Goal: Task Accomplishment & Management: Manage account settings

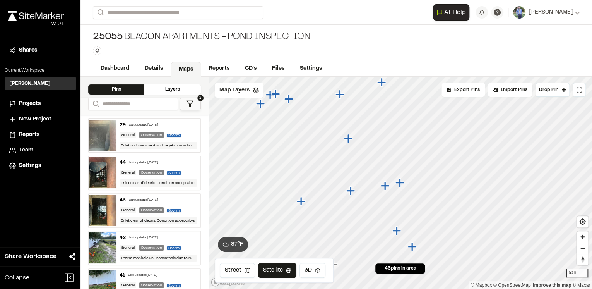
scroll to position [1521, 0]
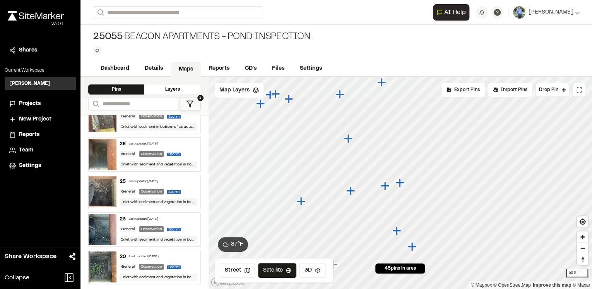
click at [417, 53] on div "25055 Beacon Apartments - Pond Inspection Type Enter or comma to add tag." at bounding box center [337, 43] width 512 height 36
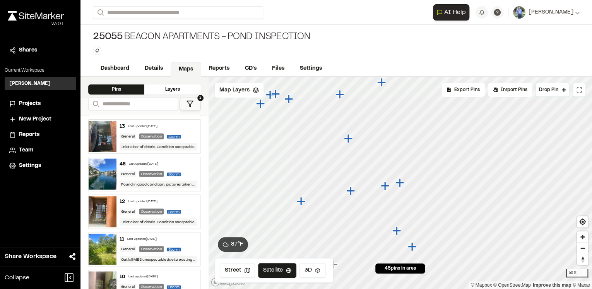
scroll to position [623, 0]
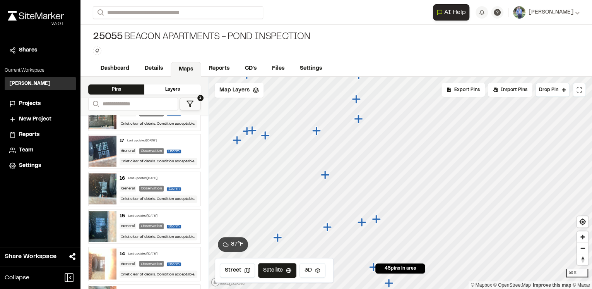
click at [430, 72] on div "**********" at bounding box center [337, 144] width 512 height 289
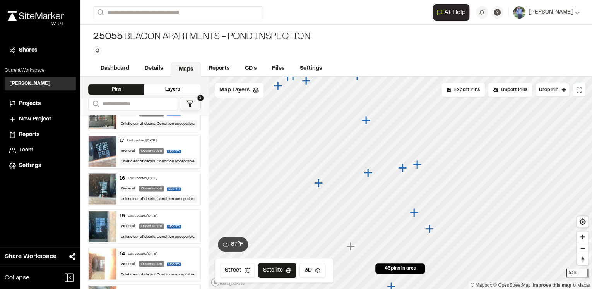
click at [319, 183] on icon "Map marker" at bounding box center [318, 182] width 9 height 9
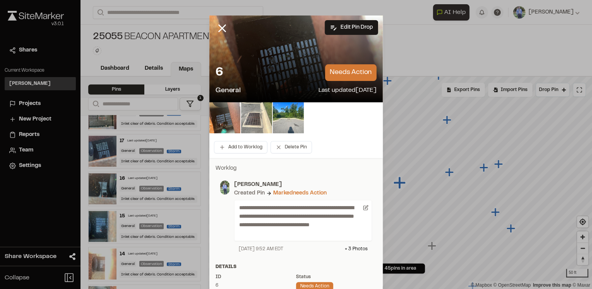
click at [255, 115] on img at bounding box center [256, 117] width 31 height 31
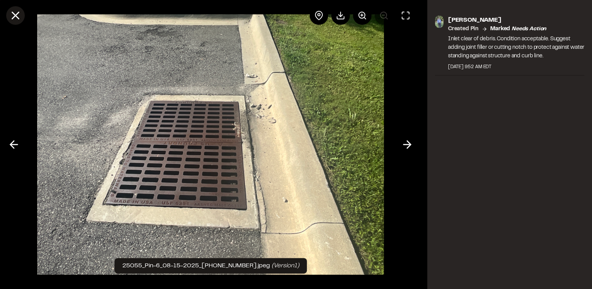
click at [15, 16] on line at bounding box center [15, 15] width 7 height 7
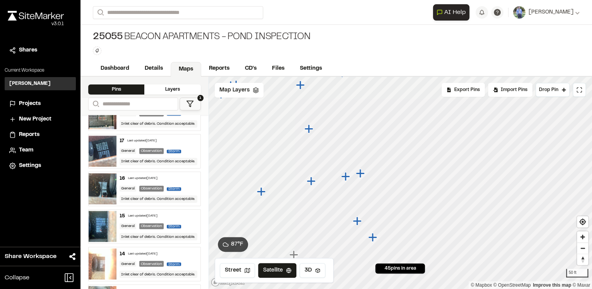
click at [360, 173] on icon "Map marker" at bounding box center [360, 173] width 9 height 9
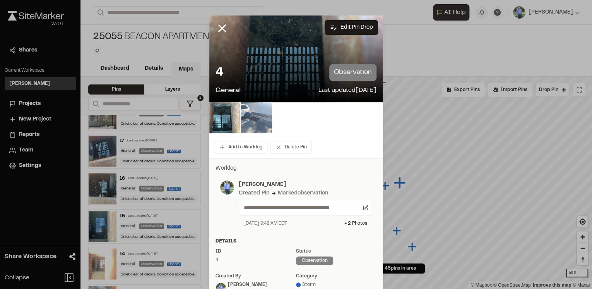
click at [256, 118] on img at bounding box center [256, 117] width 31 height 31
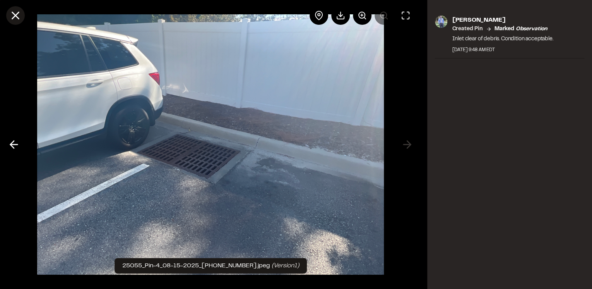
click at [17, 16] on icon at bounding box center [15, 15] width 13 height 13
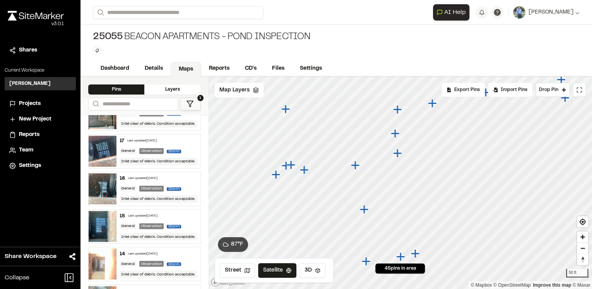
click at [397, 153] on icon "Map marker" at bounding box center [397, 153] width 9 height 9
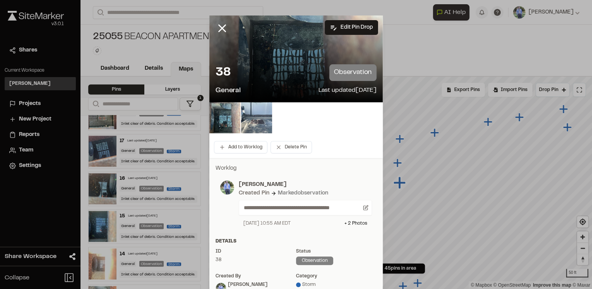
click at [260, 116] on img at bounding box center [256, 117] width 31 height 31
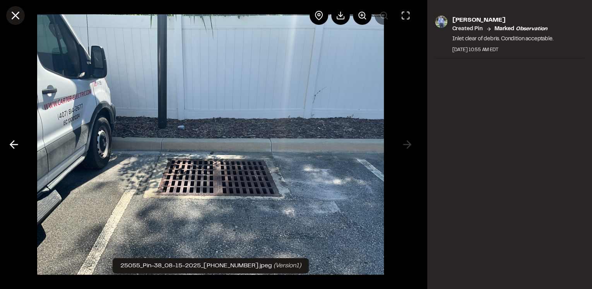
click at [15, 14] on icon at bounding box center [15, 15] width 13 height 13
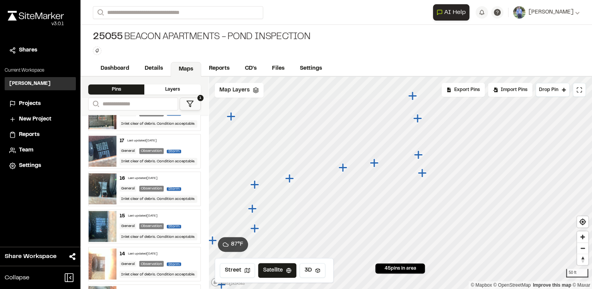
click at [420, 156] on icon "Map marker" at bounding box center [419, 155] width 10 height 10
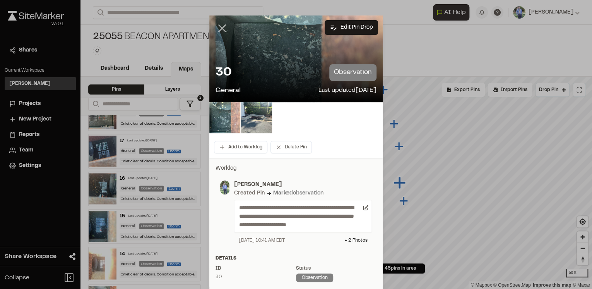
click at [221, 26] on line at bounding box center [222, 28] width 7 height 7
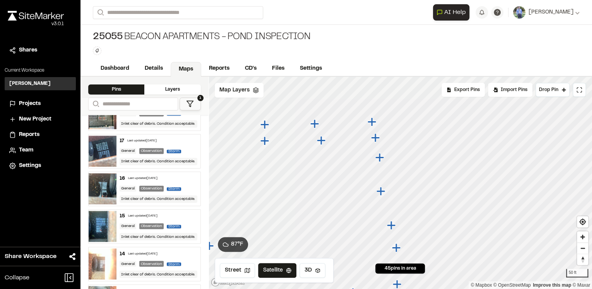
click at [382, 158] on icon "Map marker" at bounding box center [380, 158] width 10 height 10
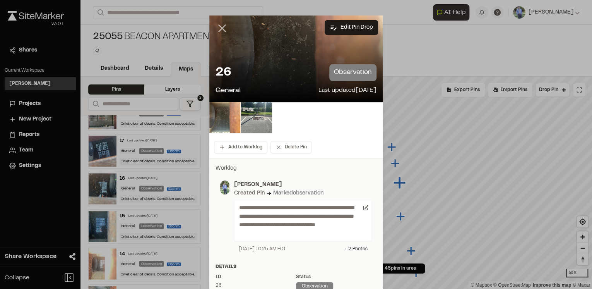
click at [221, 26] on line at bounding box center [222, 28] width 7 height 7
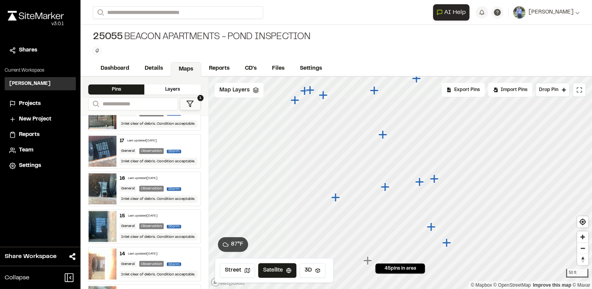
click at [337, 199] on icon "Map marker" at bounding box center [336, 197] width 10 height 10
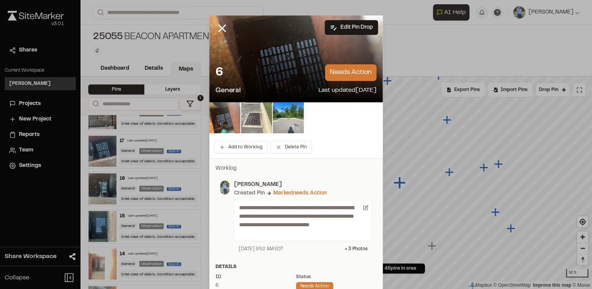
click at [255, 120] on img at bounding box center [256, 117] width 31 height 31
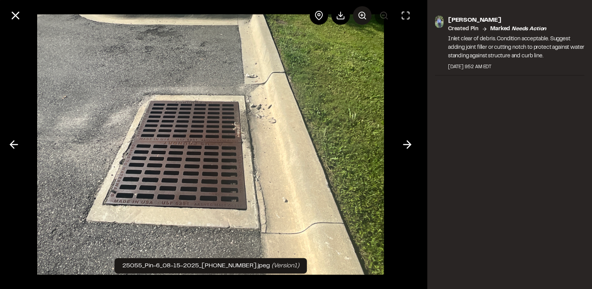
click at [365, 14] on icon at bounding box center [362, 15] width 9 height 9
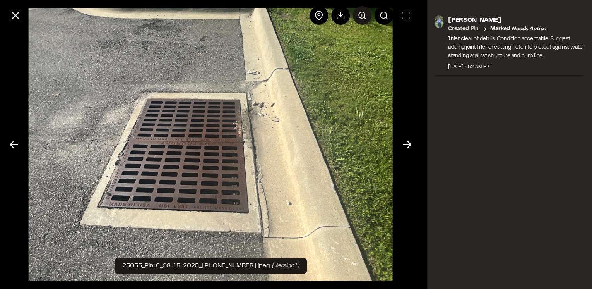
click at [362, 15] on line at bounding box center [362, 15] width 2 height 0
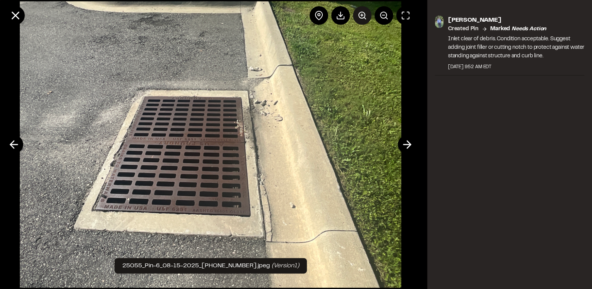
click at [362, 16] on line at bounding box center [362, 15] width 0 height 2
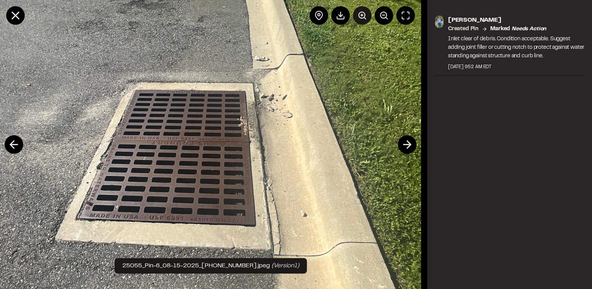
click at [362, 16] on line at bounding box center [362, 15] width 0 height 2
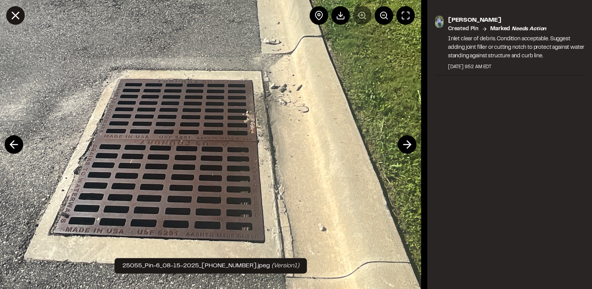
click at [15, 14] on icon at bounding box center [15, 15] width 13 height 13
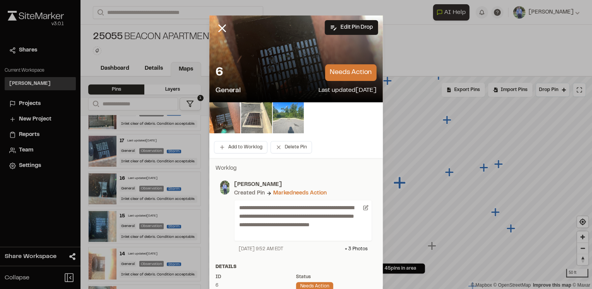
click at [279, 122] on img at bounding box center [288, 117] width 31 height 31
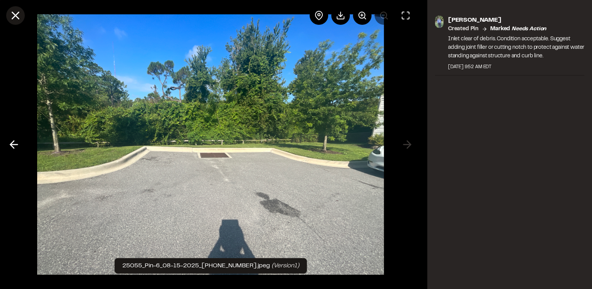
click at [15, 19] on icon at bounding box center [15, 15] width 13 height 13
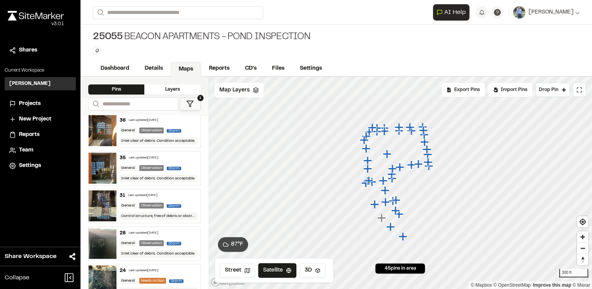
scroll to position [341, 0]
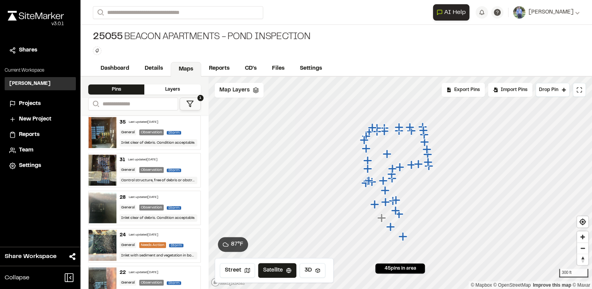
click at [179, 233] on div "24 Last updated [DATE]" at bounding box center [158, 235] width 77 height 7
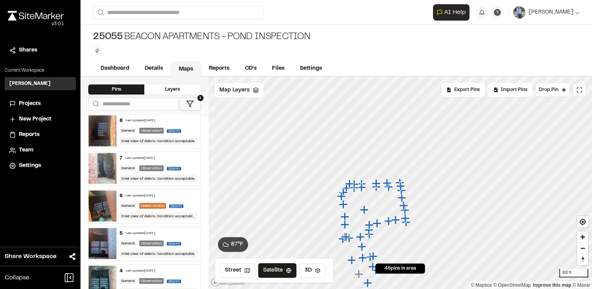
scroll to position [1022, 0]
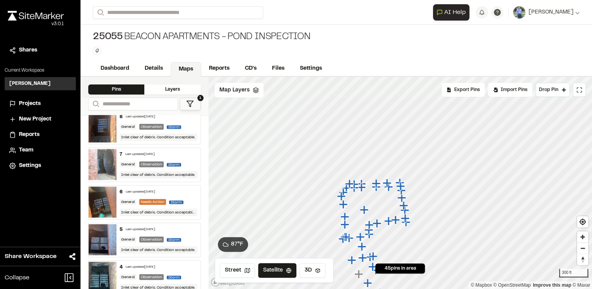
click at [179, 189] on div "6 Last updated [DATE]" at bounding box center [158, 192] width 77 height 7
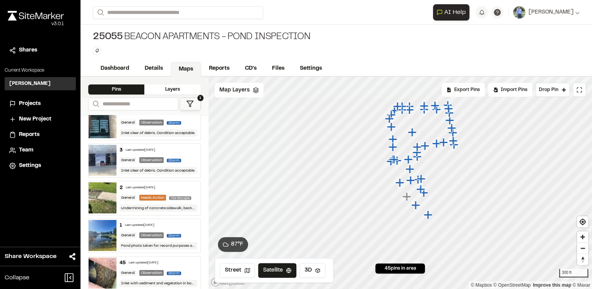
scroll to position [1177, 0]
click at [180, 184] on div "2 Last updated [DATE]" at bounding box center [158, 187] width 77 height 7
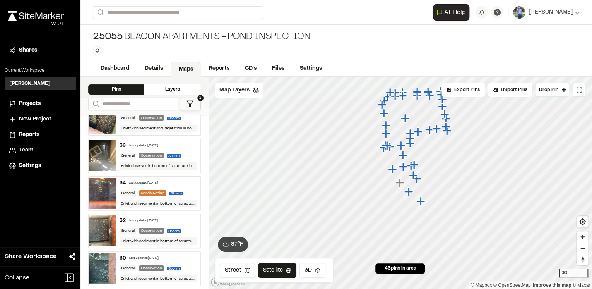
scroll to position [1332, 0]
click at [180, 183] on div "34 Last updated [DATE]" at bounding box center [158, 182] width 77 height 7
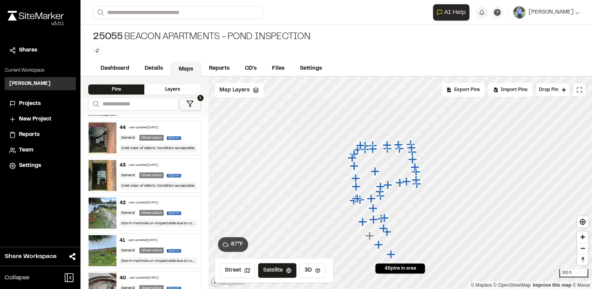
scroll to position [0, 0]
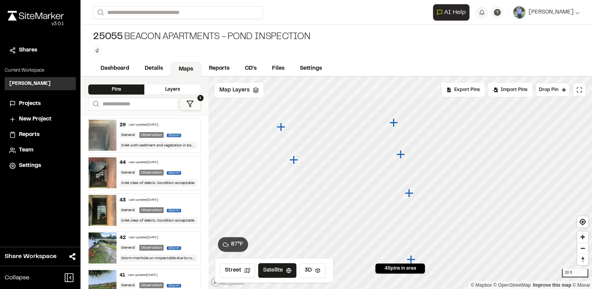
click at [394, 121] on icon "Map marker" at bounding box center [393, 122] width 9 height 9
click at [411, 216] on icon "Map marker" at bounding box center [407, 214] width 10 height 10
click at [390, 149] on icon "Map marker" at bounding box center [393, 151] width 10 height 10
click at [417, 251] on icon "Map marker" at bounding box center [416, 253] width 10 height 10
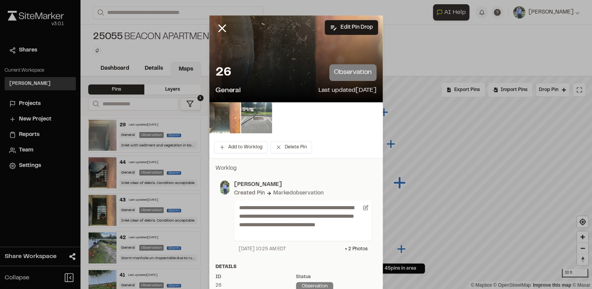
click at [258, 116] on img at bounding box center [256, 117] width 31 height 31
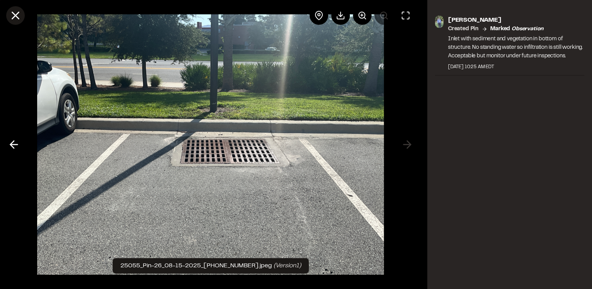
click at [16, 19] on icon at bounding box center [15, 15] width 13 height 13
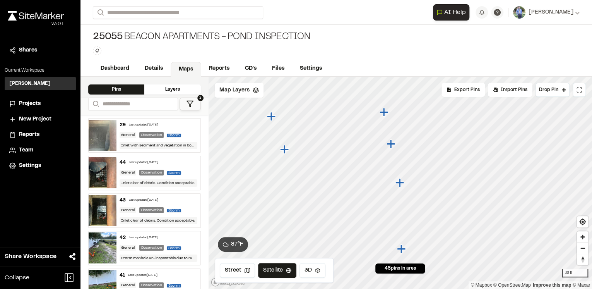
click at [405, 249] on icon "Map marker" at bounding box center [401, 248] width 9 height 9
click at [403, 192] on icon "Map marker" at bounding box center [402, 191] width 10 height 10
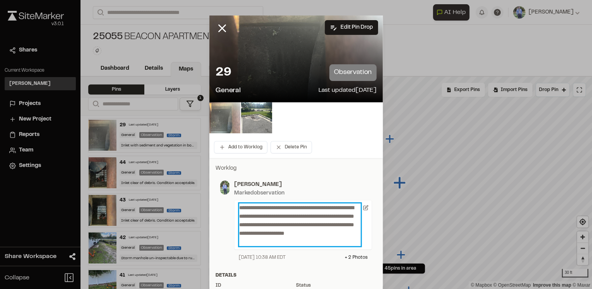
click at [266, 241] on p "**********" at bounding box center [300, 224] width 122 height 43
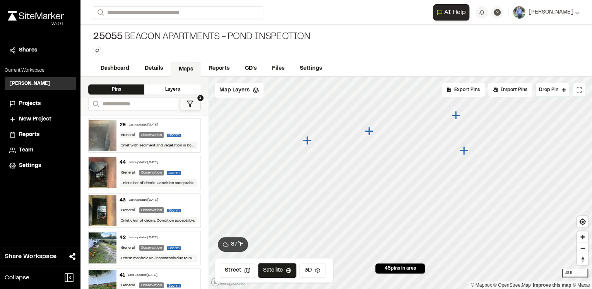
click at [307, 139] on icon "Map marker" at bounding box center [307, 140] width 9 height 9
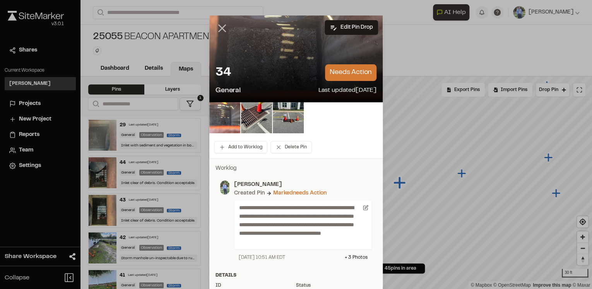
click at [222, 28] on icon at bounding box center [222, 28] width 13 height 13
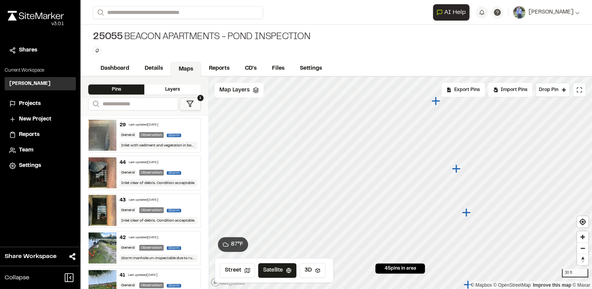
click at [468, 212] on icon "Map marker" at bounding box center [466, 212] width 9 height 9
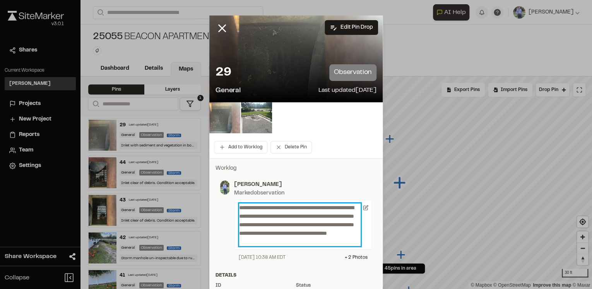
click at [327, 240] on p "**********" at bounding box center [300, 224] width 122 height 43
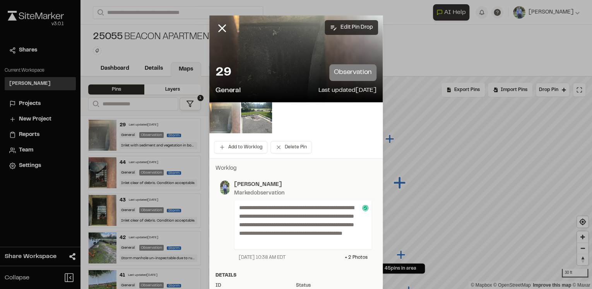
click at [349, 29] on button "Edit Pin Drop" at bounding box center [351, 27] width 53 height 15
select select "****"
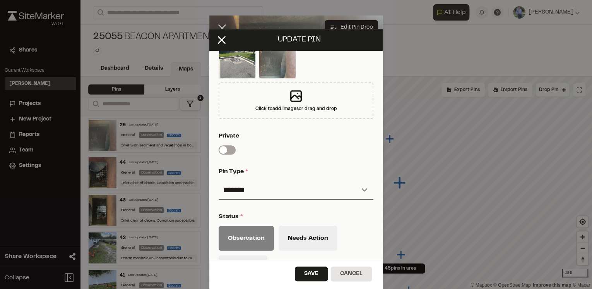
scroll to position [248, 0]
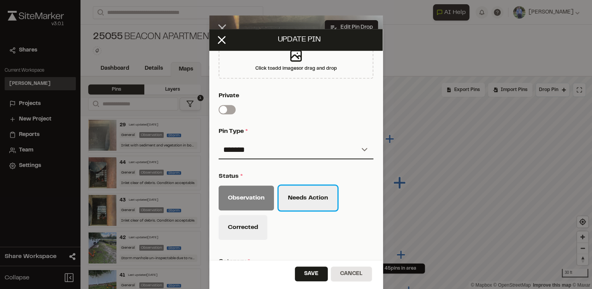
click at [303, 202] on button "Needs Action" at bounding box center [308, 197] width 59 height 25
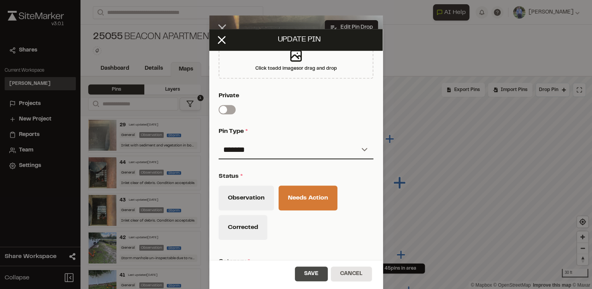
click at [313, 274] on button "Save" at bounding box center [311, 273] width 33 height 15
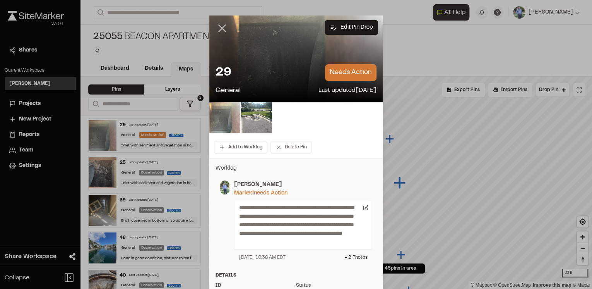
click at [218, 29] on icon at bounding box center [222, 28] width 13 height 13
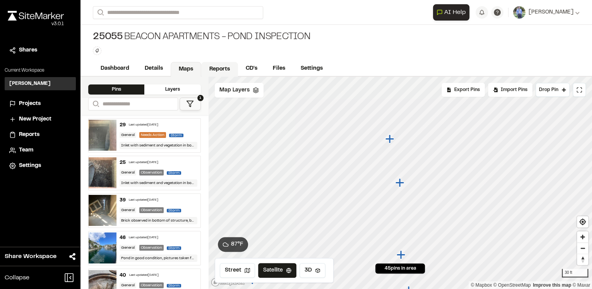
click at [220, 68] on link "Reports" at bounding box center [219, 69] width 37 height 15
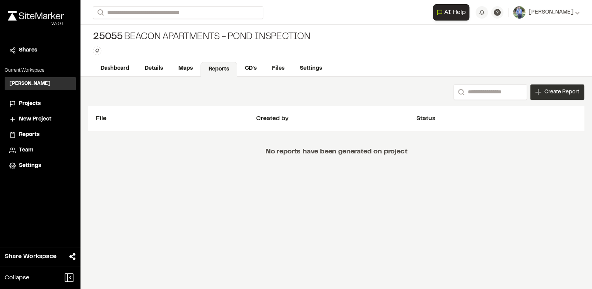
click at [554, 90] on span "Create Report" at bounding box center [562, 92] width 35 height 9
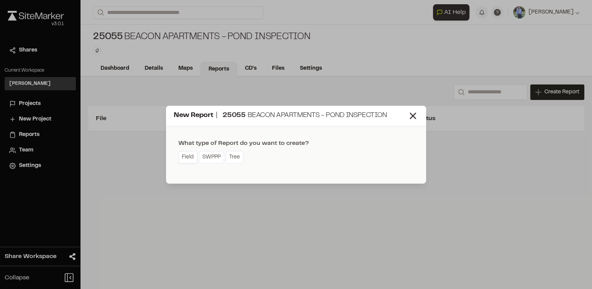
click at [187, 157] on link "Field" at bounding box center [187, 157] width 19 height 12
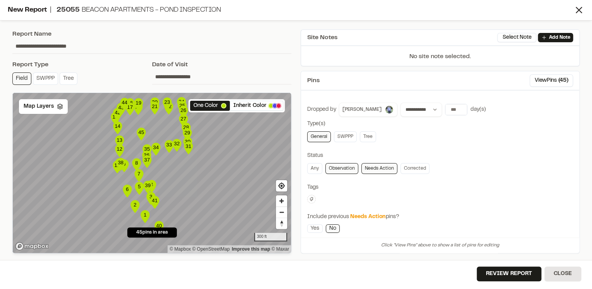
click at [344, 167] on link "Observation" at bounding box center [342, 168] width 33 height 11
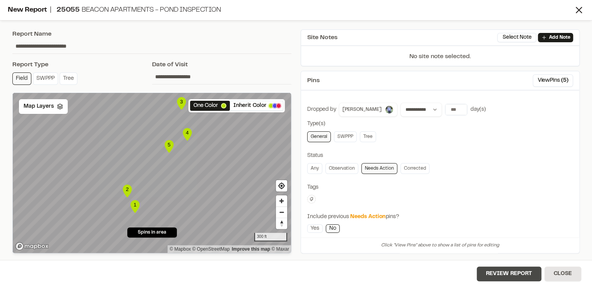
click at [517, 273] on button "Review Report" at bounding box center [509, 273] width 65 height 15
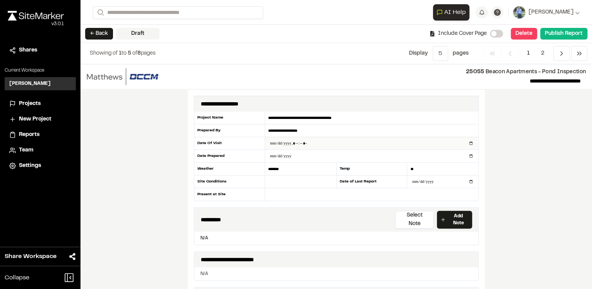
click at [468, 143] on input "datetime-local" at bounding box center [371, 143] width 213 height 12
type input "**********"
click at [503, 164] on div "**********" at bounding box center [337, 176] width 512 height 225
drag, startPoint x: 292, startPoint y: 167, endPoint x: 238, endPoint y: 171, distance: 53.5
click at [238, 170] on div "**********" at bounding box center [336, 156] width 285 height 89
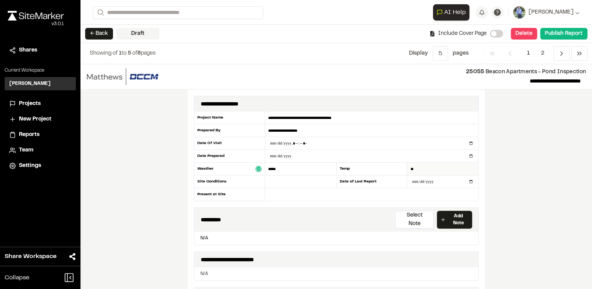
type input "*****"
click at [407, 166] on input "**" at bounding box center [442, 169] width 71 height 13
type input "**"
click at [528, 177] on div "**********" at bounding box center [337, 176] width 512 height 225
click at [367, 116] on input "**********" at bounding box center [371, 118] width 213 height 13
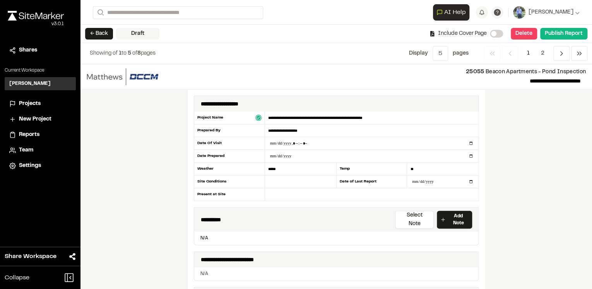
type input "**********"
click at [549, 173] on div "**********" at bounding box center [337, 176] width 512 height 225
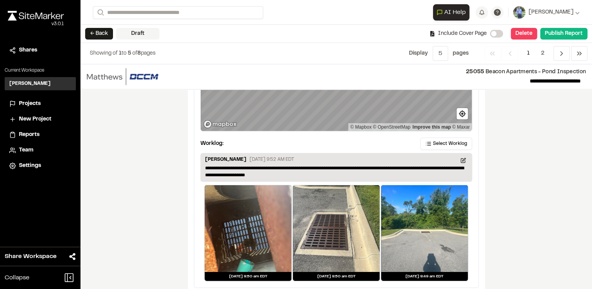
scroll to position [1264, 0]
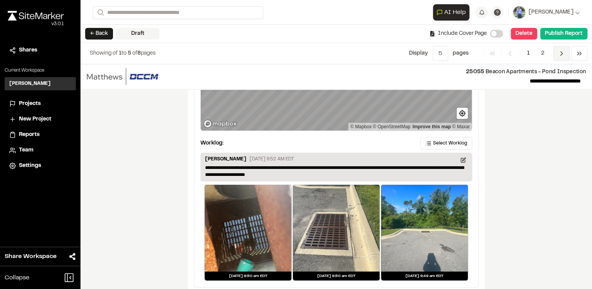
click at [561, 51] on icon "Navigation" at bounding box center [562, 54] width 8 height 8
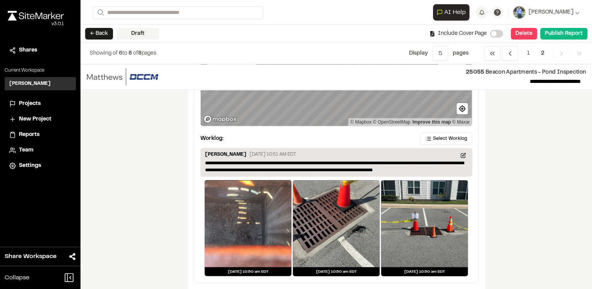
scroll to position [749, 0]
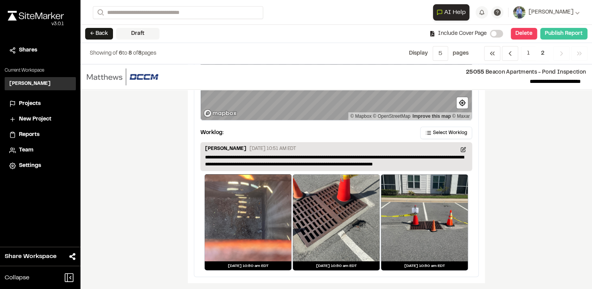
click at [563, 32] on button "Publish Report" at bounding box center [563, 34] width 47 height 12
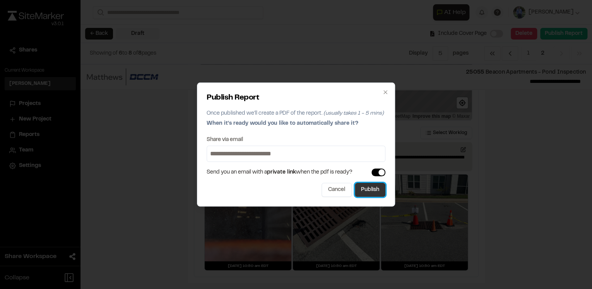
click at [374, 187] on button "Publish" at bounding box center [370, 190] width 31 height 14
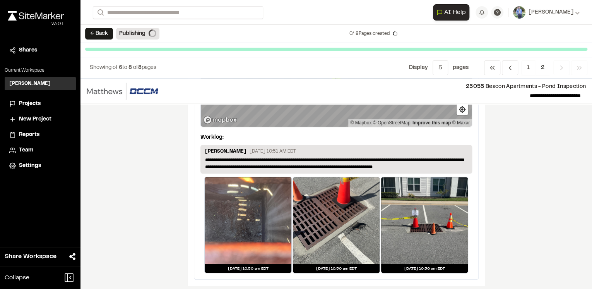
scroll to position [741, 0]
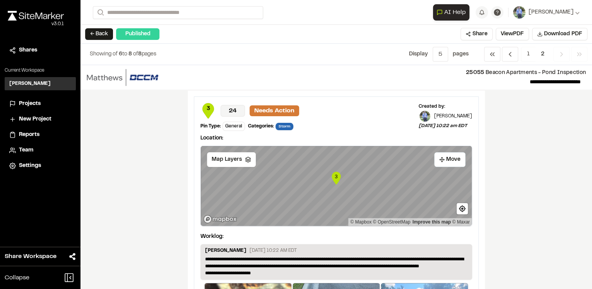
click at [538, 139] on div "**********" at bounding box center [337, 177] width 512 height 224
click at [549, 33] on span "Download PDF" at bounding box center [563, 34] width 38 height 9
click at [102, 34] on button "← Back" at bounding box center [99, 34] width 28 height 12
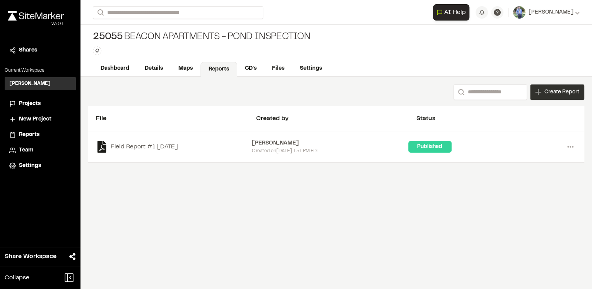
click at [551, 91] on span "Create Report" at bounding box center [562, 92] width 35 height 9
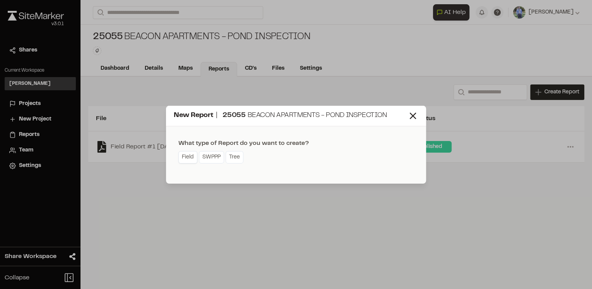
click at [189, 158] on link "Field" at bounding box center [187, 157] width 19 height 12
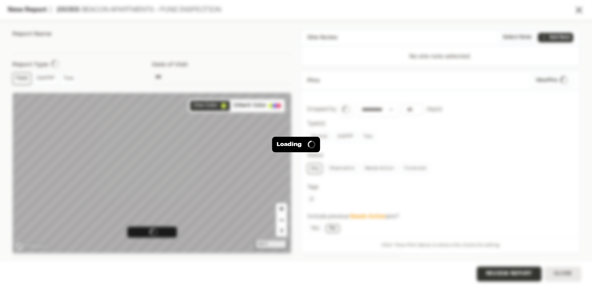
type input "**********"
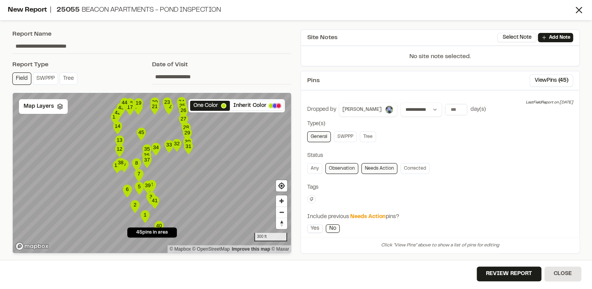
click at [313, 228] on link "Yes" at bounding box center [314, 228] width 15 height 9
click at [329, 226] on link "No" at bounding box center [333, 228] width 14 height 9
click at [518, 275] on button "Review Report" at bounding box center [509, 273] width 65 height 15
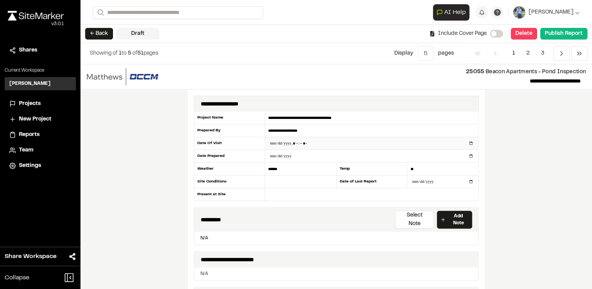
click at [468, 143] on input "datetime-local" at bounding box center [371, 143] width 213 height 12
type input "**********"
click at [514, 177] on div "**********" at bounding box center [337, 176] width 512 height 225
drag, startPoint x: 295, startPoint y: 167, endPoint x: 246, endPoint y: 174, distance: 48.9
click at [246, 174] on div "**********" at bounding box center [336, 156] width 285 height 89
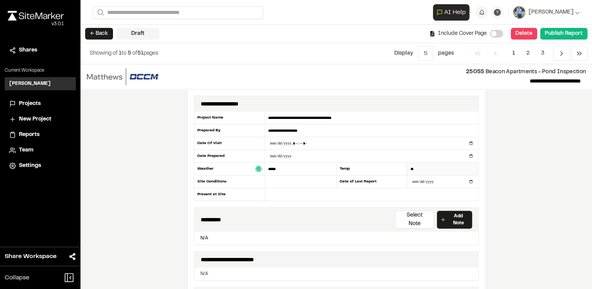
type input "*****"
drag, startPoint x: 412, startPoint y: 167, endPoint x: 398, endPoint y: 172, distance: 14.8
click at [398, 171] on div "**********" at bounding box center [336, 156] width 285 height 89
type input "**"
click at [530, 180] on div "**********" at bounding box center [337, 176] width 512 height 225
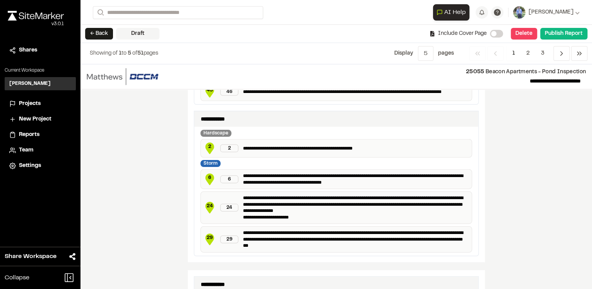
scroll to position [1212, 0]
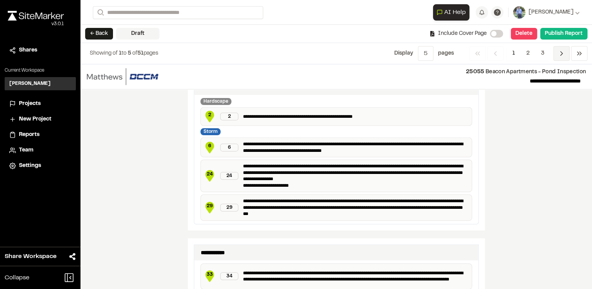
click at [561, 50] on icon "Navigation" at bounding box center [562, 54] width 8 height 8
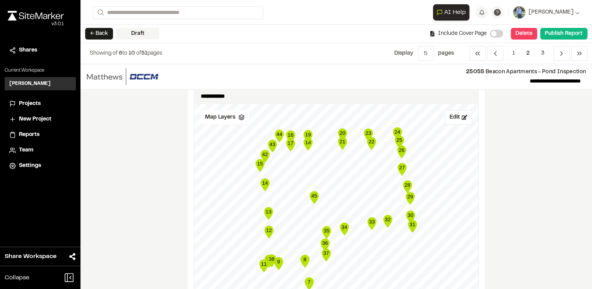
scroll to position [31, 0]
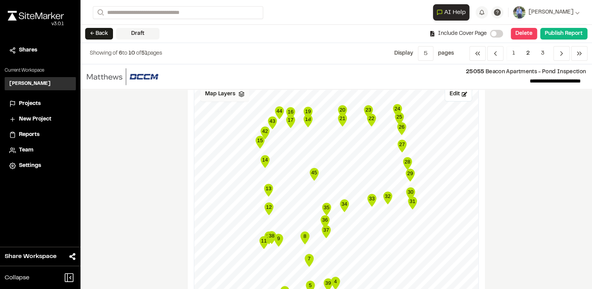
click at [242, 95] on div "Map Layers" at bounding box center [225, 94] width 49 height 15
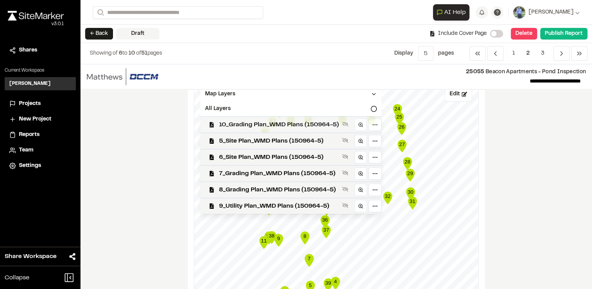
click at [257, 125] on span "10_Grading Plan_WMD Plans (150964-5)" at bounding box center [279, 124] width 120 height 9
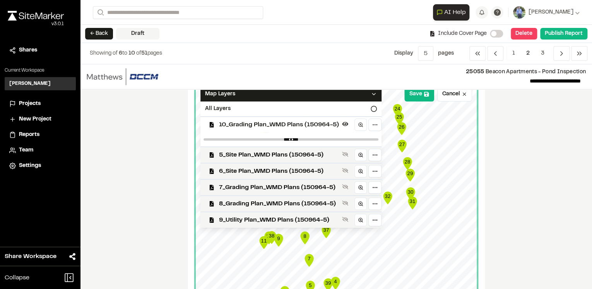
click at [257, 125] on span "10_Grading Plan_WMD Plans (150964-5)" at bounding box center [279, 124] width 120 height 9
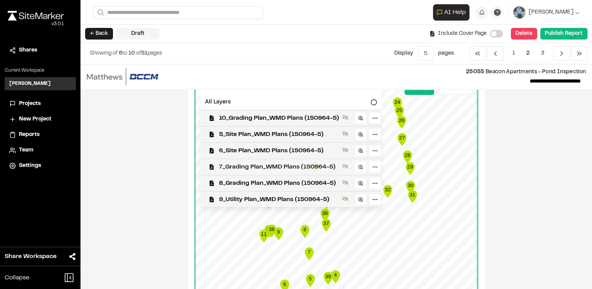
scroll to position [0, 0]
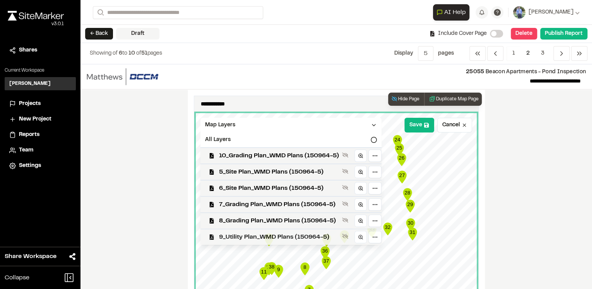
click at [268, 241] on span "9_Utility Plan_WMD Plans (150964-5)" at bounding box center [279, 236] width 120 height 9
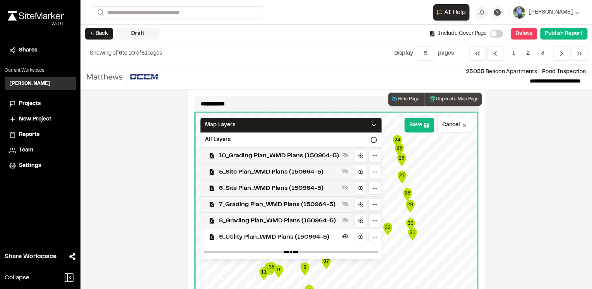
click at [268, 241] on span "9_Utility Plan_WMD Plans (150964-5)" at bounding box center [279, 236] width 120 height 9
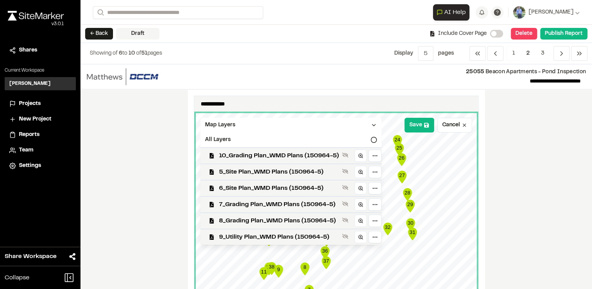
drag, startPoint x: 512, startPoint y: 194, endPoint x: 516, endPoint y: 196, distance: 4.2
click at [514, 194] on div "**********" at bounding box center [337, 176] width 512 height 225
click at [372, 125] on polyline at bounding box center [373, 125] width 3 height 2
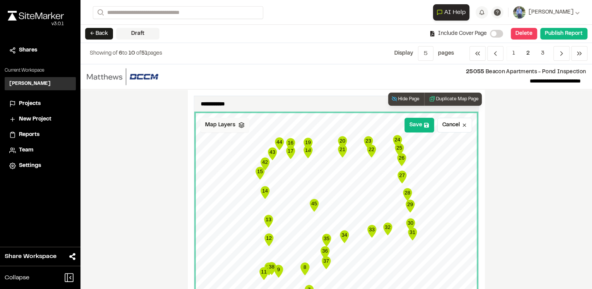
click at [521, 172] on div "**********" at bounding box center [337, 176] width 512 height 225
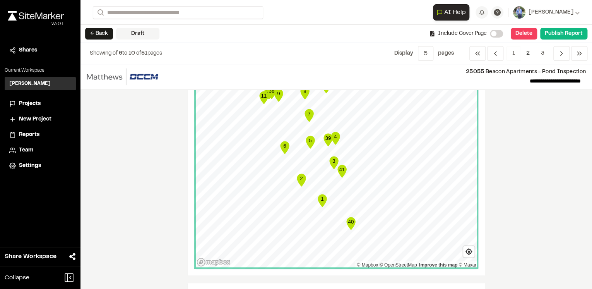
scroll to position [186, 0]
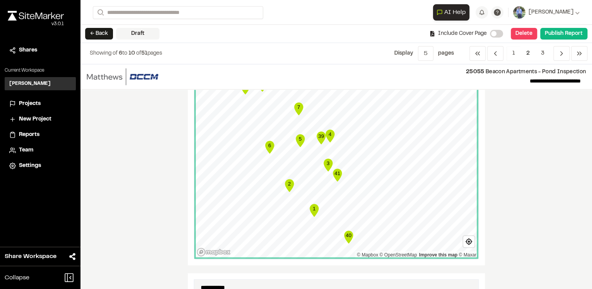
click at [542, 151] on div "**********" at bounding box center [337, 176] width 512 height 225
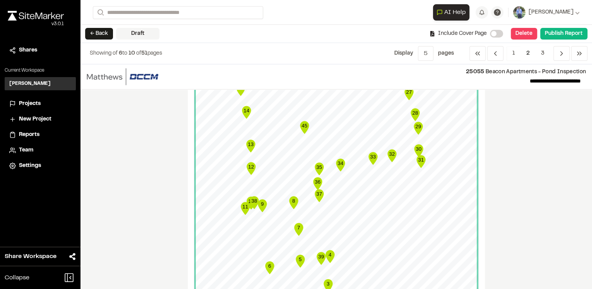
scroll to position [0, 0]
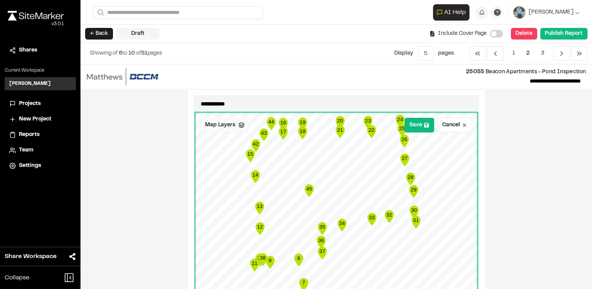
click at [542, 170] on div "**********" at bounding box center [337, 176] width 512 height 225
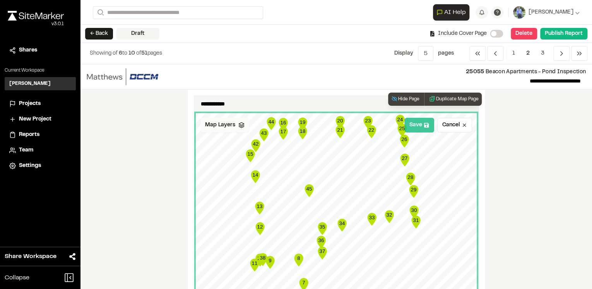
click at [410, 124] on button "Save" at bounding box center [420, 125] width 30 height 15
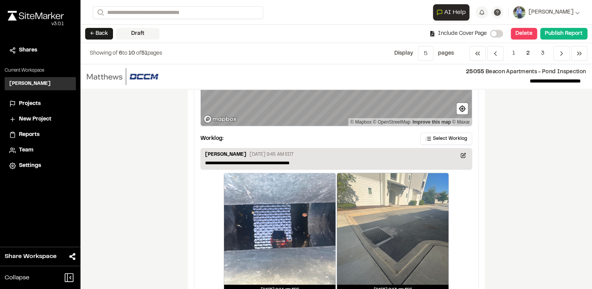
scroll to position [991, 0]
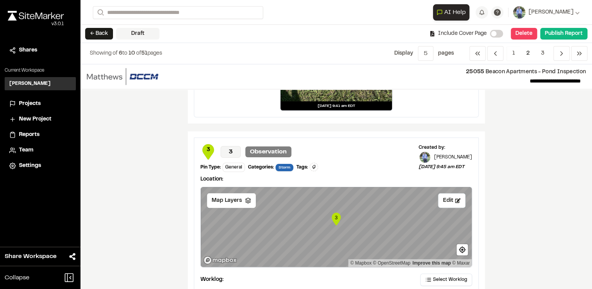
click at [528, 199] on div "**********" at bounding box center [337, 176] width 512 height 225
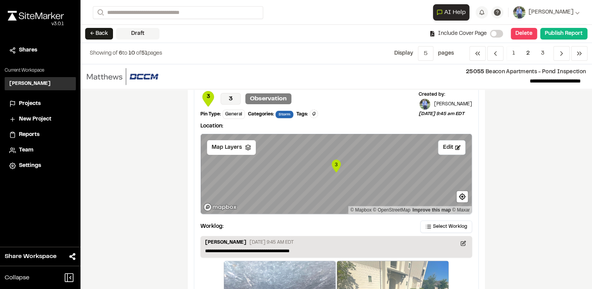
scroll to position [1053, 0]
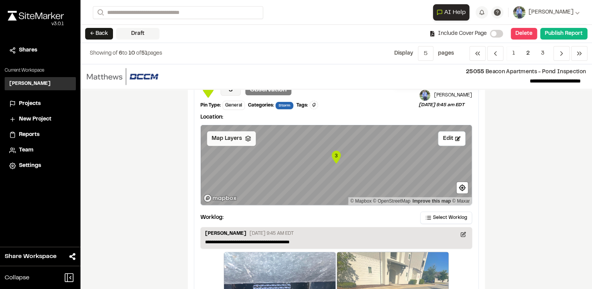
click at [245, 136] on icon at bounding box center [248, 139] width 6 height 6
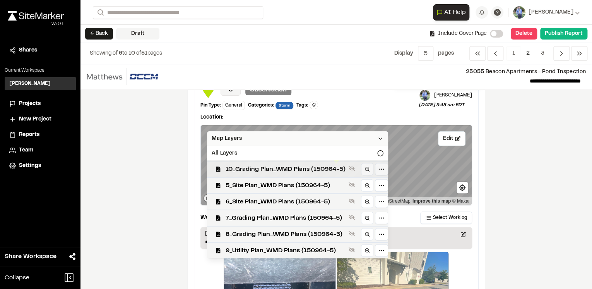
click at [248, 165] on span "10_Grading Plan_WMD Plans (150964-5)" at bounding box center [286, 169] width 120 height 9
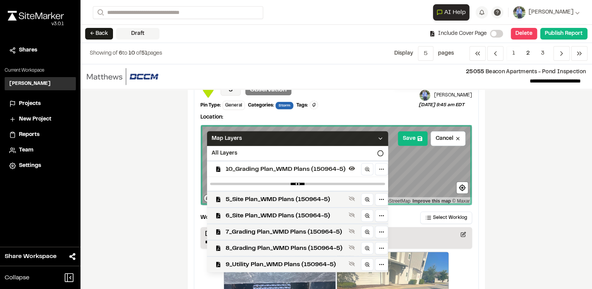
click at [379, 136] on icon at bounding box center [380, 139] width 6 height 6
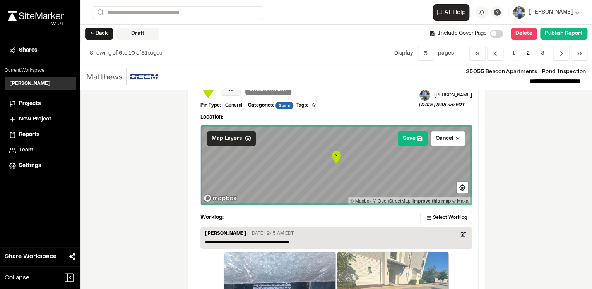
click at [530, 183] on div "**********" at bounding box center [337, 176] width 512 height 225
click at [247, 141] on div "Map Layers" at bounding box center [231, 138] width 49 height 15
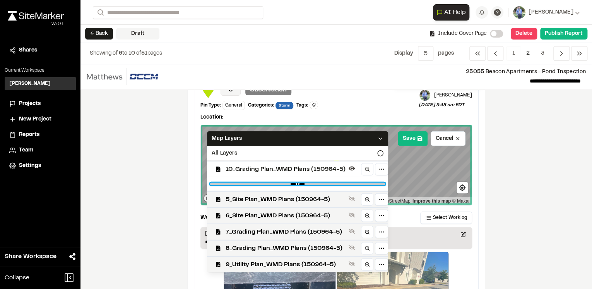
drag, startPoint x: 375, startPoint y: 182, endPoint x: 329, endPoint y: 187, distance: 45.9
type input "****"
click at [329, 185] on input "range" at bounding box center [297, 184] width 175 height 2
click at [508, 176] on div "**********" at bounding box center [337, 176] width 512 height 225
click at [379, 136] on icon at bounding box center [380, 139] width 6 height 6
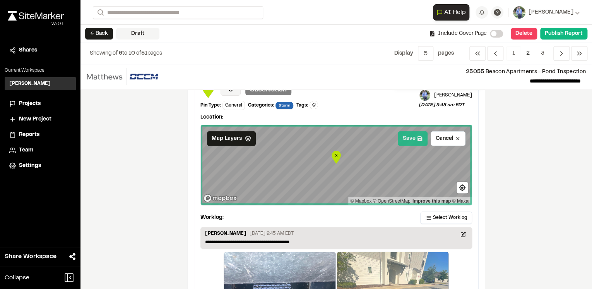
click at [415, 137] on button "Save" at bounding box center [413, 138] width 30 height 15
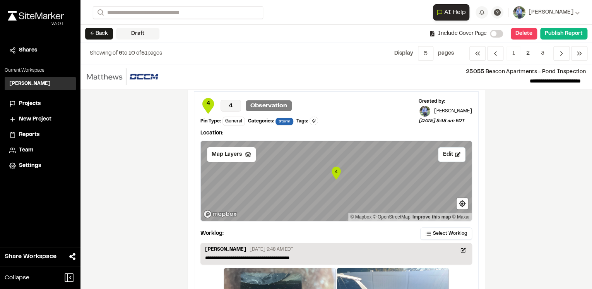
scroll to position [1363, 0]
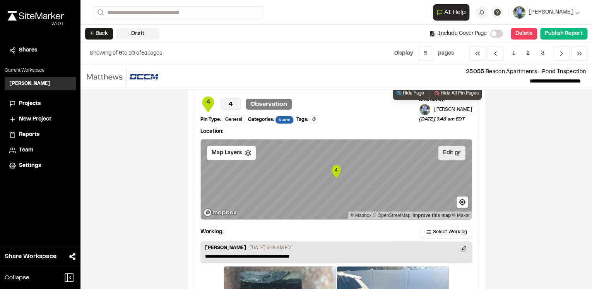
click at [455, 153] on icon at bounding box center [457, 153] width 5 height 5
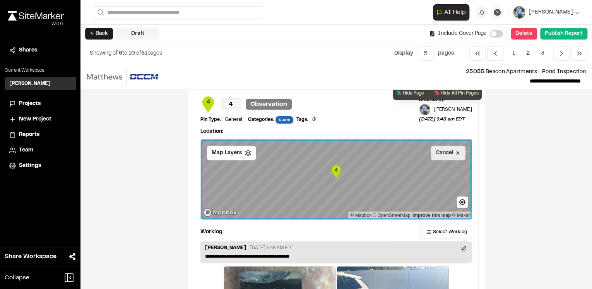
click at [457, 152] on icon at bounding box center [457, 152] width 5 height 5
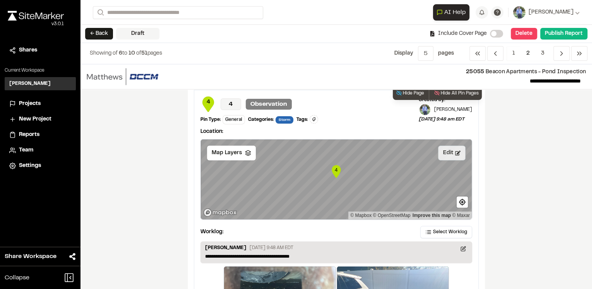
click at [458, 151] on icon at bounding box center [457, 152] width 5 height 5
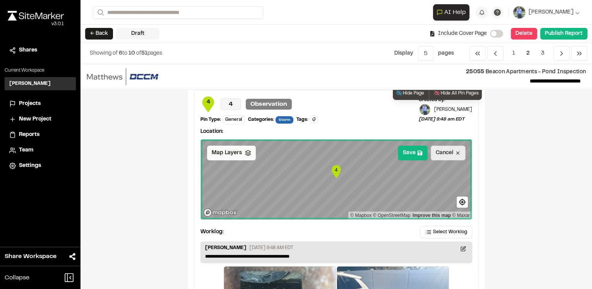
click at [249, 153] on div "Map Layers" at bounding box center [231, 153] width 49 height 15
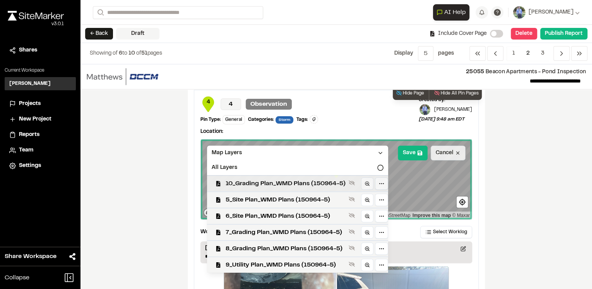
click at [295, 181] on span "10_Grading Plan_WMD Plans (150964-5)" at bounding box center [286, 183] width 120 height 9
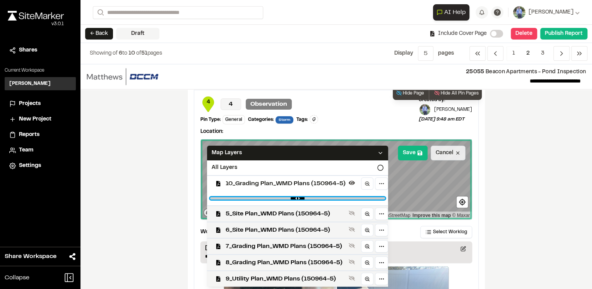
drag, startPoint x: 374, startPoint y: 196, endPoint x: 323, endPoint y: 196, distance: 51.1
type input "****"
click at [323, 197] on input "range" at bounding box center [297, 198] width 175 height 2
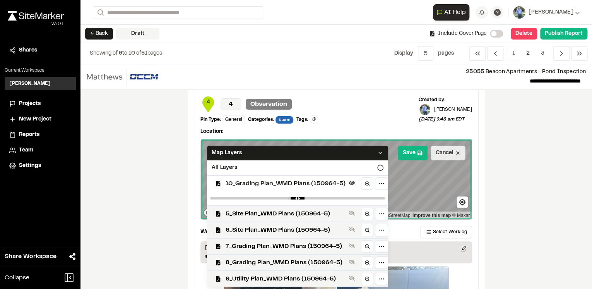
click at [505, 188] on div "**********" at bounding box center [337, 176] width 512 height 225
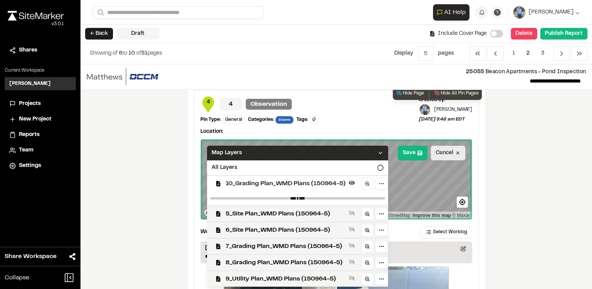
click at [379, 153] on icon at bounding box center [380, 153] width 6 height 6
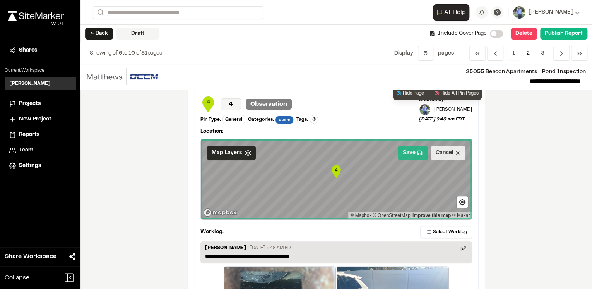
click at [413, 150] on button "Save" at bounding box center [413, 153] width 30 height 15
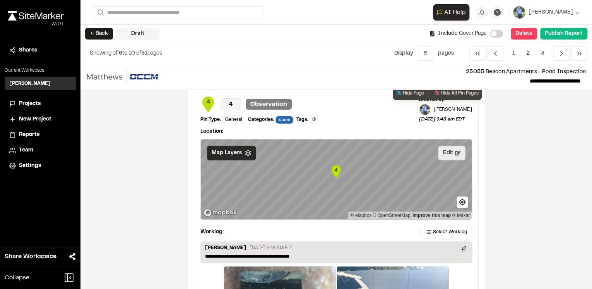
click at [450, 152] on button "Edit" at bounding box center [451, 153] width 27 height 15
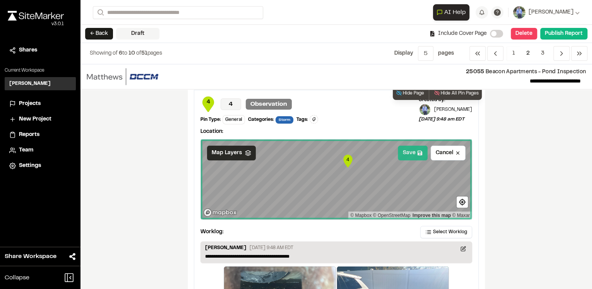
click at [415, 154] on button "Save" at bounding box center [413, 153] width 30 height 15
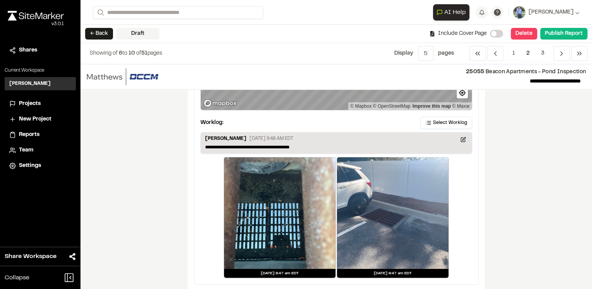
scroll to position [1479, 0]
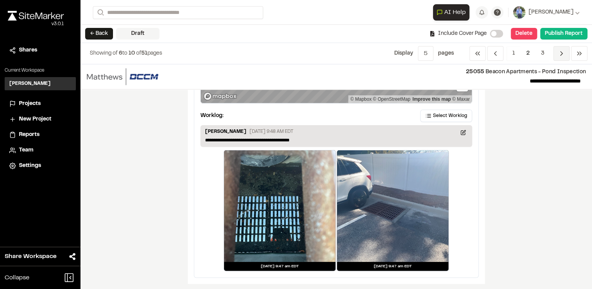
click at [561, 57] on icon "Navigation" at bounding box center [562, 54] width 8 height 8
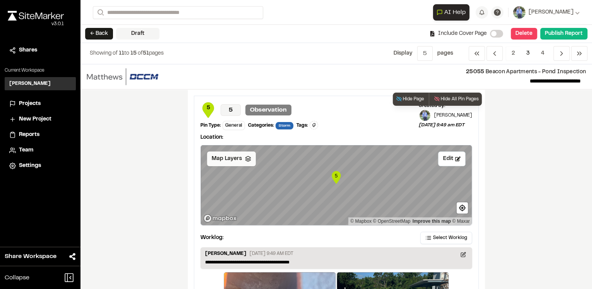
click at [245, 161] on div "Map Layers" at bounding box center [231, 158] width 49 height 15
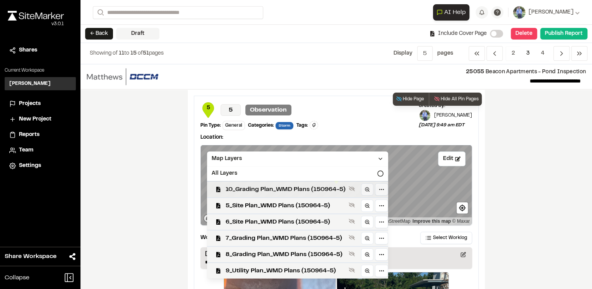
click at [290, 192] on span "10_Grading Plan_WMD Plans (150964-5)" at bounding box center [286, 189] width 120 height 9
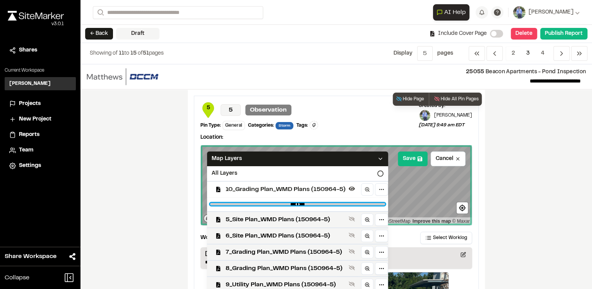
drag, startPoint x: 374, startPoint y: 204, endPoint x: 324, endPoint y: 204, distance: 50.3
type input "****"
click at [324, 204] on input "range" at bounding box center [297, 204] width 175 height 2
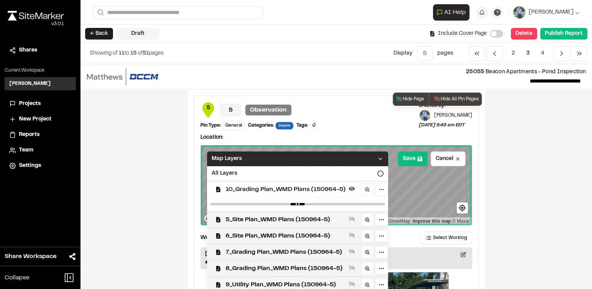
click at [379, 157] on icon at bounding box center [380, 159] width 6 height 6
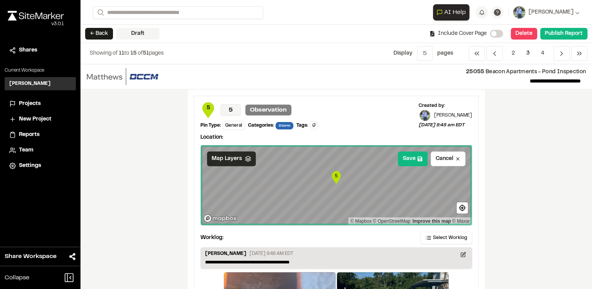
click at [560, 215] on div "**********" at bounding box center [337, 176] width 512 height 225
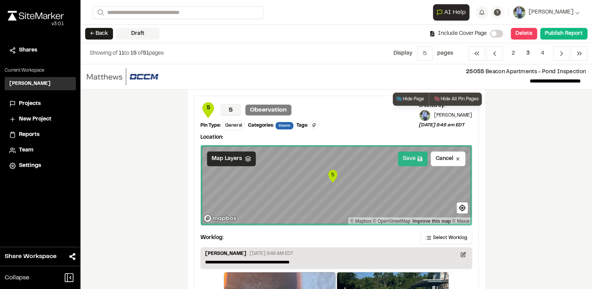
click at [414, 158] on button "Save" at bounding box center [413, 158] width 30 height 15
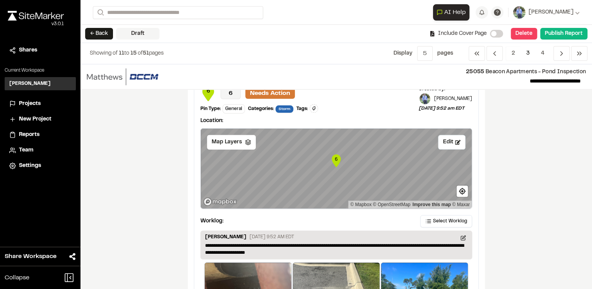
scroll to position [310, 0]
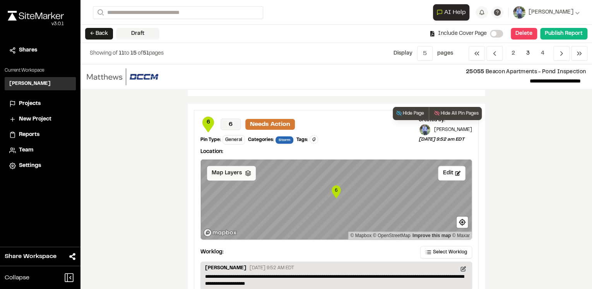
click at [245, 175] on icon at bounding box center [248, 173] width 6 height 6
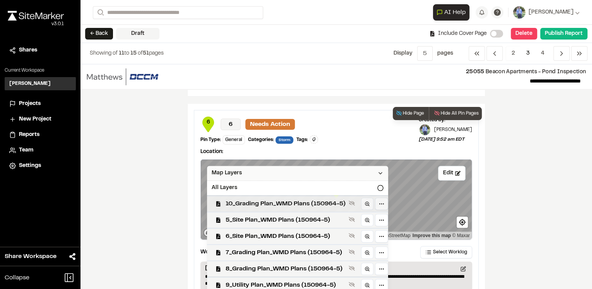
click at [301, 206] on span "10_Grading Plan_WMD Plans (150964-5)" at bounding box center [286, 203] width 120 height 9
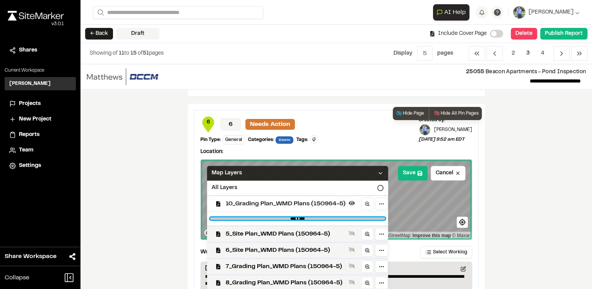
drag, startPoint x: 376, startPoint y: 218, endPoint x: 326, endPoint y: 214, distance: 50.9
type input "****"
click at [326, 217] on input "range" at bounding box center [297, 218] width 175 height 2
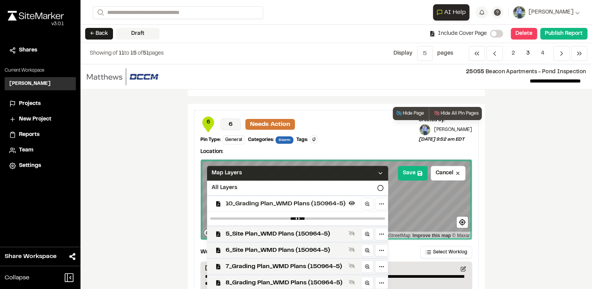
click at [381, 171] on icon at bounding box center [380, 173] width 6 height 6
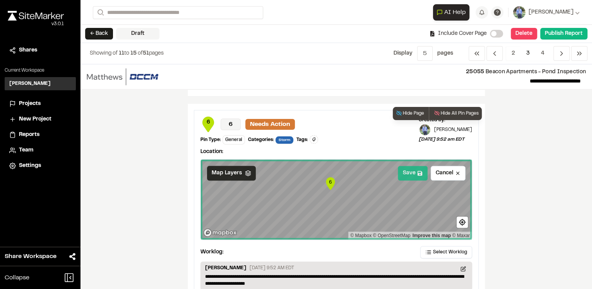
click at [414, 173] on button "Save" at bounding box center [413, 173] width 30 height 15
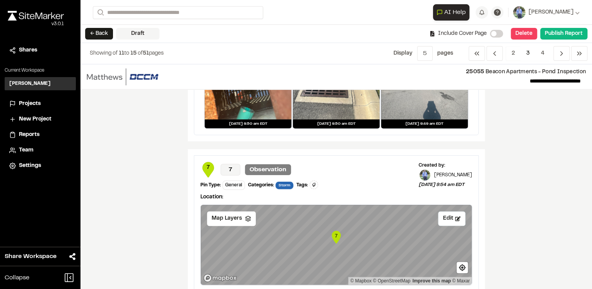
scroll to position [619, 0]
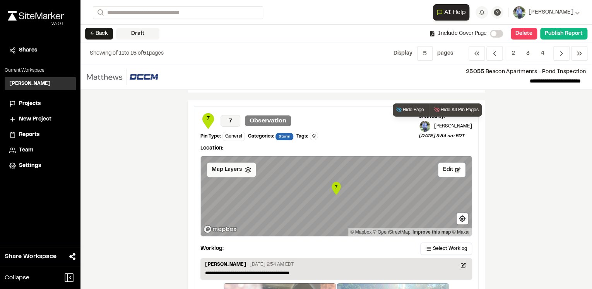
click at [245, 168] on icon at bounding box center [248, 169] width 6 height 6
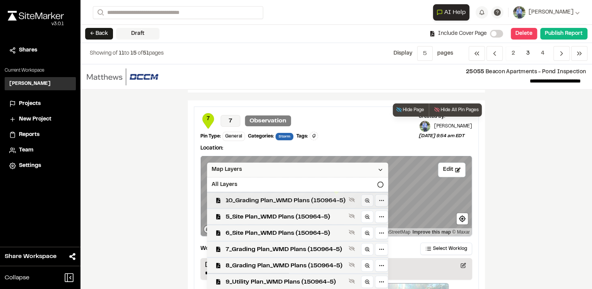
click at [268, 198] on span "10_Grading Plan_WMD Plans (150964-5)" at bounding box center [286, 200] width 120 height 9
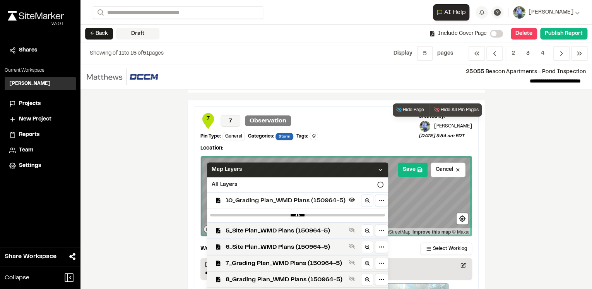
drag, startPoint x: 375, startPoint y: 212, endPoint x: 358, endPoint y: 214, distance: 16.8
click at [329, 212] on div at bounding box center [297, 215] width 181 height 14
drag, startPoint x: 374, startPoint y: 214, endPoint x: 325, endPoint y: 213, distance: 48.4
type input "****"
click at [325, 214] on input "range" at bounding box center [297, 215] width 175 height 2
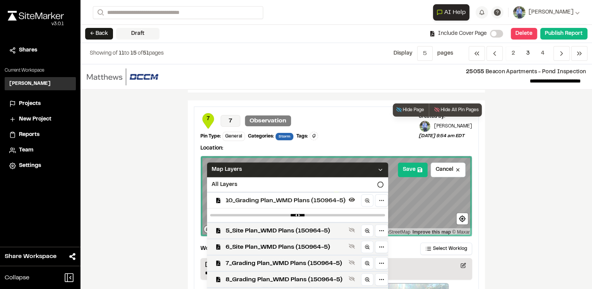
click at [377, 169] on icon at bounding box center [380, 169] width 6 height 6
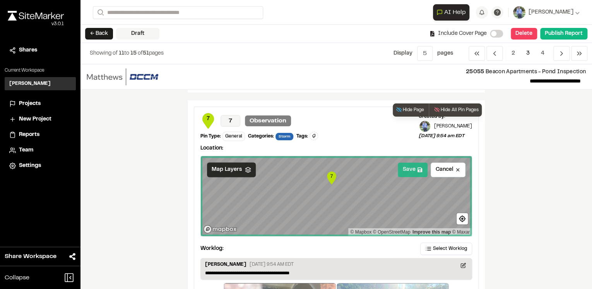
click at [415, 169] on button "Save" at bounding box center [413, 169] width 30 height 15
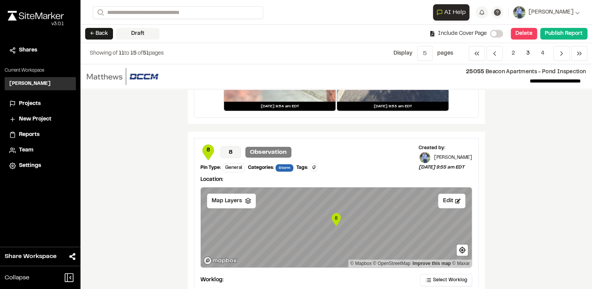
scroll to position [929, 0]
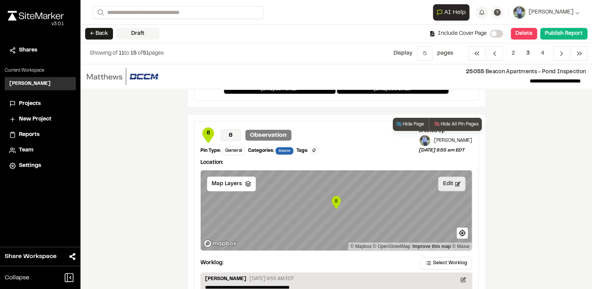
click at [448, 181] on button "Edit" at bounding box center [451, 184] width 27 height 15
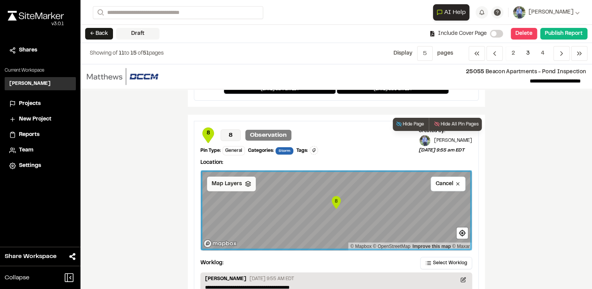
click at [248, 183] on icon at bounding box center [248, 184] width 6 height 6
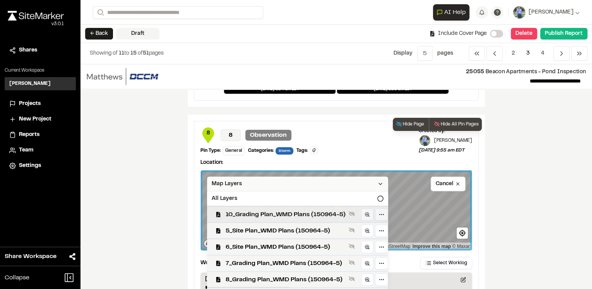
click at [278, 216] on span "10_Grading Plan_WMD Plans (150964-5)" at bounding box center [286, 214] width 120 height 9
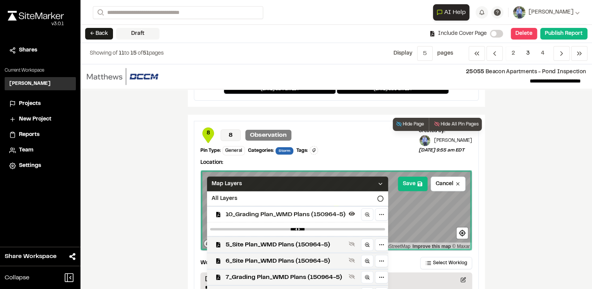
click at [380, 183] on polyline at bounding box center [380, 184] width 3 height 2
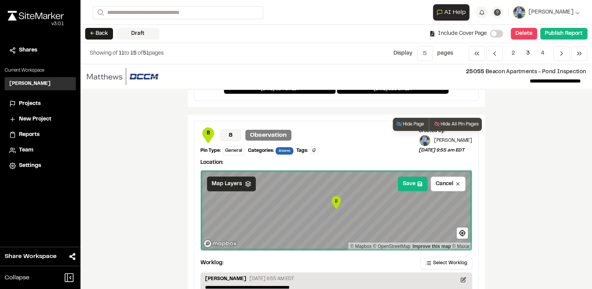
click at [245, 185] on div "Map Layers" at bounding box center [231, 184] width 49 height 15
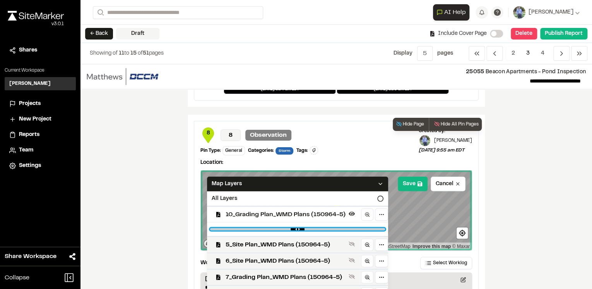
drag, startPoint x: 377, startPoint y: 228, endPoint x: 323, endPoint y: 226, distance: 54.6
type input "****"
click at [323, 228] on input "range" at bounding box center [297, 229] width 175 height 2
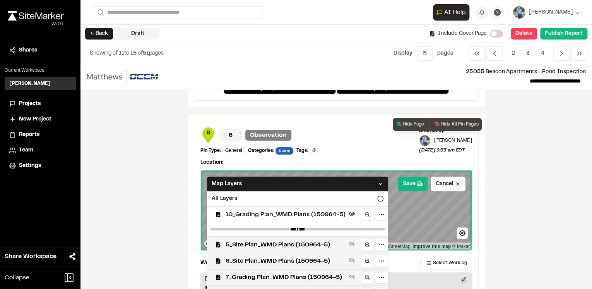
click at [378, 181] on icon at bounding box center [380, 184] width 6 height 6
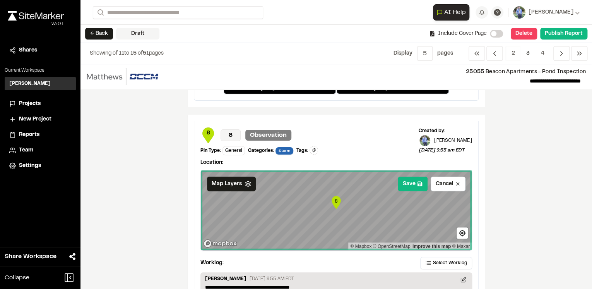
click at [540, 212] on div "**********" at bounding box center [337, 176] width 512 height 225
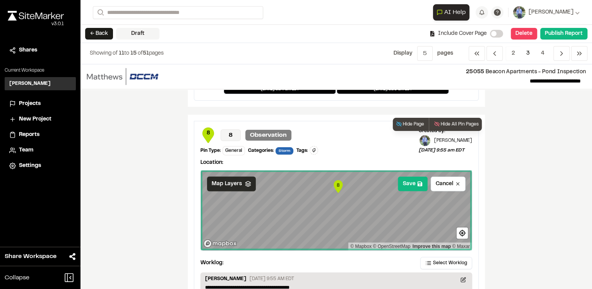
click at [245, 181] on icon at bounding box center [248, 184] width 6 height 6
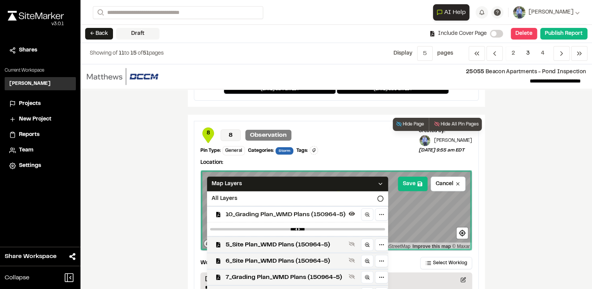
click at [253, 215] on span "10_Grading Plan_WMD Plans (150964-5)" at bounding box center [286, 214] width 120 height 9
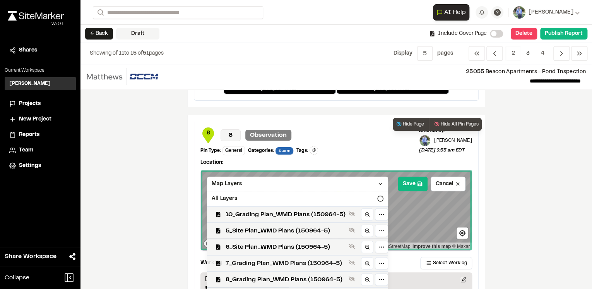
click at [258, 259] on span "7_Grading Plan_WMD Plans (150964-5)" at bounding box center [286, 263] width 120 height 9
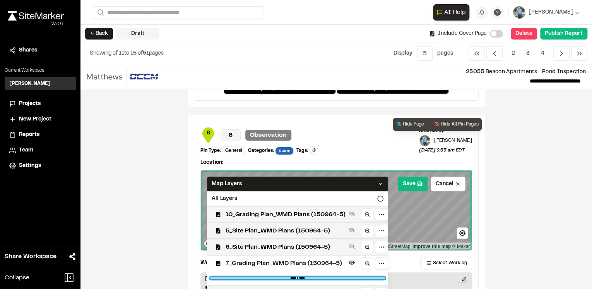
drag, startPoint x: 376, startPoint y: 276, endPoint x: 321, endPoint y: 275, distance: 55.0
type input "****"
click at [321, 277] on input "range" at bounding box center [297, 278] width 175 height 2
click at [377, 181] on icon at bounding box center [380, 184] width 6 height 6
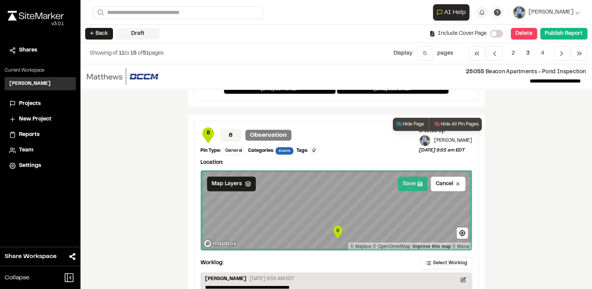
click at [419, 182] on icon at bounding box center [420, 184] width 5 height 5
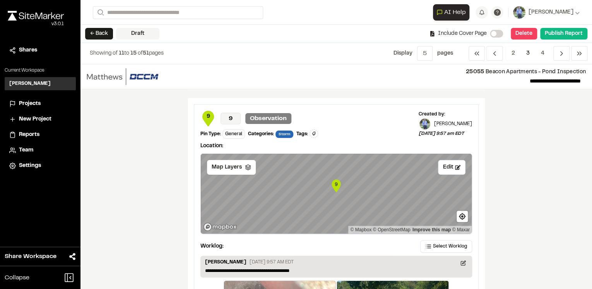
scroll to position [1301, 0]
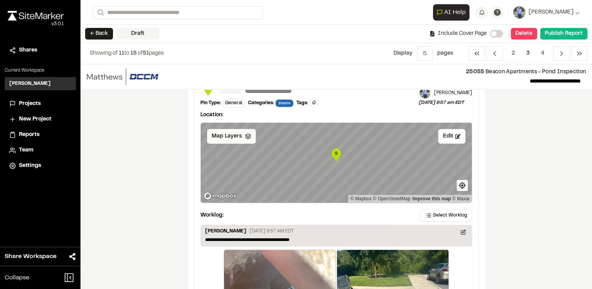
click at [245, 137] on polyline at bounding box center [247, 137] width 5 height 1
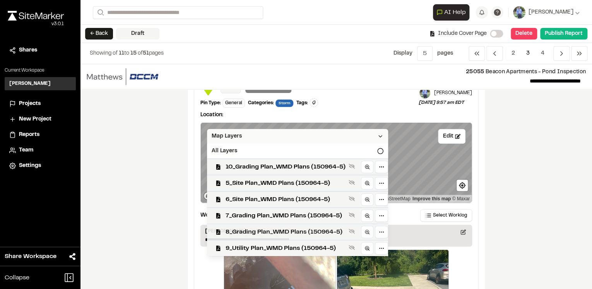
click at [285, 228] on span "8_Grading Plan_WMD Plans (150964-5)" at bounding box center [286, 231] width 120 height 9
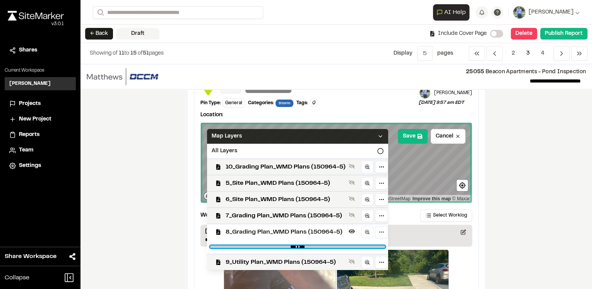
drag, startPoint x: 377, startPoint y: 245, endPoint x: 322, endPoint y: 245, distance: 55.4
type input "****"
click at [322, 245] on input "range" at bounding box center [297, 246] width 175 height 2
click at [378, 133] on icon at bounding box center [380, 136] width 6 height 6
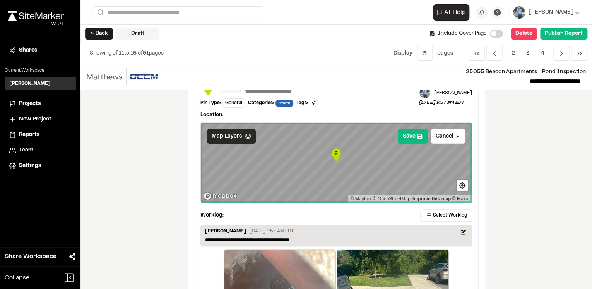
click at [245, 136] on icon at bounding box center [248, 136] width 6 height 6
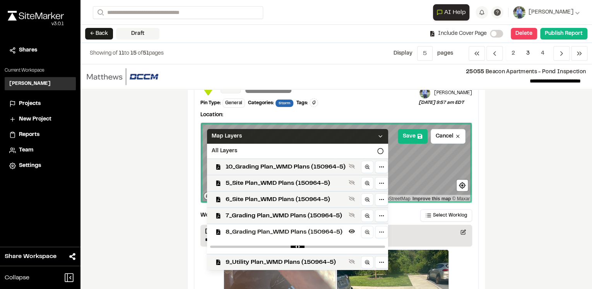
click at [303, 232] on span "8_Grading Plan_WMD Plans (150964-5)" at bounding box center [286, 231] width 120 height 9
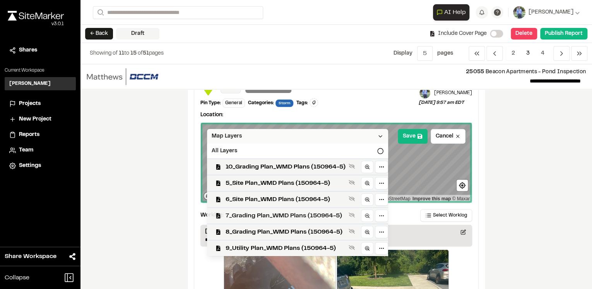
click at [294, 212] on span "7_Grading Plan_WMD Plans (150964-5)" at bounding box center [286, 215] width 120 height 9
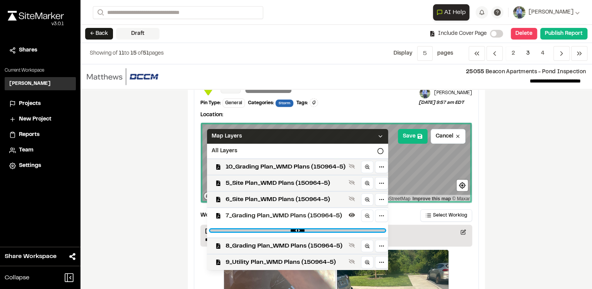
drag, startPoint x: 376, startPoint y: 229, endPoint x: 320, endPoint y: 228, distance: 56.2
type input "****"
click at [320, 229] on input "range" at bounding box center [297, 230] width 175 height 2
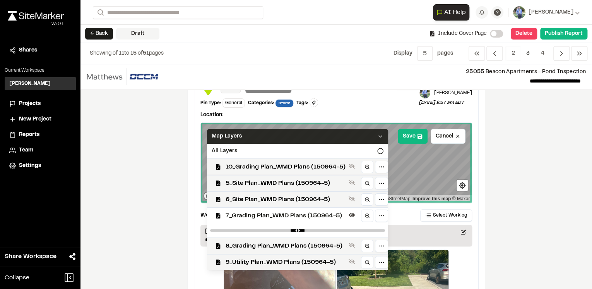
click at [379, 133] on icon at bounding box center [380, 136] width 6 height 6
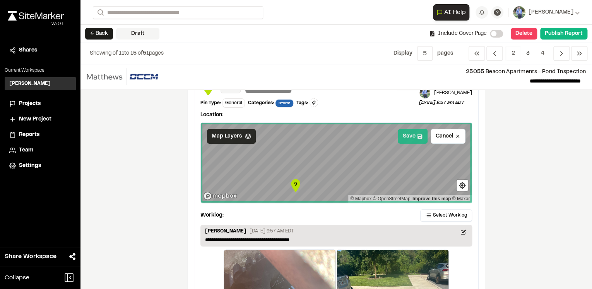
click at [411, 135] on button "Save" at bounding box center [413, 136] width 30 height 15
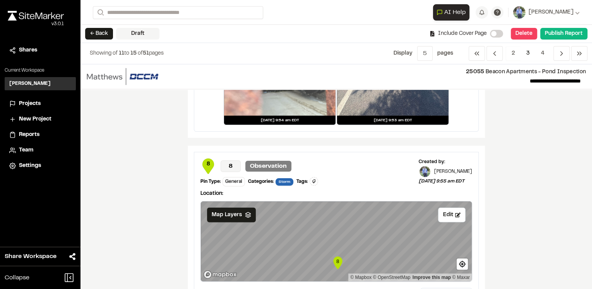
scroll to position [929, 0]
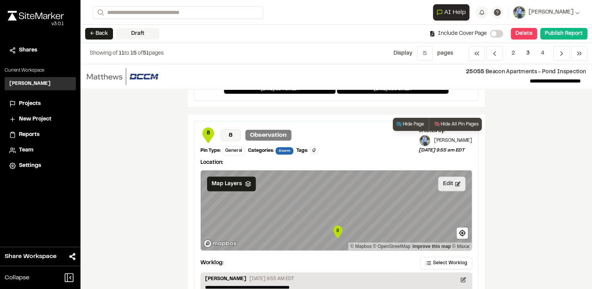
click at [455, 181] on icon at bounding box center [457, 183] width 5 height 5
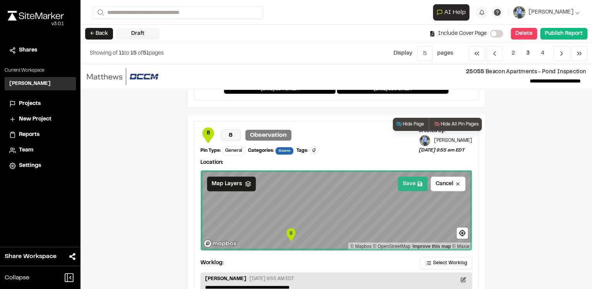
click at [412, 186] on button "Save" at bounding box center [413, 184] width 30 height 15
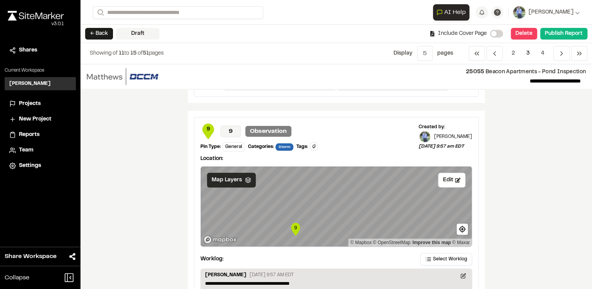
scroll to position [1400, 0]
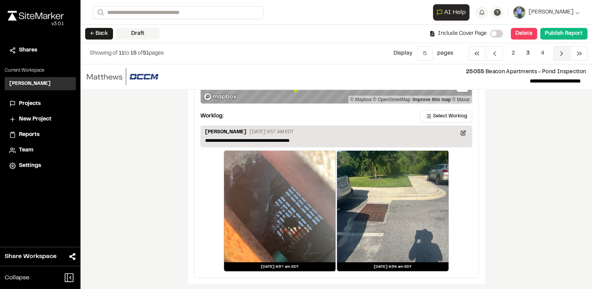
click at [561, 53] on icon "Navigation" at bounding box center [562, 54] width 8 height 8
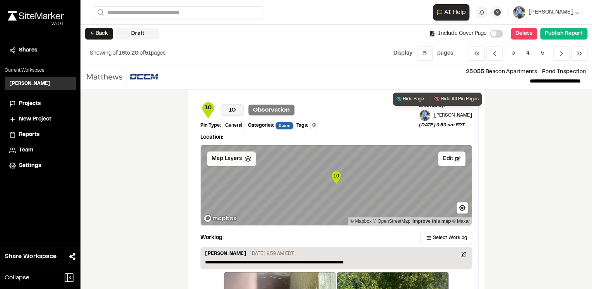
click at [247, 158] on icon at bounding box center [248, 159] width 6 height 6
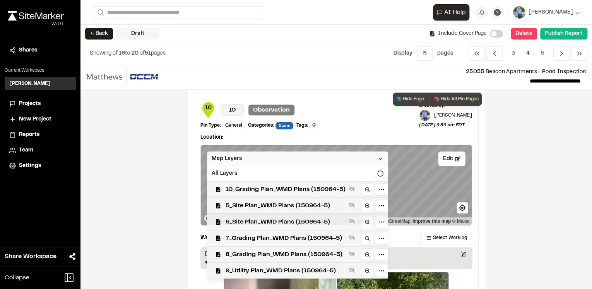
click at [260, 224] on span "6_Site Plan_WMD Plans (150964-5)" at bounding box center [286, 221] width 120 height 9
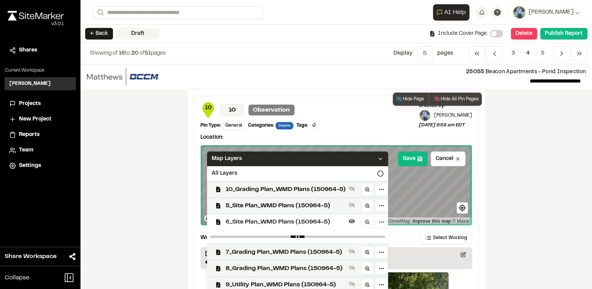
click at [260, 224] on span "6_Site Plan_WMD Plans (150964-5)" at bounding box center [286, 221] width 120 height 9
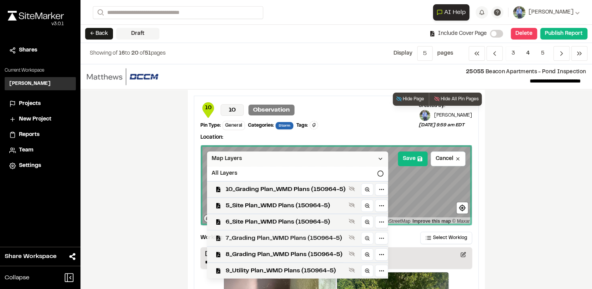
click at [260, 236] on span "7_Grading Plan_WMD Plans (150964-5)" at bounding box center [286, 237] width 120 height 9
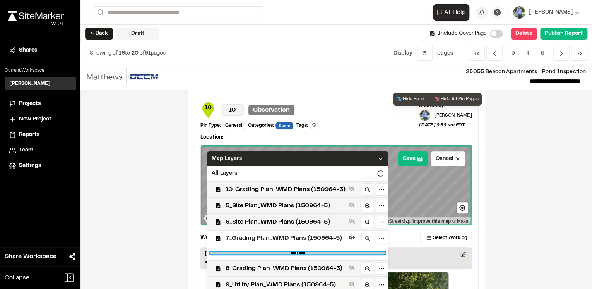
drag, startPoint x: 378, startPoint y: 252, endPoint x: 323, endPoint y: 252, distance: 55.4
type input "****"
click at [323, 252] on input "range" at bounding box center [297, 253] width 175 height 2
click at [377, 159] on icon at bounding box center [380, 159] width 6 height 6
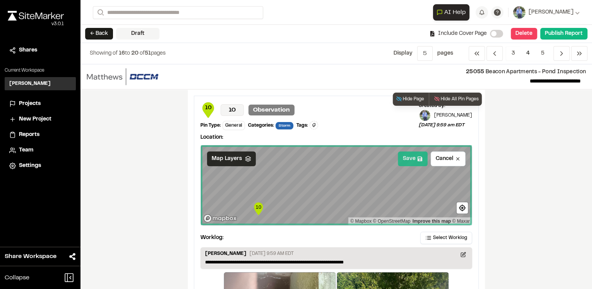
click at [418, 159] on icon at bounding box center [420, 158] width 5 height 5
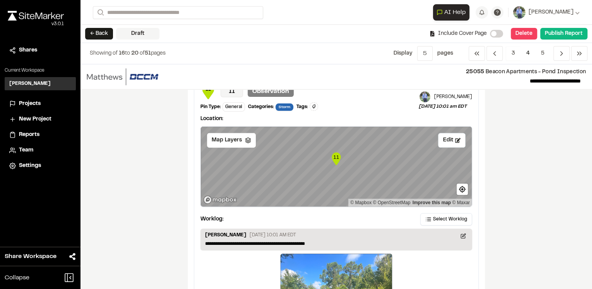
scroll to position [310, 0]
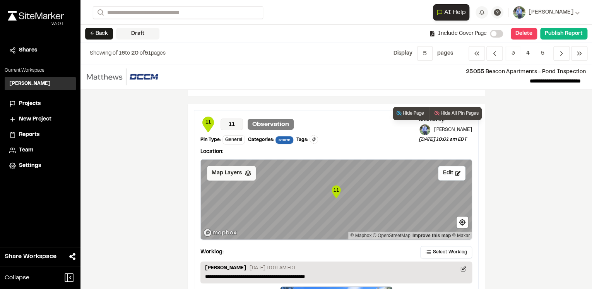
click at [245, 172] on icon at bounding box center [248, 173] width 6 height 6
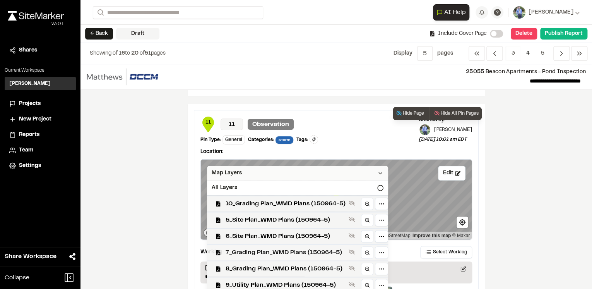
click at [254, 251] on span "7_Grading Plan_WMD Plans (150964-5)" at bounding box center [286, 252] width 120 height 9
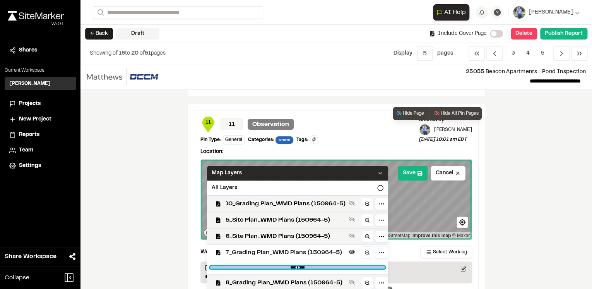
drag, startPoint x: 376, startPoint y: 266, endPoint x: 321, endPoint y: 265, distance: 55.8
type input "****"
click at [321, 266] on input "range" at bounding box center [297, 267] width 175 height 2
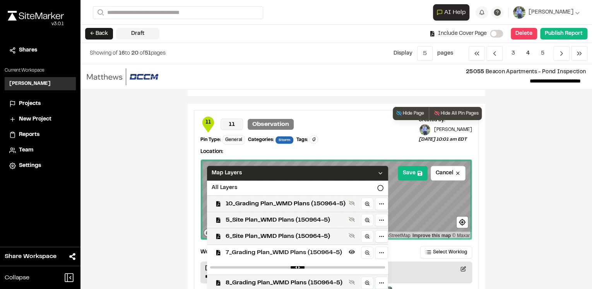
click at [379, 173] on icon at bounding box center [380, 173] width 6 height 6
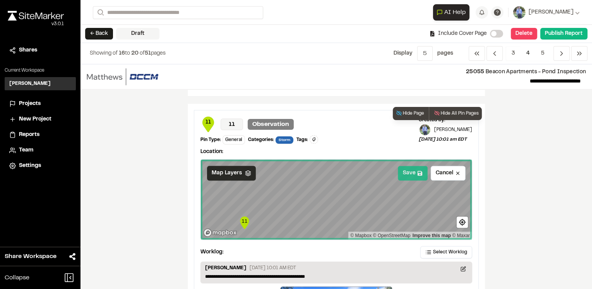
click at [412, 172] on button "Save" at bounding box center [413, 173] width 30 height 15
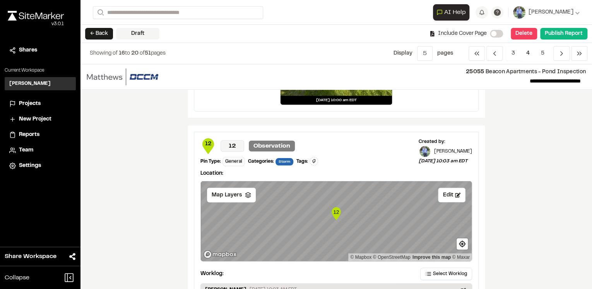
scroll to position [650, 0]
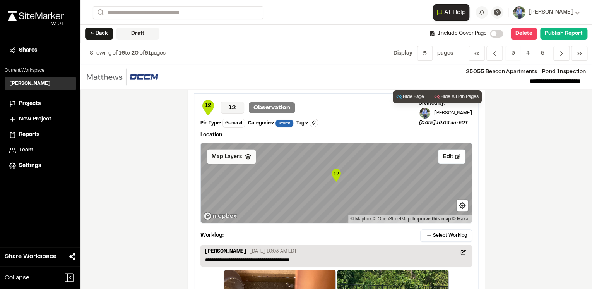
click at [247, 156] on icon at bounding box center [248, 156] width 6 height 6
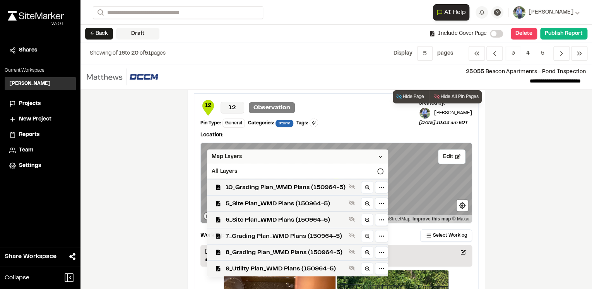
click at [248, 233] on span "7_Grading Plan_WMD Plans (150964-5)" at bounding box center [286, 235] width 120 height 9
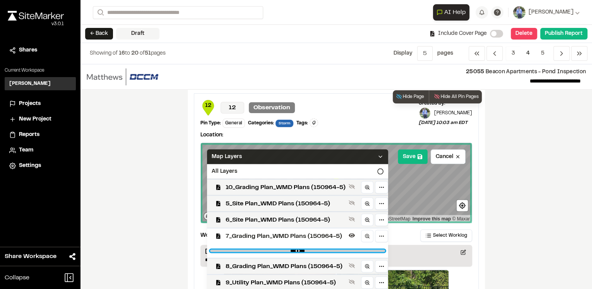
drag, startPoint x: 379, startPoint y: 249, endPoint x: 326, endPoint y: 247, distance: 53.5
type input "****"
click at [326, 249] on input "range" at bounding box center [297, 250] width 175 height 2
click at [380, 153] on icon at bounding box center [380, 156] width 6 height 6
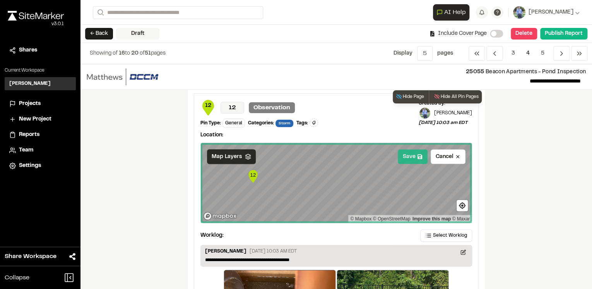
click at [415, 153] on button "Save" at bounding box center [413, 156] width 30 height 15
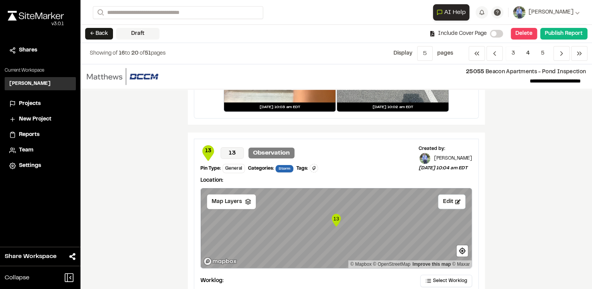
scroll to position [960, 0]
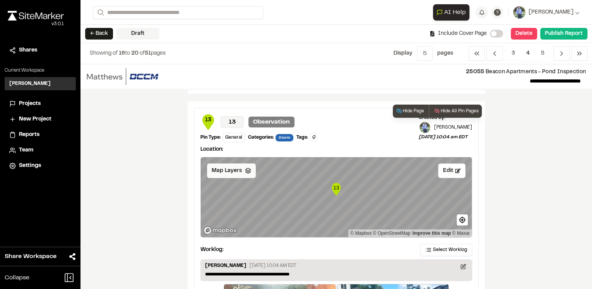
click at [245, 168] on icon at bounding box center [248, 171] width 6 height 6
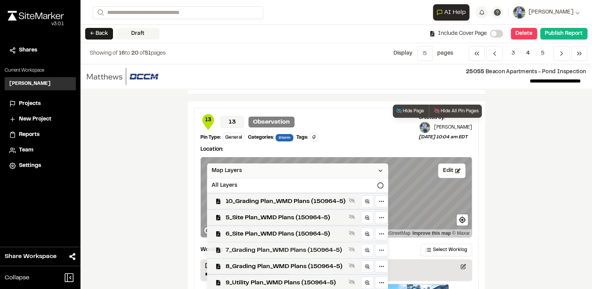
click at [261, 249] on span "7_Grading Plan_WMD Plans (150964-5)" at bounding box center [286, 249] width 120 height 9
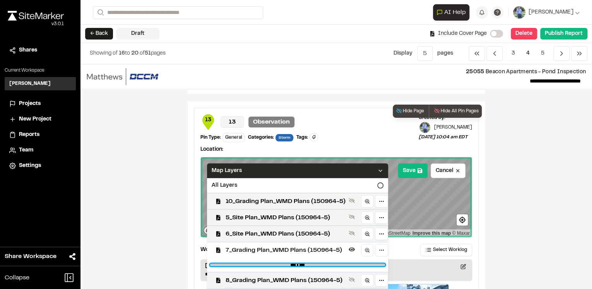
drag, startPoint x: 377, startPoint y: 263, endPoint x: 321, endPoint y: 262, distance: 56.2
type input "****"
click at [321, 264] on input "range" at bounding box center [297, 265] width 175 height 2
click at [379, 168] on icon at bounding box center [380, 171] width 6 height 6
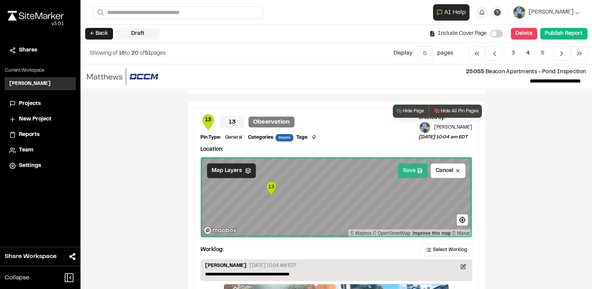
click at [418, 170] on icon at bounding box center [420, 170] width 5 height 5
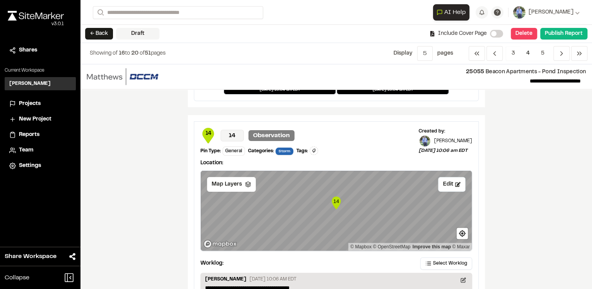
scroll to position [1301, 0]
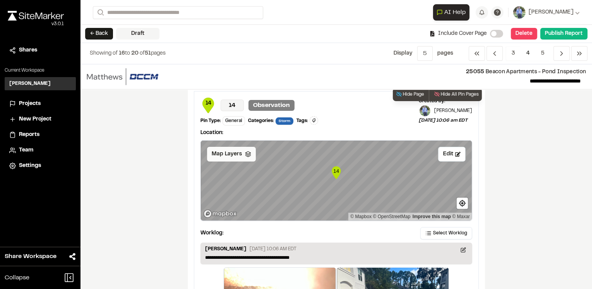
click at [248, 155] on div "Map Layers" at bounding box center [231, 154] width 49 height 15
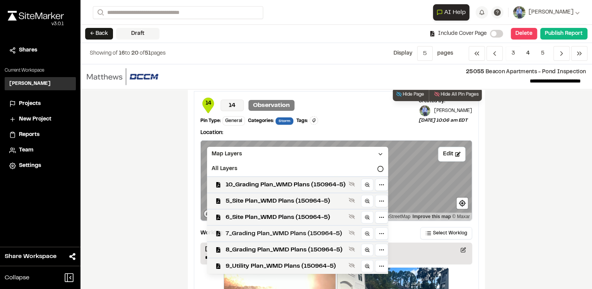
click at [263, 231] on span "7_Grading Plan_WMD Plans (150964-5)" at bounding box center [286, 233] width 120 height 9
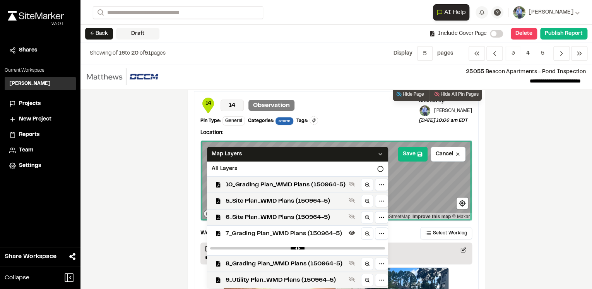
drag, startPoint x: 377, startPoint y: 244, endPoint x: 325, endPoint y: 246, distance: 52.7
click at [325, 246] on div at bounding box center [297, 248] width 181 height 14
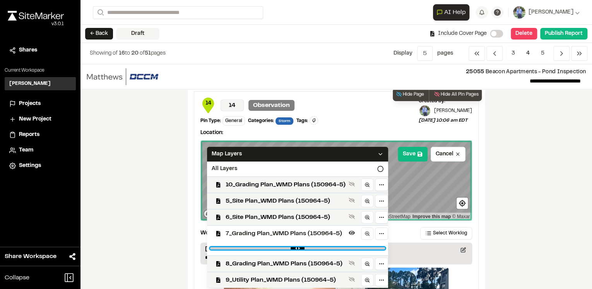
drag, startPoint x: 377, startPoint y: 246, endPoint x: 321, endPoint y: 245, distance: 56.2
type input "****"
click at [321, 247] on input "range" at bounding box center [297, 248] width 175 height 2
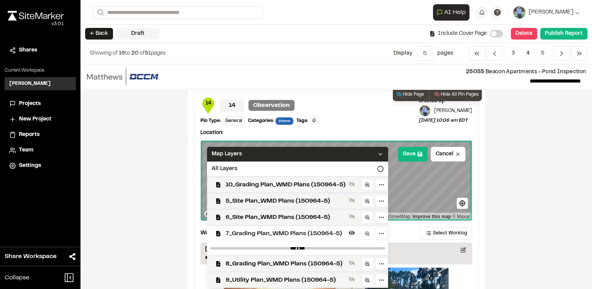
click at [377, 151] on icon at bounding box center [380, 154] width 6 height 6
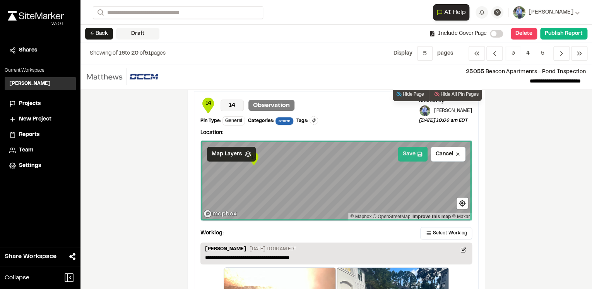
click at [405, 155] on button "Save" at bounding box center [413, 154] width 30 height 15
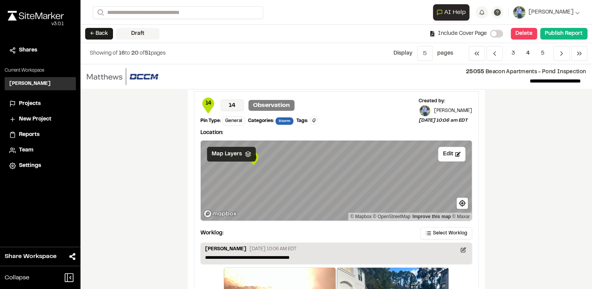
click at [525, 170] on div "**********" at bounding box center [337, 176] width 512 height 225
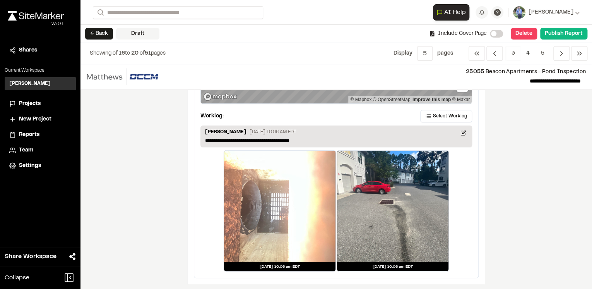
scroll to position [1418, 0]
click at [563, 52] on icon "Navigation" at bounding box center [562, 54] width 8 height 8
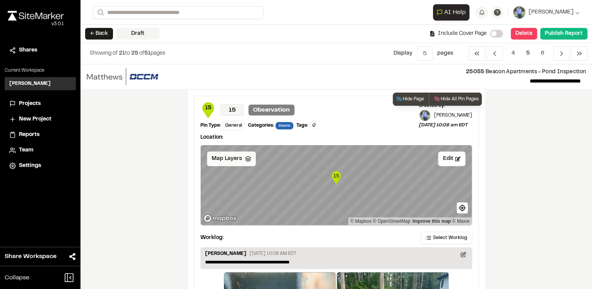
click at [245, 158] on icon at bounding box center [248, 159] width 6 height 6
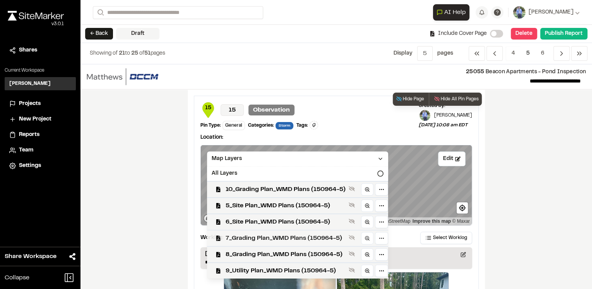
click at [281, 238] on span "7_Grading Plan_WMD Plans (150964-5)" at bounding box center [286, 237] width 120 height 9
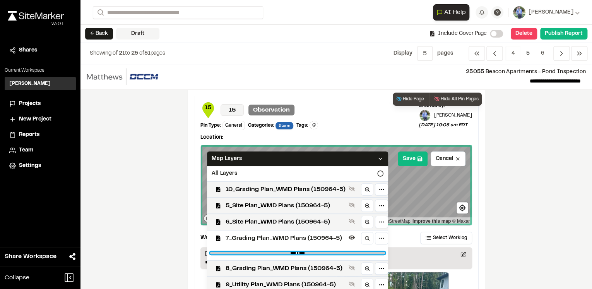
drag, startPoint x: 378, startPoint y: 252, endPoint x: 323, endPoint y: 251, distance: 55.0
type input "****"
click at [323, 252] on input "range" at bounding box center [297, 253] width 175 height 2
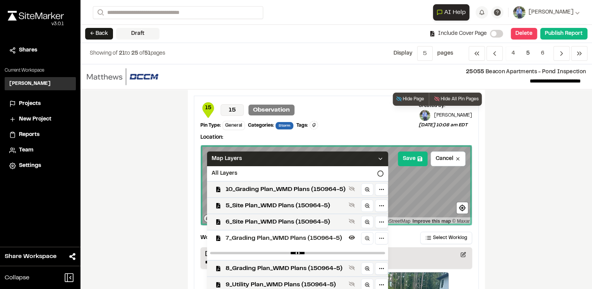
click at [377, 156] on icon at bounding box center [380, 159] width 6 height 6
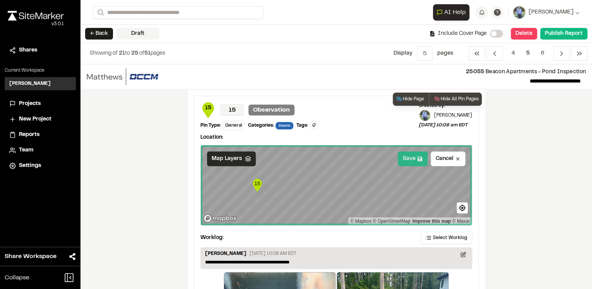
click at [412, 161] on button "Save" at bounding box center [413, 158] width 30 height 15
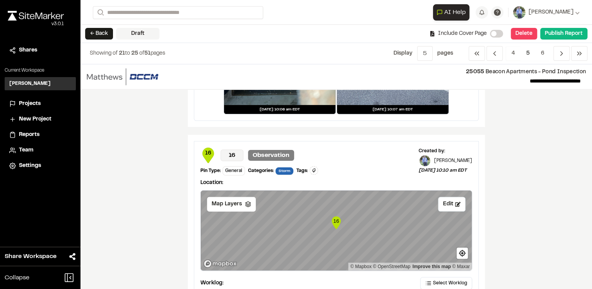
scroll to position [310, 0]
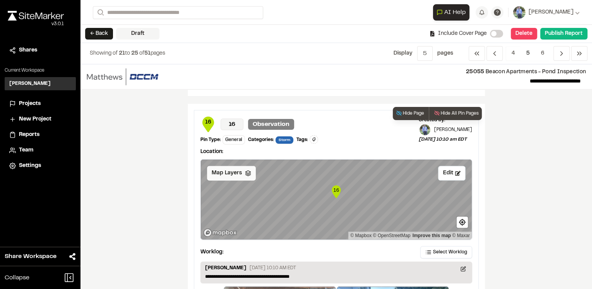
click at [245, 173] on icon at bounding box center [248, 173] width 6 height 6
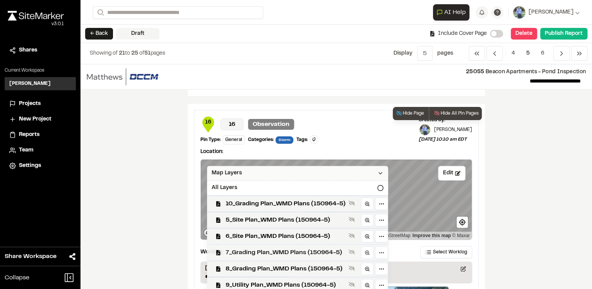
click at [305, 248] on span "7_Grading Plan_WMD Plans (150964-5)" at bounding box center [286, 252] width 120 height 9
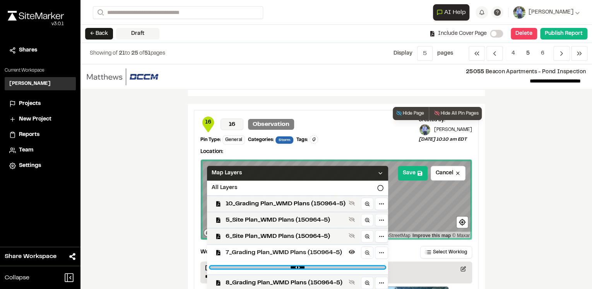
drag, startPoint x: 377, startPoint y: 267, endPoint x: 323, endPoint y: 266, distance: 53.8
type input "****"
click at [323, 266] on input "range" at bounding box center [297, 267] width 175 height 2
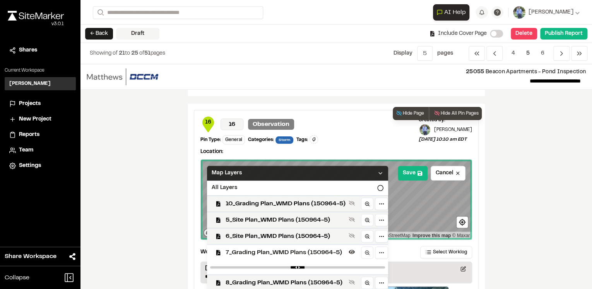
click at [379, 172] on polyline at bounding box center [380, 173] width 3 height 2
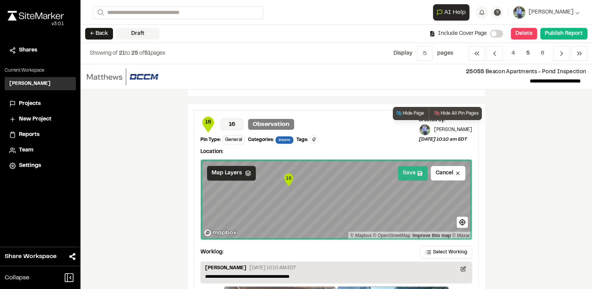
click at [421, 173] on button "Save" at bounding box center [413, 173] width 30 height 15
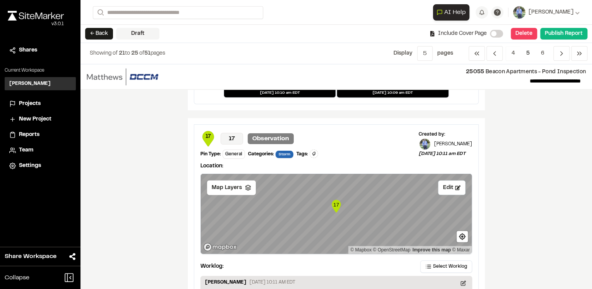
scroll to position [650, 0]
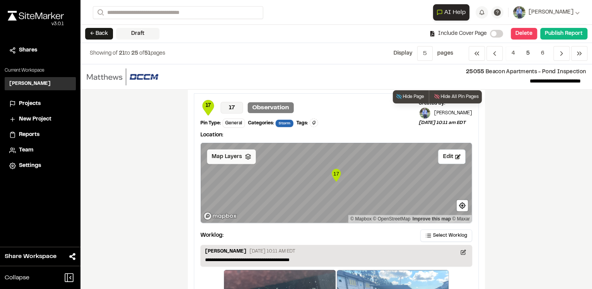
click at [248, 155] on div "Map Layers" at bounding box center [231, 156] width 49 height 15
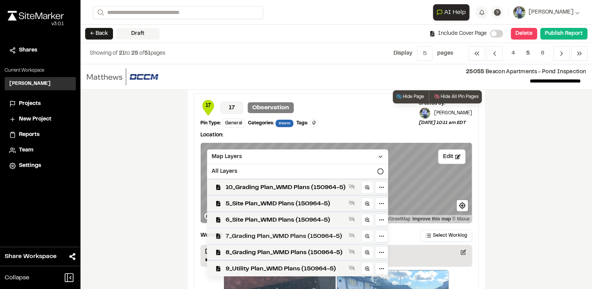
click at [265, 232] on span "7_Grading Plan_WMD Plans (150964-5)" at bounding box center [286, 235] width 120 height 9
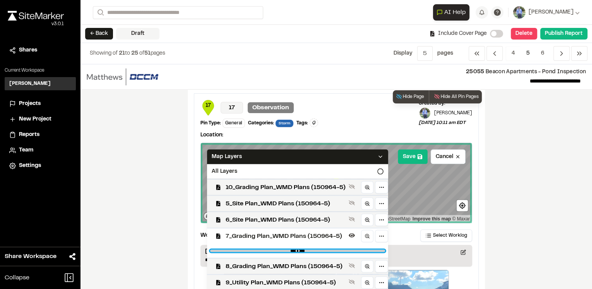
drag, startPoint x: 376, startPoint y: 248, endPoint x: 323, endPoint y: 249, distance: 52.7
type input "****"
click at [323, 249] on input "range" at bounding box center [297, 250] width 175 height 2
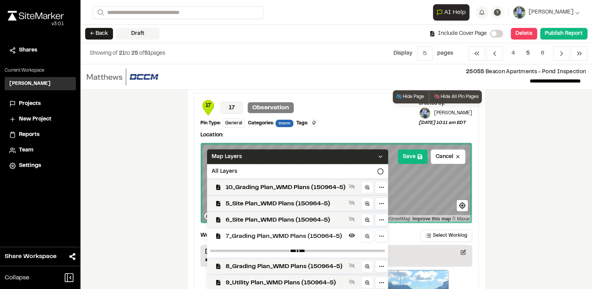
click at [378, 156] on icon at bounding box center [380, 156] width 6 height 6
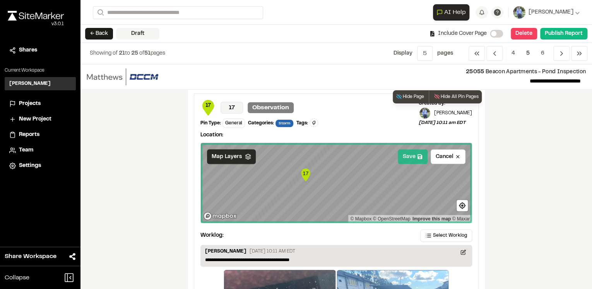
click at [413, 155] on button "Save" at bounding box center [413, 156] width 30 height 15
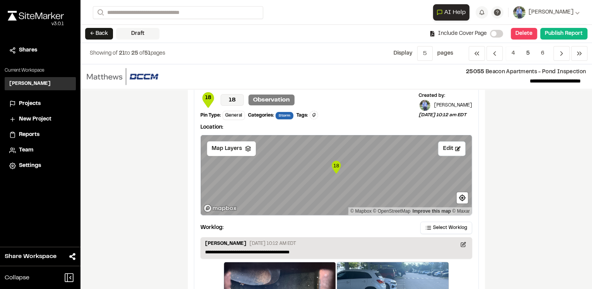
scroll to position [991, 0]
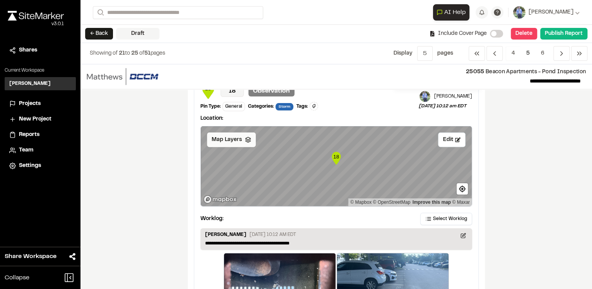
click at [241, 142] on div "Map Layers" at bounding box center [231, 139] width 49 height 15
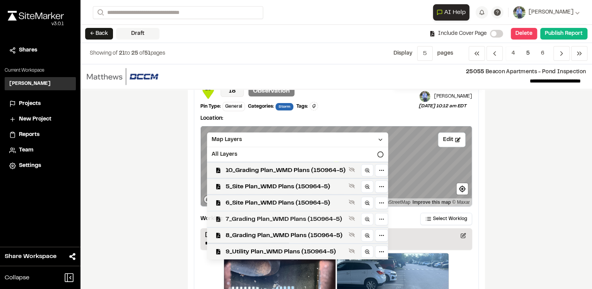
click at [257, 215] on span "7_Grading Plan_WMD Plans (150964-5)" at bounding box center [286, 218] width 120 height 9
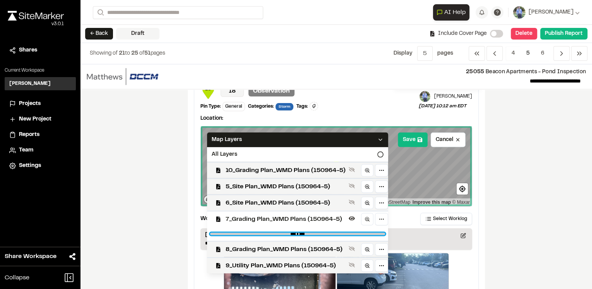
drag, startPoint x: 375, startPoint y: 232, endPoint x: 326, endPoint y: 232, distance: 49.2
type input "****"
click at [326, 233] on input "range" at bounding box center [297, 234] width 175 height 2
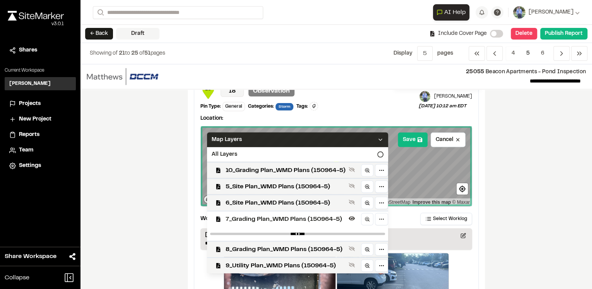
click at [379, 137] on icon at bounding box center [380, 140] width 6 height 6
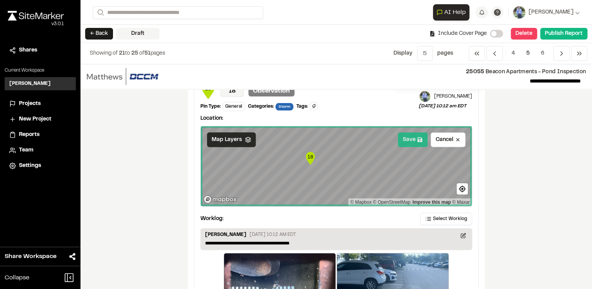
click at [419, 141] on button "Save" at bounding box center [413, 139] width 30 height 15
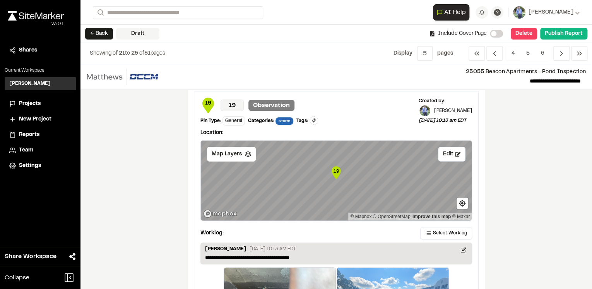
scroll to position [1332, 0]
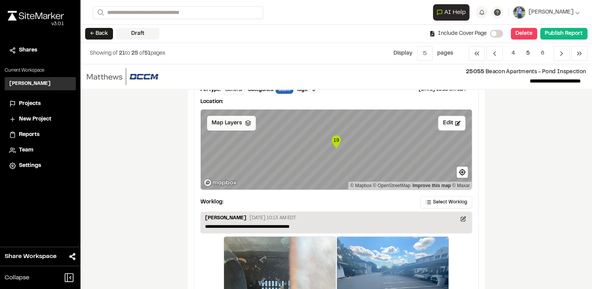
click at [248, 121] on div "Map Layers" at bounding box center [231, 123] width 49 height 15
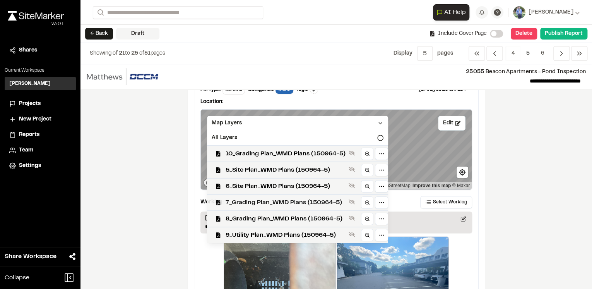
click at [259, 199] on span "7_Grading Plan_WMD Plans (150964-5)" at bounding box center [286, 202] width 120 height 9
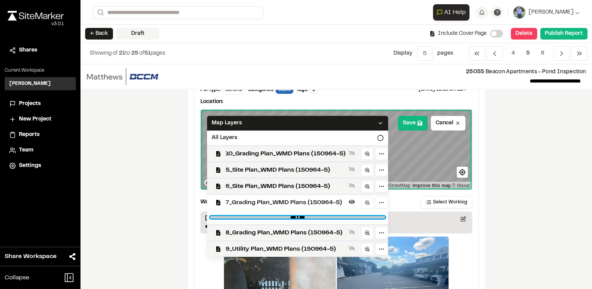
drag, startPoint x: 377, startPoint y: 216, endPoint x: 323, endPoint y: 212, distance: 54.3
type input "****"
click at [323, 216] on input "range" at bounding box center [297, 217] width 175 height 2
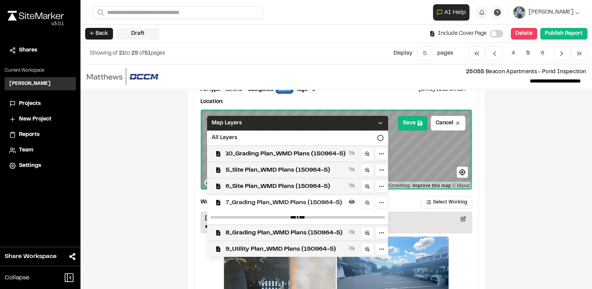
click at [377, 120] on icon at bounding box center [380, 123] width 6 height 6
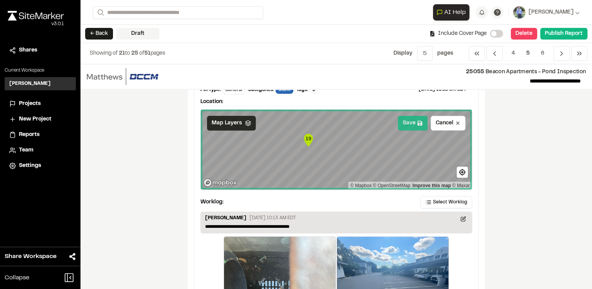
click at [418, 121] on icon at bounding box center [420, 123] width 5 height 5
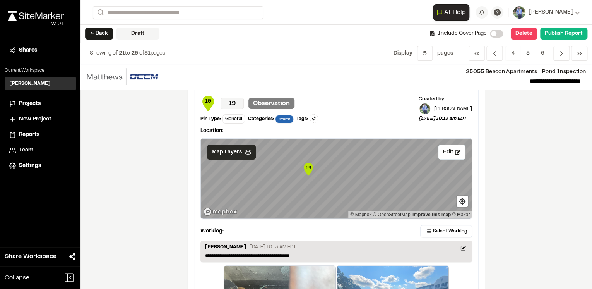
scroll to position [1294, 0]
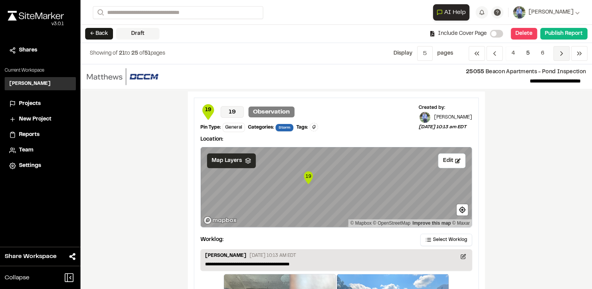
click at [563, 52] on icon "Navigation" at bounding box center [562, 54] width 8 height 8
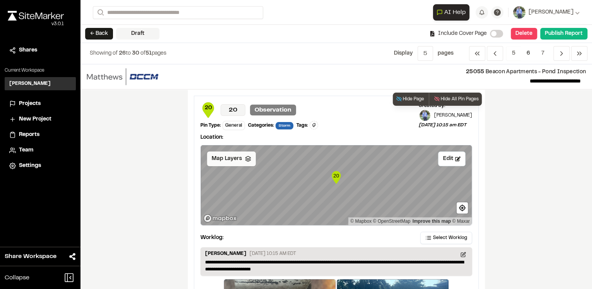
click at [245, 161] on div "Map Layers" at bounding box center [231, 158] width 49 height 15
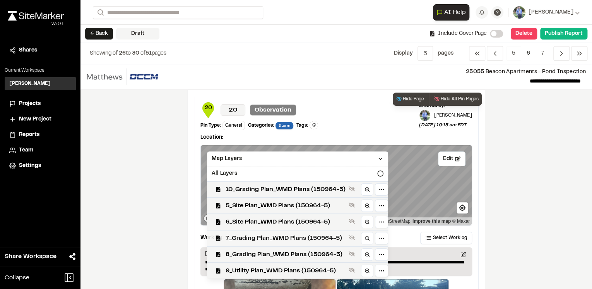
click at [256, 239] on span "7_Grading Plan_WMD Plans (150964-5)" at bounding box center [286, 237] width 120 height 9
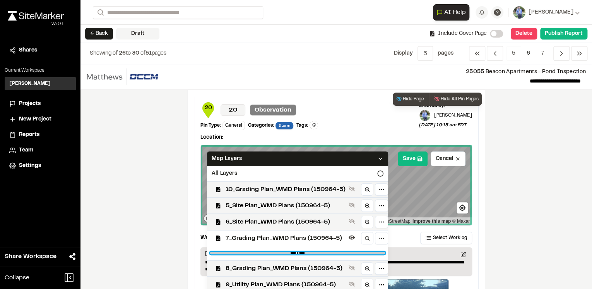
drag, startPoint x: 376, startPoint y: 253, endPoint x: 323, endPoint y: 251, distance: 53.1
type input "****"
click at [323, 252] on input "range" at bounding box center [297, 253] width 175 height 2
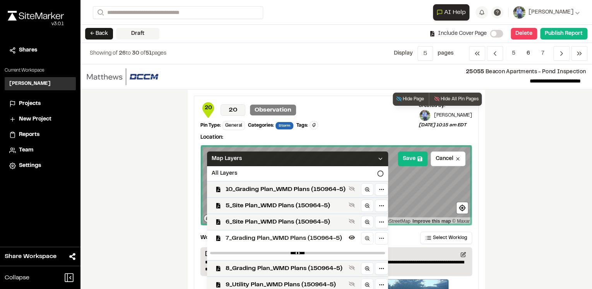
click at [378, 158] on icon at bounding box center [380, 159] width 6 height 6
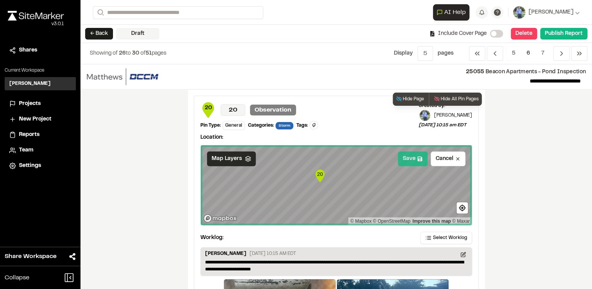
click at [419, 158] on icon at bounding box center [420, 158] width 5 height 5
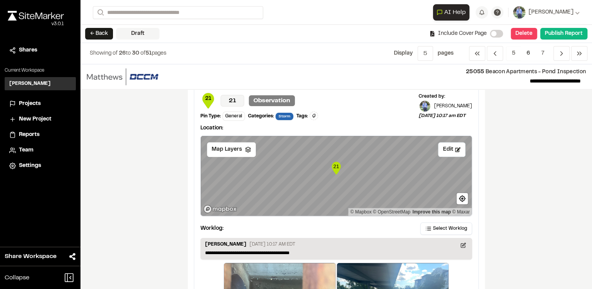
scroll to position [341, 0]
click at [245, 150] on icon at bounding box center [248, 149] width 6 height 6
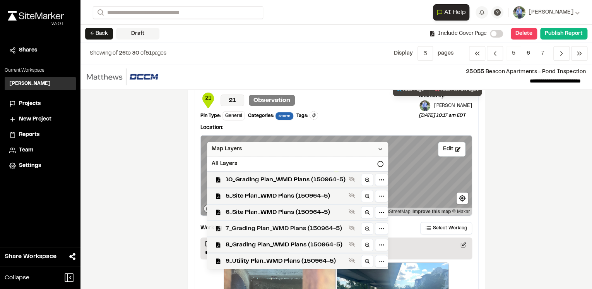
click at [265, 224] on span "7_Grading Plan_WMD Plans (150964-5)" at bounding box center [286, 228] width 120 height 9
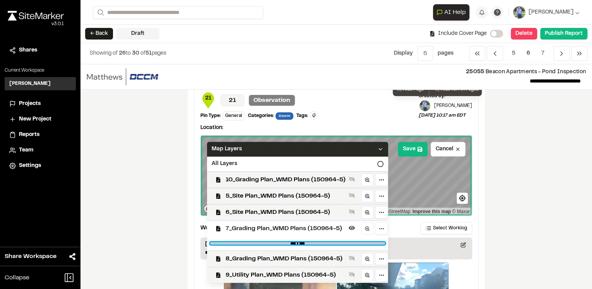
drag, startPoint x: 379, startPoint y: 242, endPoint x: 323, endPoint y: 240, distance: 56.6
type input "****"
click at [323, 242] on input "range" at bounding box center [297, 243] width 175 height 2
click at [378, 146] on icon at bounding box center [380, 149] width 6 height 6
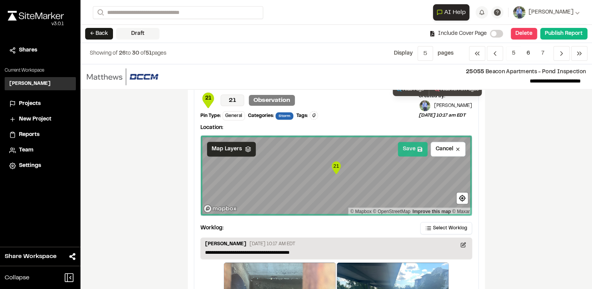
click at [419, 149] on icon at bounding box center [420, 149] width 5 height 5
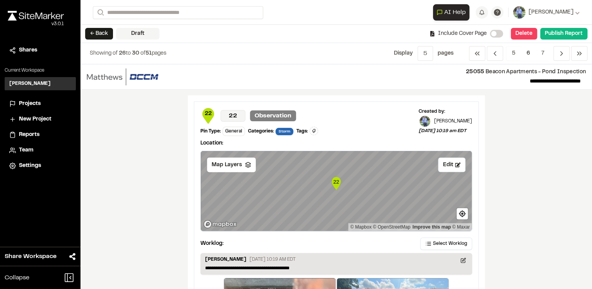
scroll to position [650, 0]
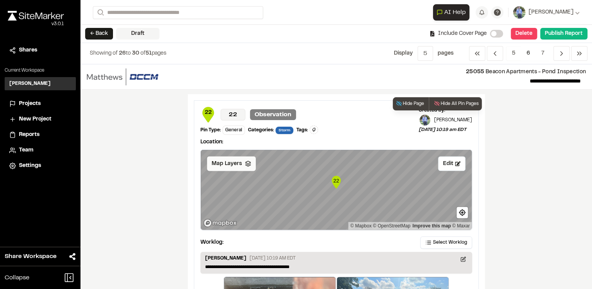
click at [245, 162] on icon at bounding box center [248, 163] width 6 height 6
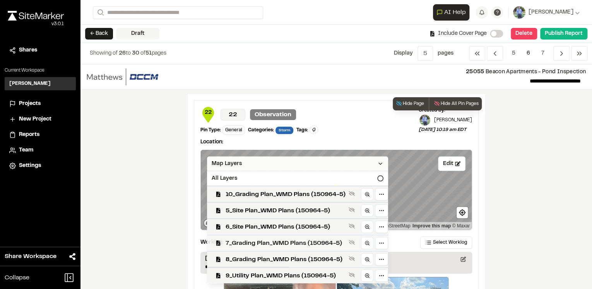
click at [263, 239] on span "7_Grading Plan_WMD Plans (150964-5)" at bounding box center [286, 242] width 120 height 9
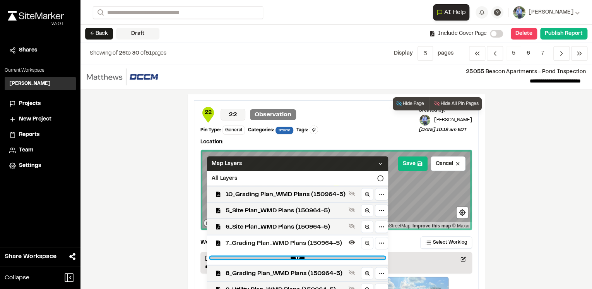
drag, startPoint x: 376, startPoint y: 257, endPoint x: 323, endPoint y: 255, distance: 53.9
type input "****"
click at [323, 256] on input "range" at bounding box center [297, 257] width 175 height 2
click at [381, 160] on icon at bounding box center [380, 163] width 6 height 6
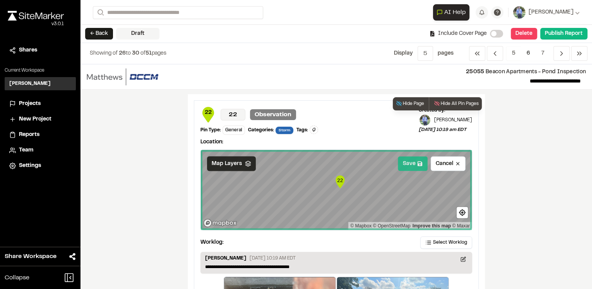
click at [414, 161] on button "Save" at bounding box center [413, 163] width 30 height 15
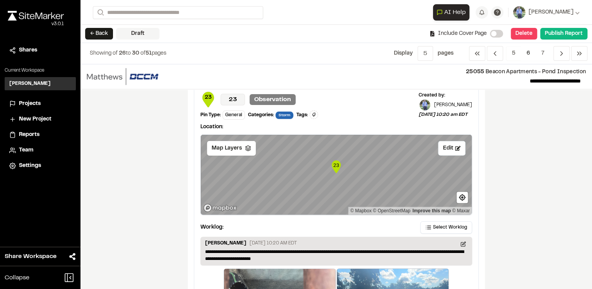
scroll to position [991, 0]
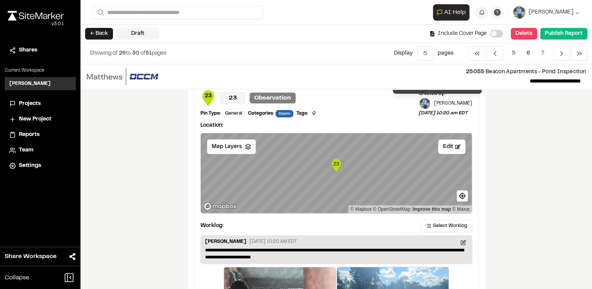
click at [239, 145] on div "Map Layers" at bounding box center [231, 146] width 49 height 15
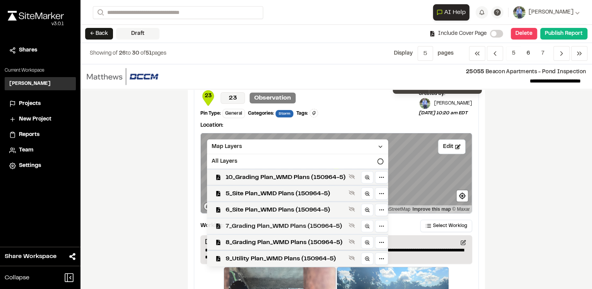
click at [264, 223] on span "7_Grading Plan_WMD Plans (150964-5)" at bounding box center [286, 225] width 120 height 9
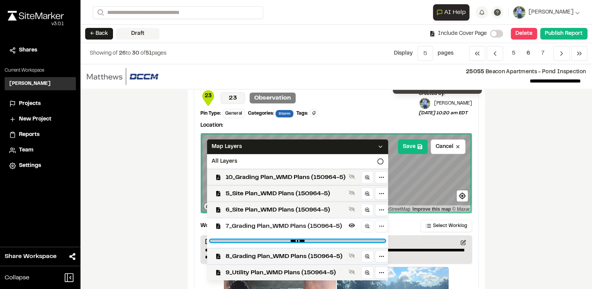
drag, startPoint x: 339, startPoint y: 238, endPoint x: 324, endPoint y: 237, distance: 15.5
type input "****"
click at [324, 240] on input "range" at bounding box center [297, 241] width 175 height 2
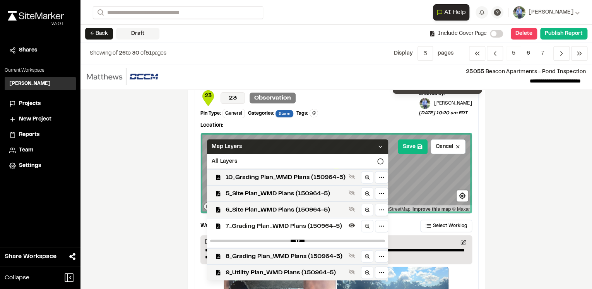
click at [377, 145] on icon at bounding box center [380, 147] width 6 height 6
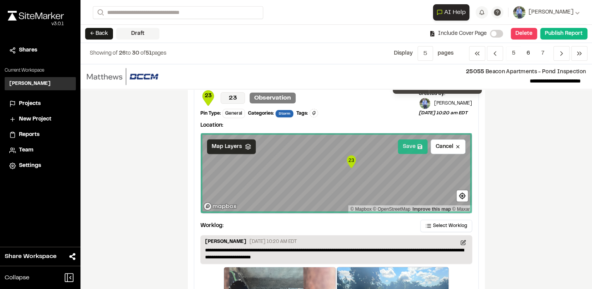
click at [415, 144] on button "Save" at bounding box center [413, 146] width 30 height 15
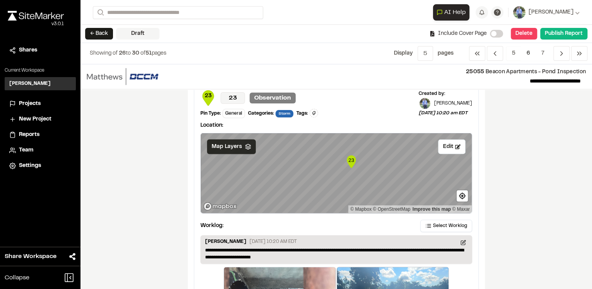
click at [546, 169] on div "**********" at bounding box center [337, 176] width 512 height 225
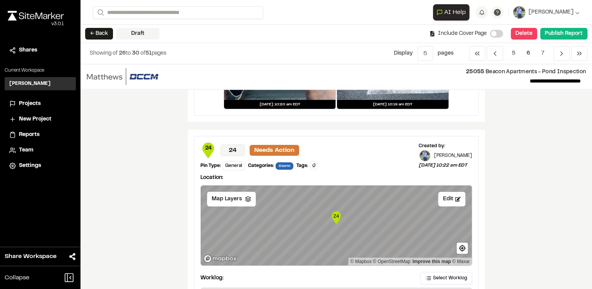
scroll to position [1301, 0]
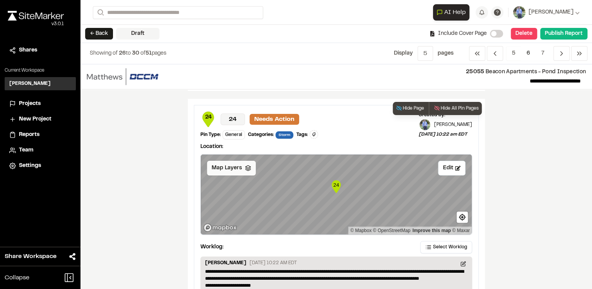
click at [248, 164] on div "Map Layers" at bounding box center [231, 168] width 49 height 15
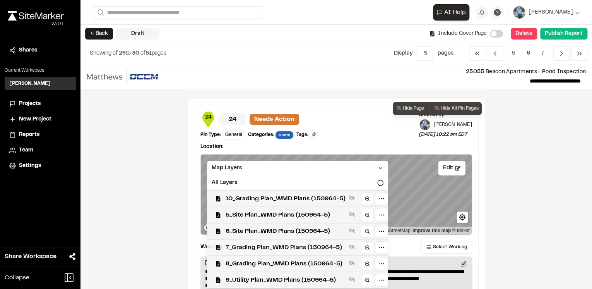
click at [286, 246] on span "7_Grading Plan_WMD Plans (150964-5)" at bounding box center [286, 247] width 120 height 9
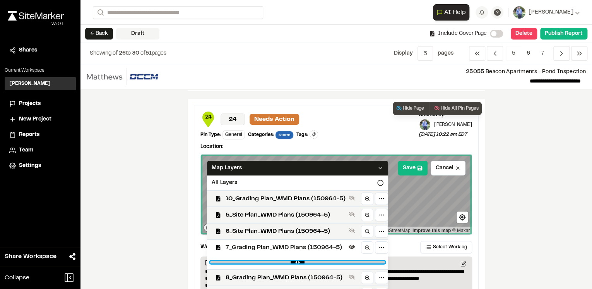
drag, startPoint x: 379, startPoint y: 261, endPoint x: 325, endPoint y: 259, distance: 54.2
type input "****"
click at [325, 261] on input "range" at bounding box center [297, 262] width 175 height 2
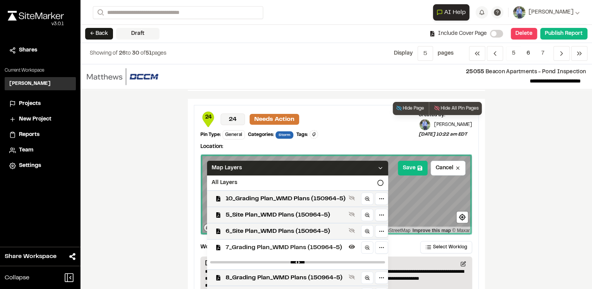
click at [377, 165] on icon at bounding box center [380, 168] width 6 height 6
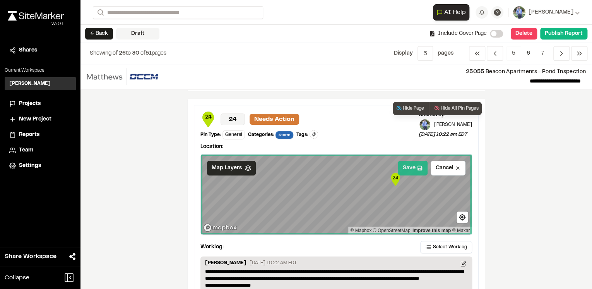
click at [407, 164] on button "Save" at bounding box center [413, 168] width 30 height 15
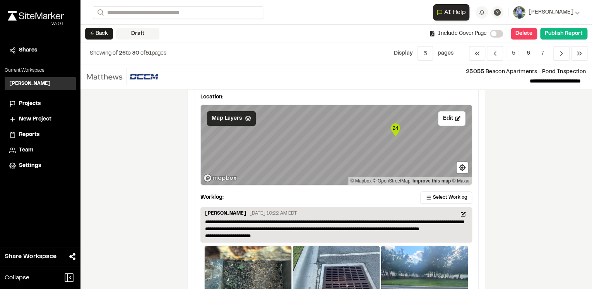
scroll to position [1421, 0]
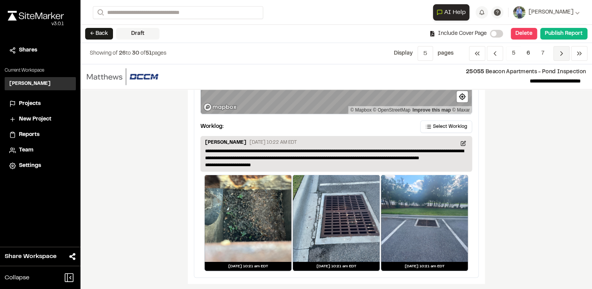
click at [558, 53] on icon "Navigation" at bounding box center [562, 54] width 8 height 8
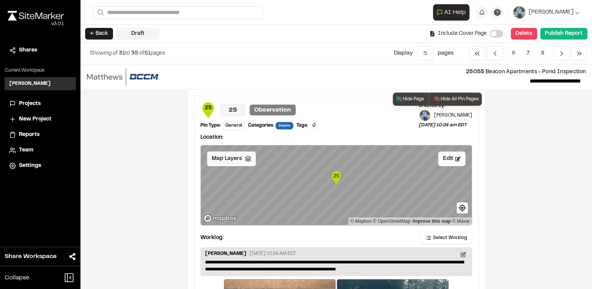
click at [245, 159] on polyline at bounding box center [247, 159] width 5 height 1
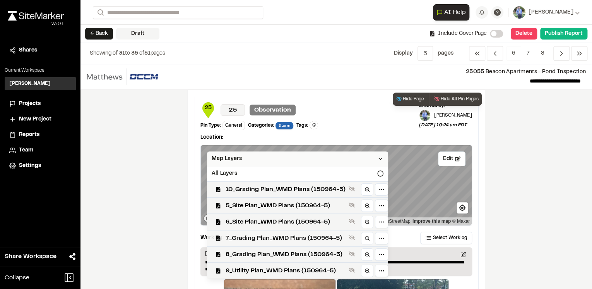
click at [275, 239] on span "7_Grading Plan_WMD Plans (150964-5)" at bounding box center [286, 237] width 120 height 9
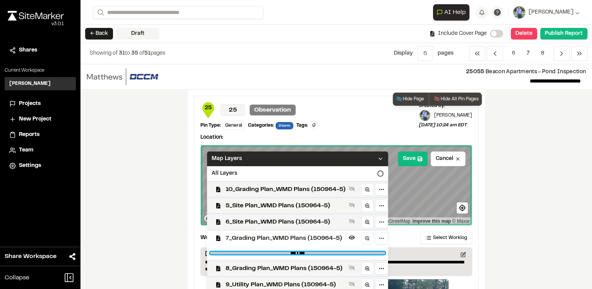
drag, startPoint x: 377, startPoint y: 252, endPoint x: 323, endPoint y: 252, distance: 54.6
type input "****"
click at [323, 252] on input "range" at bounding box center [297, 253] width 175 height 2
click at [378, 159] on icon at bounding box center [380, 159] width 6 height 6
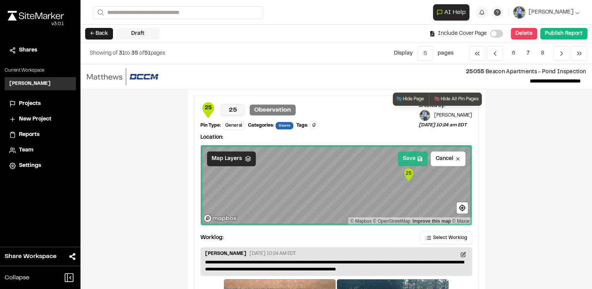
click at [418, 157] on icon at bounding box center [419, 158] width 5 height 5
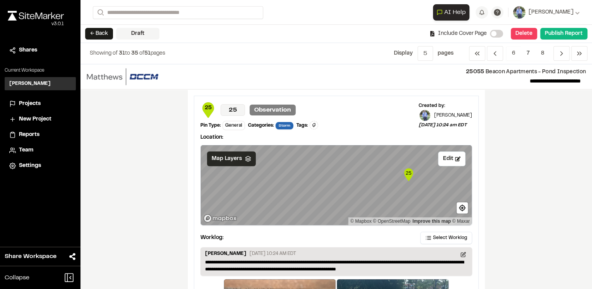
click at [523, 178] on div "**********" at bounding box center [337, 176] width 512 height 225
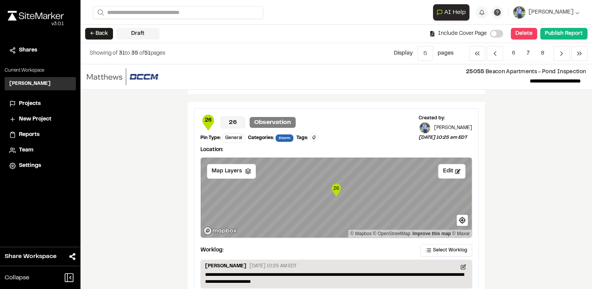
scroll to position [341, 0]
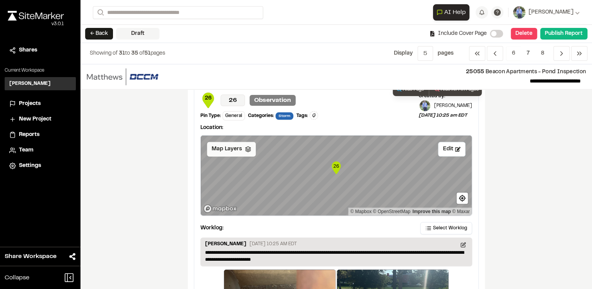
click at [248, 149] on icon at bounding box center [248, 149] width 6 height 6
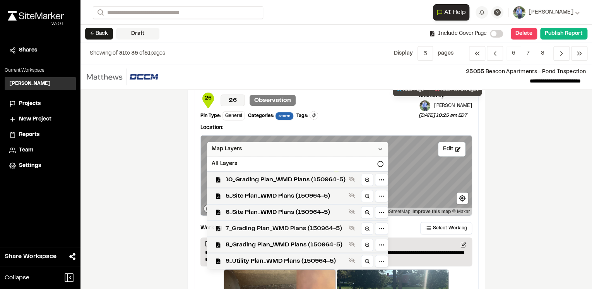
click at [288, 229] on span "7_Grading Plan_WMD Plans (150964-5)" at bounding box center [286, 228] width 120 height 9
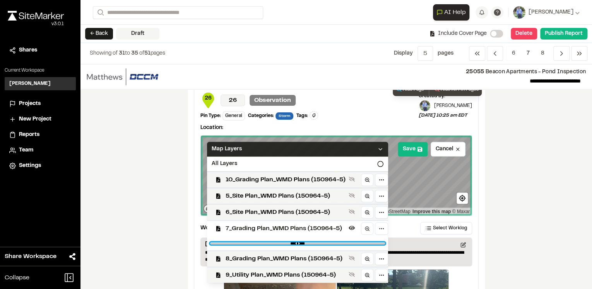
drag, startPoint x: 376, startPoint y: 243, endPoint x: 323, endPoint y: 240, distance: 53.9
type input "****"
click at [323, 242] on input "range" at bounding box center [297, 243] width 175 height 2
click at [380, 149] on icon at bounding box center [380, 149] width 6 height 6
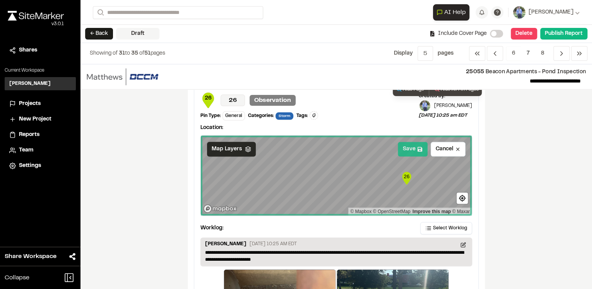
click at [418, 149] on icon at bounding box center [420, 149] width 5 height 5
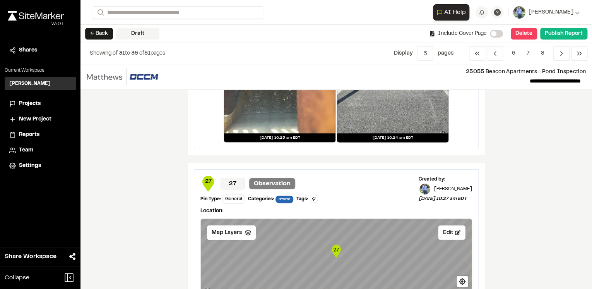
scroll to position [681, 0]
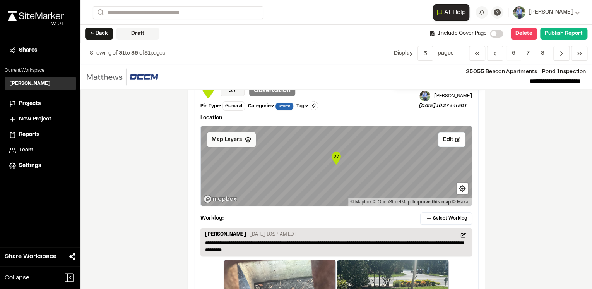
click at [247, 141] on div "Map Layers" at bounding box center [231, 139] width 49 height 15
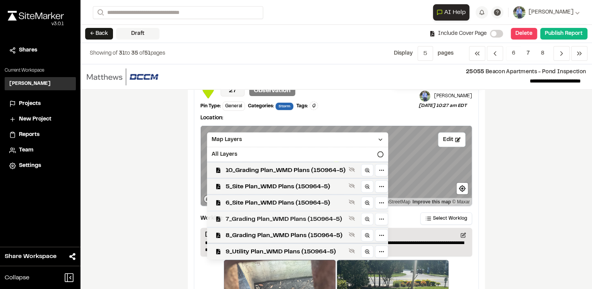
click at [286, 217] on span "7_Grading Plan_WMD Plans (150964-5)" at bounding box center [286, 218] width 120 height 9
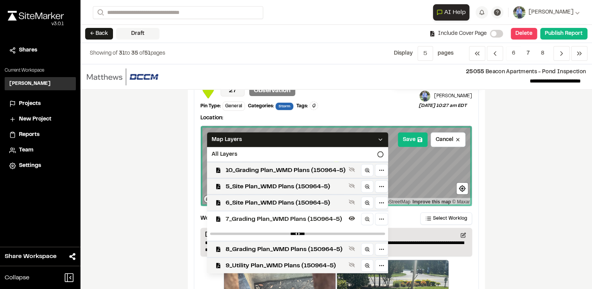
drag, startPoint x: 378, startPoint y: 234, endPoint x: 332, endPoint y: 229, distance: 46.3
click at [332, 229] on div at bounding box center [297, 233] width 181 height 14
click at [353, 226] on div at bounding box center [297, 233] width 181 height 14
drag, startPoint x: 373, startPoint y: 232, endPoint x: 324, endPoint y: 229, distance: 49.3
type input "****"
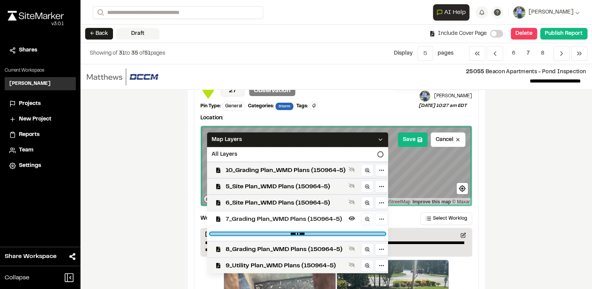
click at [324, 232] on input "range" at bounding box center [297, 233] width 175 height 2
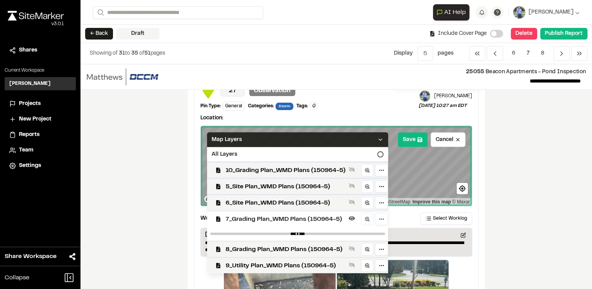
click at [379, 140] on icon at bounding box center [380, 139] width 6 height 6
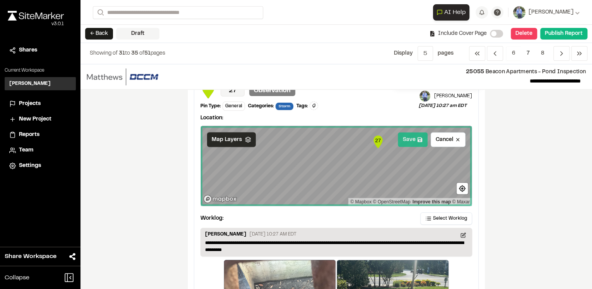
click at [412, 136] on button "Save" at bounding box center [413, 139] width 30 height 15
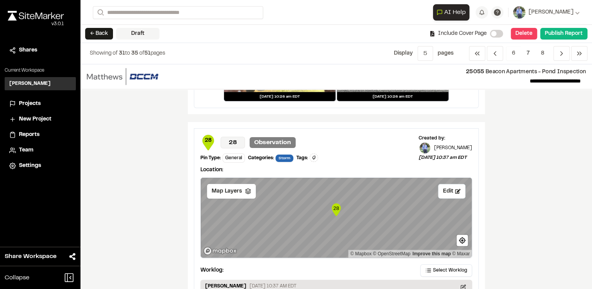
scroll to position [991, 0]
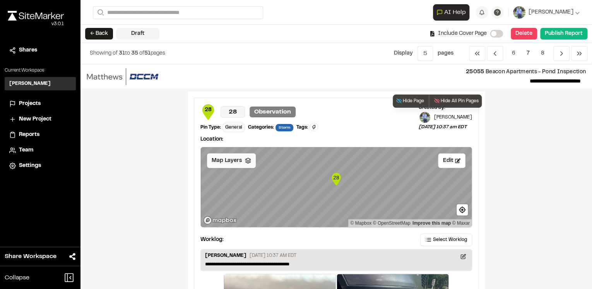
click at [240, 160] on div "Map Layers" at bounding box center [231, 160] width 49 height 15
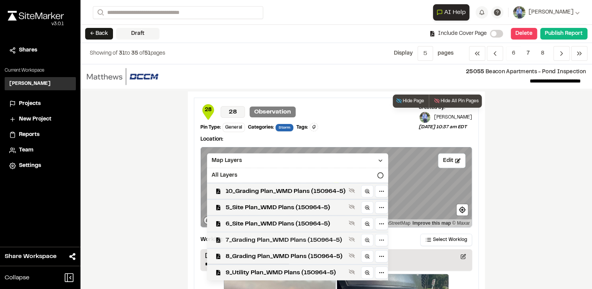
click at [258, 238] on span "7_Grading Plan_WMD Plans (150964-5)" at bounding box center [286, 239] width 120 height 9
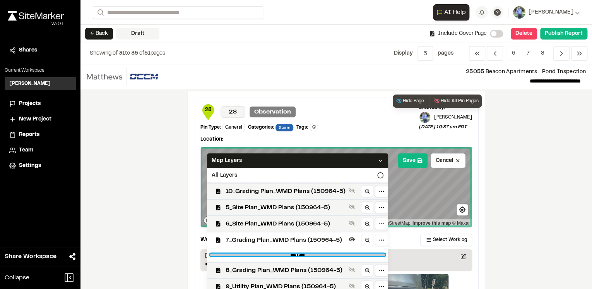
drag, startPoint x: 372, startPoint y: 252, endPoint x: 324, endPoint y: 251, distance: 48.4
type input "****"
click at [324, 254] on input "range" at bounding box center [297, 255] width 175 height 2
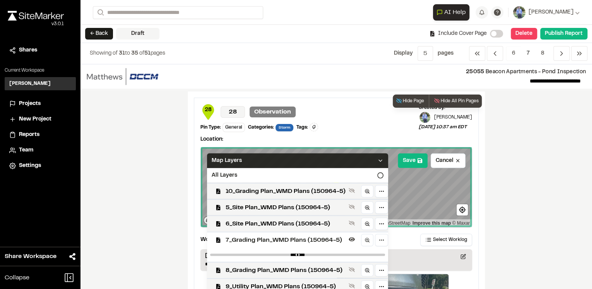
click at [379, 158] on icon at bounding box center [380, 161] width 6 height 6
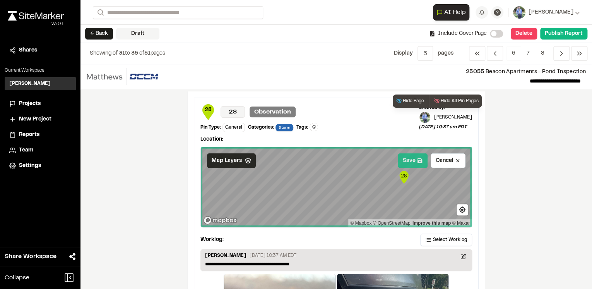
click at [405, 159] on button "Save" at bounding box center [413, 160] width 30 height 15
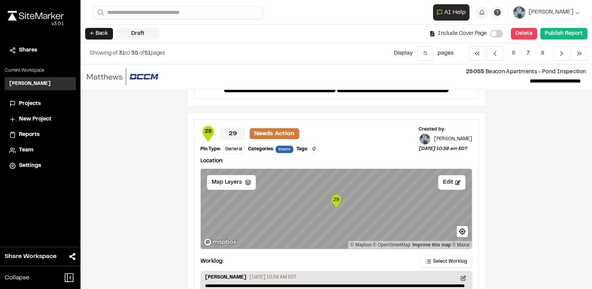
scroll to position [1301, 0]
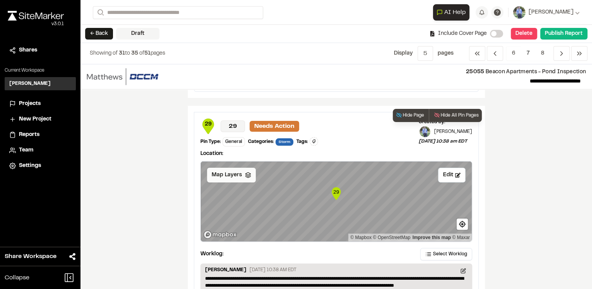
click at [245, 175] on polyline at bounding box center [247, 175] width 5 height 1
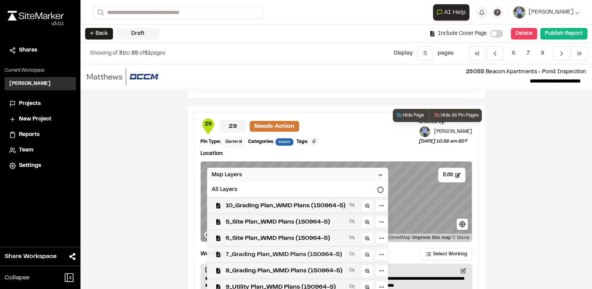
click at [283, 257] on div "7_Grading Plan_WMD Plans (150964-5)" at bounding box center [294, 254] width 187 height 16
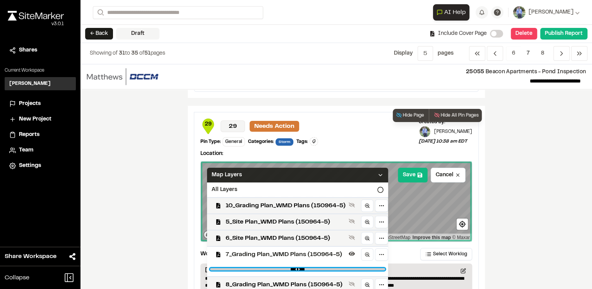
drag, startPoint x: 377, startPoint y: 268, endPoint x: 324, endPoint y: 268, distance: 53.0
type input "****"
click at [324, 268] on input "range" at bounding box center [297, 269] width 175 height 2
click at [381, 172] on icon at bounding box center [380, 175] width 6 height 6
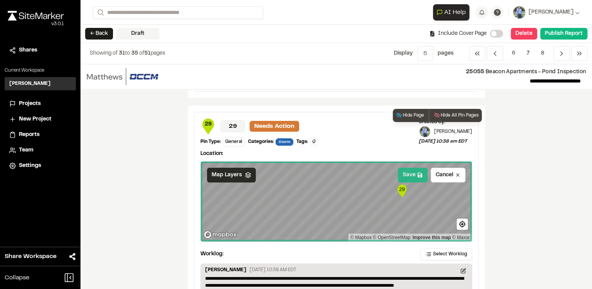
click at [411, 171] on button "Save" at bounding box center [413, 175] width 30 height 15
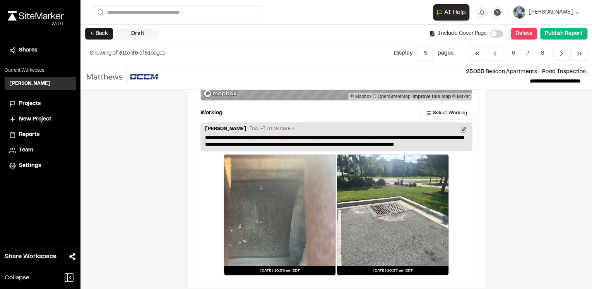
scroll to position [1446, 0]
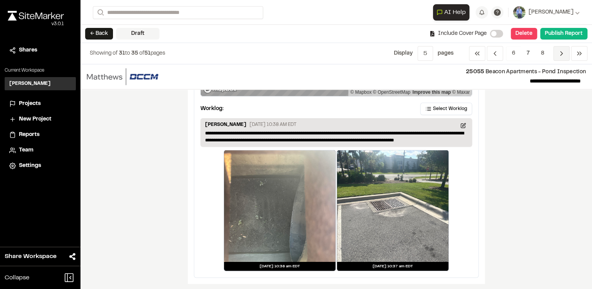
click at [559, 55] on icon "Navigation" at bounding box center [562, 54] width 8 height 8
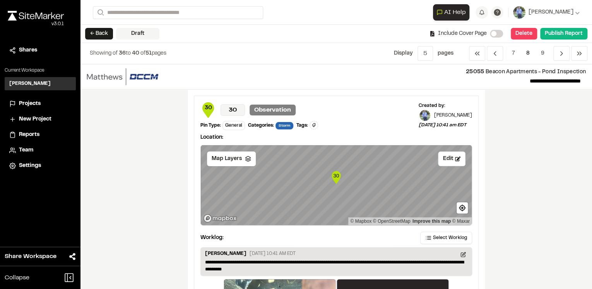
scroll to position [31, 0]
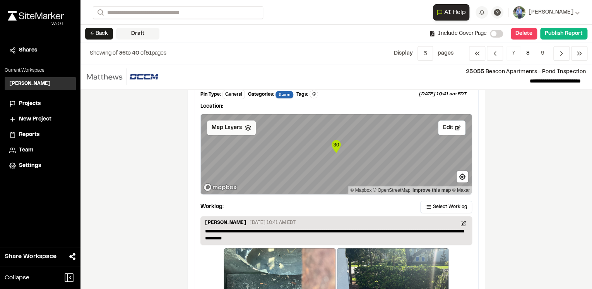
click at [245, 126] on icon at bounding box center [248, 128] width 6 height 6
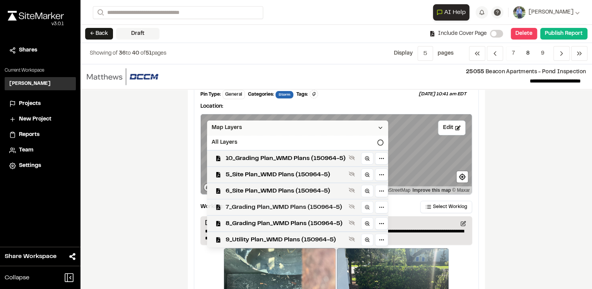
click at [273, 209] on span "7_Grading Plan_WMD Plans (150964-5)" at bounding box center [286, 206] width 120 height 9
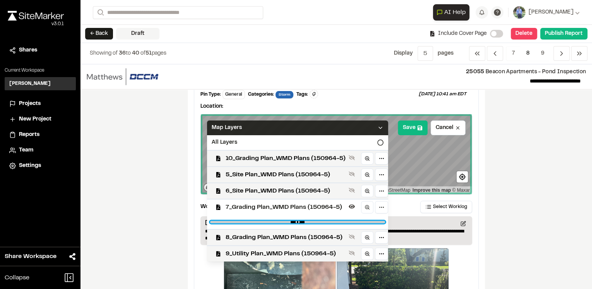
drag, startPoint x: 377, startPoint y: 222, endPoint x: 324, endPoint y: 220, distance: 53.5
type input "****"
click at [324, 221] on input "range" at bounding box center [297, 222] width 175 height 2
click at [379, 125] on icon at bounding box center [380, 128] width 6 height 6
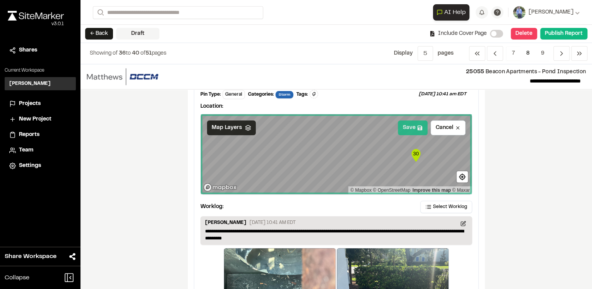
click at [406, 131] on button "Save" at bounding box center [413, 127] width 30 height 15
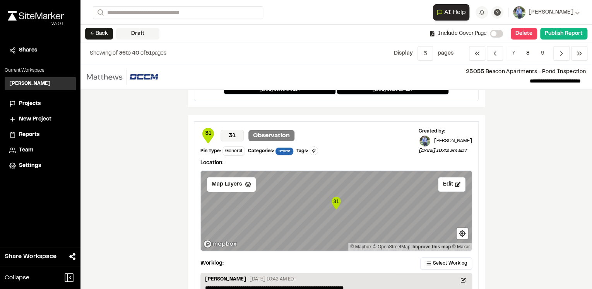
scroll to position [341, 0]
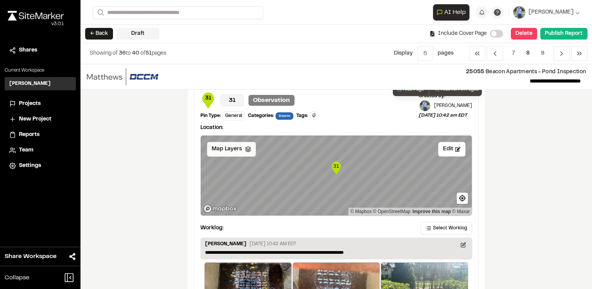
click at [247, 150] on polyline at bounding box center [247, 150] width 5 height 1
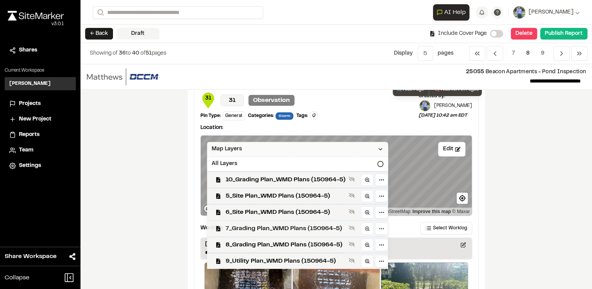
click at [265, 228] on span "7_Grading Plan_WMD Plans (150964-5)" at bounding box center [286, 228] width 120 height 9
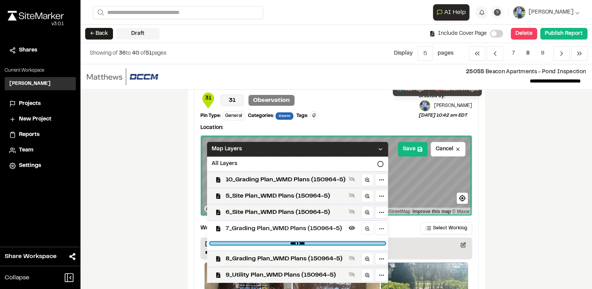
drag, startPoint x: 377, startPoint y: 242, endPoint x: 323, endPoint y: 242, distance: 54.2
type input "****"
click at [323, 242] on input "range" at bounding box center [297, 243] width 175 height 2
click at [372, 149] on div "Map Layers" at bounding box center [297, 149] width 181 height 15
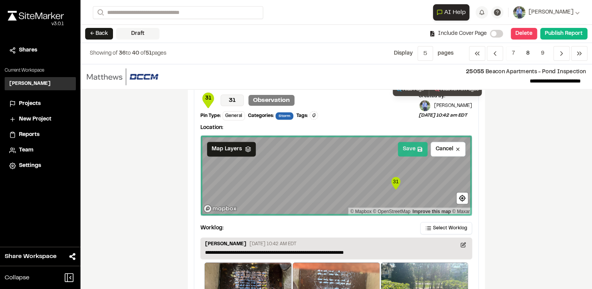
drag, startPoint x: 417, startPoint y: 149, endPoint x: 416, endPoint y: 154, distance: 5.1
click at [418, 149] on icon at bounding box center [420, 149] width 5 height 5
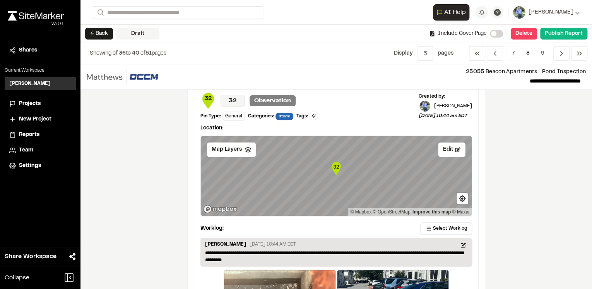
scroll to position [650, 0]
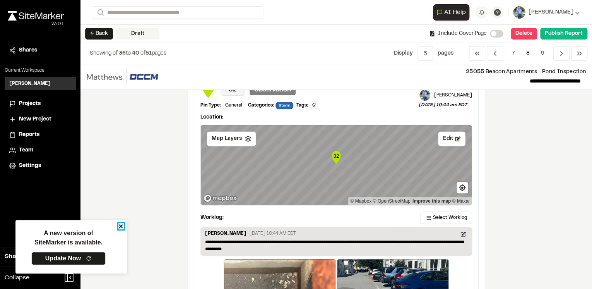
click at [121, 225] on icon "close" at bounding box center [120, 226] width 5 height 6
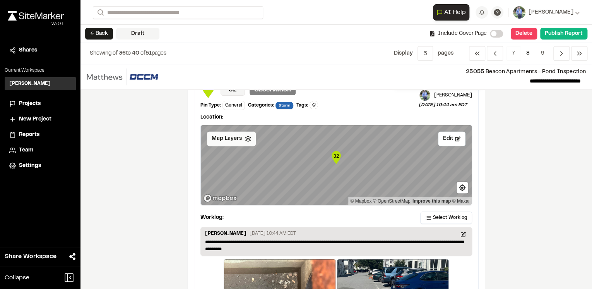
click at [245, 138] on icon at bounding box center [248, 139] width 6 height 6
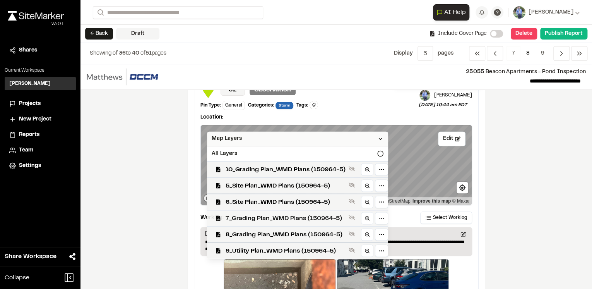
click at [265, 217] on span "7_Grading Plan_WMD Plans (150964-5)" at bounding box center [286, 217] width 120 height 9
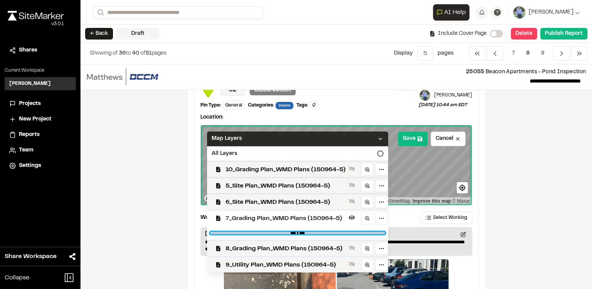
drag, startPoint x: 377, startPoint y: 232, endPoint x: 320, endPoint y: 234, distance: 56.5
type input "****"
click at [320, 234] on input "range" at bounding box center [297, 233] width 175 height 2
click at [382, 137] on icon at bounding box center [380, 139] width 6 height 6
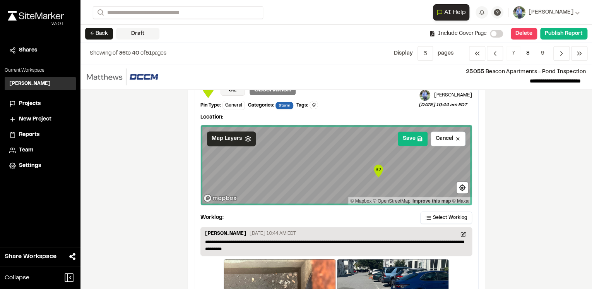
click at [505, 170] on div "**********" at bounding box center [337, 176] width 512 height 225
click at [407, 136] on button "Save" at bounding box center [413, 138] width 30 height 15
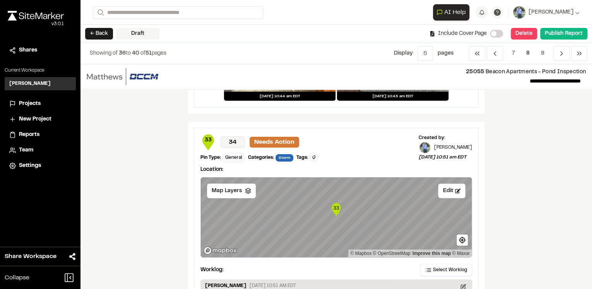
scroll to position [960, 0]
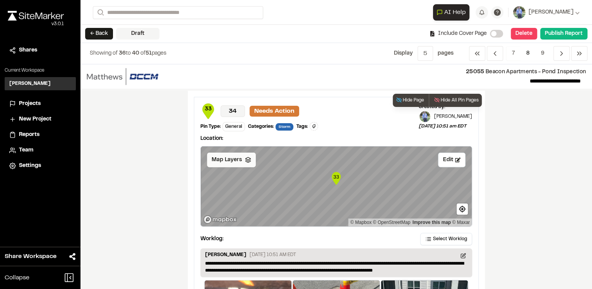
click at [245, 160] on polyline at bounding box center [247, 160] width 5 height 1
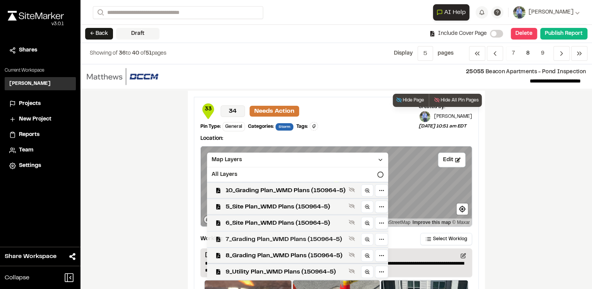
click at [264, 239] on span "7_Grading Plan_WMD Plans (150964-5)" at bounding box center [286, 239] width 120 height 9
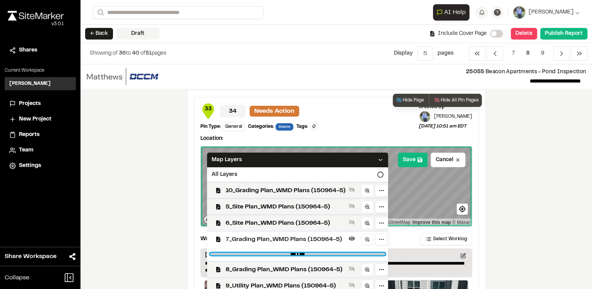
drag, startPoint x: 377, startPoint y: 253, endPoint x: 323, endPoint y: 252, distance: 55.0
type input "****"
click at [323, 253] on input "range" at bounding box center [297, 254] width 175 height 2
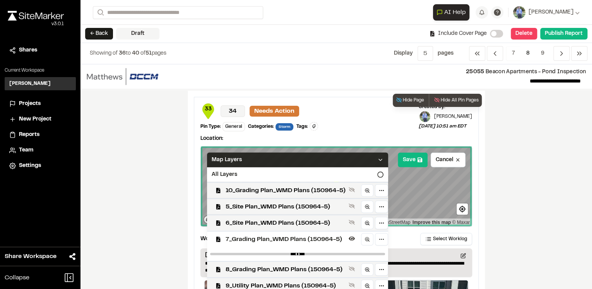
click at [377, 157] on icon at bounding box center [380, 160] width 6 height 6
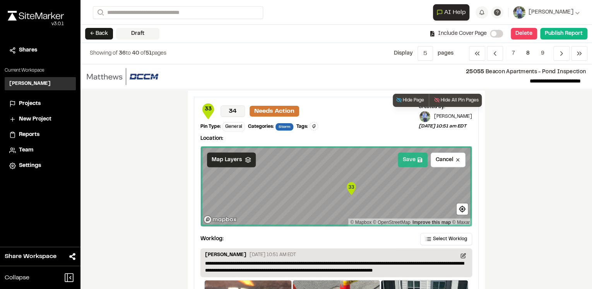
click at [405, 161] on button "Save" at bounding box center [413, 160] width 30 height 15
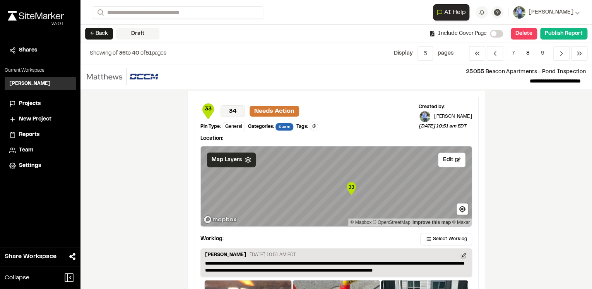
click at [514, 190] on div "**********" at bounding box center [337, 176] width 512 height 225
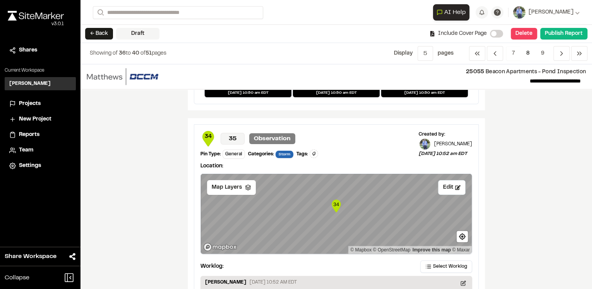
scroll to position [1270, 0]
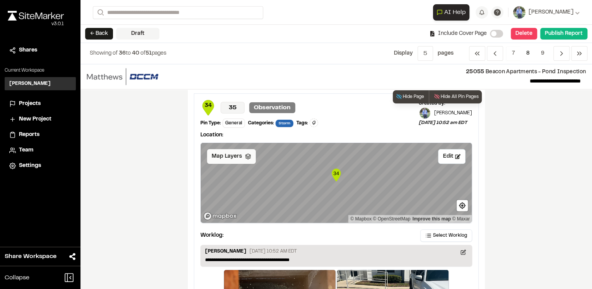
click at [241, 154] on div "Map Layers" at bounding box center [231, 156] width 49 height 15
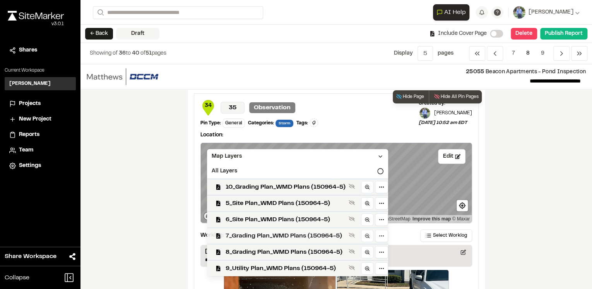
click at [257, 232] on span "7_Grading Plan_WMD Plans (150964-5)" at bounding box center [286, 235] width 120 height 9
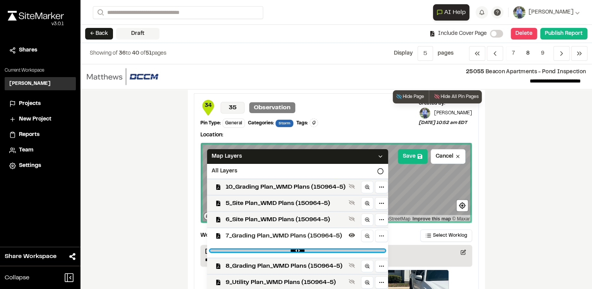
drag, startPoint x: 376, startPoint y: 249, endPoint x: 335, endPoint y: 228, distance: 45.7
type input "****"
click at [323, 249] on input "range" at bounding box center [297, 250] width 175 height 2
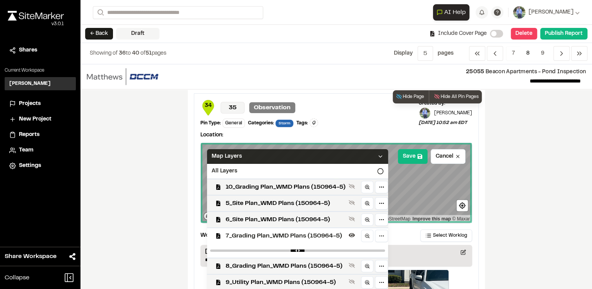
click at [377, 154] on icon at bounding box center [380, 156] width 6 height 6
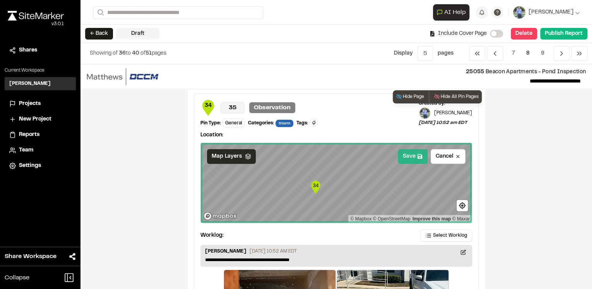
click at [414, 153] on button "Save" at bounding box center [413, 156] width 30 height 15
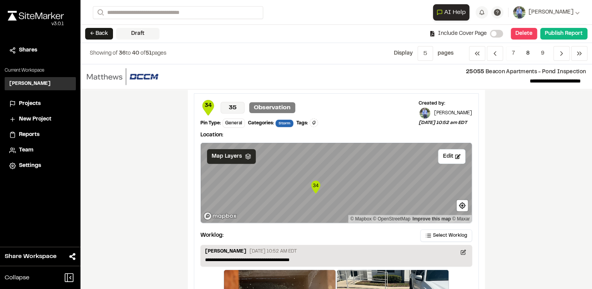
click at [527, 169] on div "**********" at bounding box center [337, 176] width 512 height 225
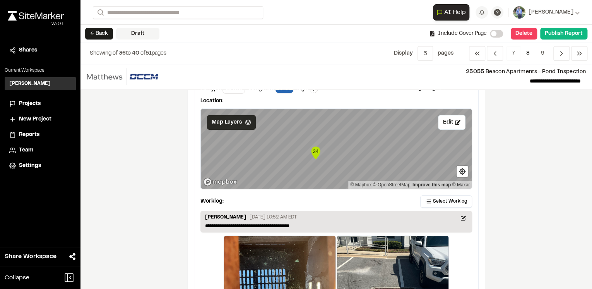
scroll to position [1389, 0]
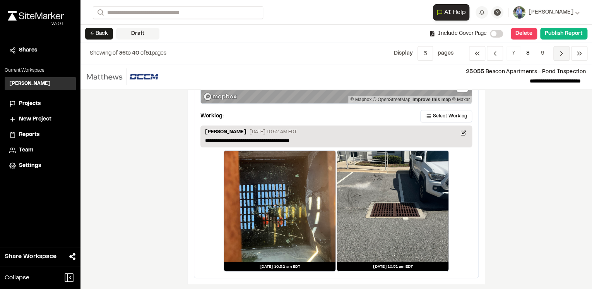
drag, startPoint x: 559, startPoint y: 49, endPoint x: 559, endPoint y: 55, distance: 5.8
click at [560, 49] on span "Previous" at bounding box center [562, 53] width 16 height 15
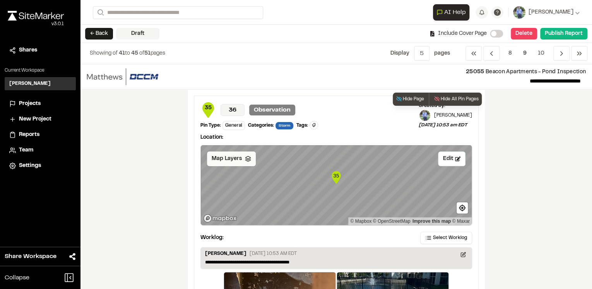
click at [246, 160] on icon at bounding box center [248, 159] width 6 height 6
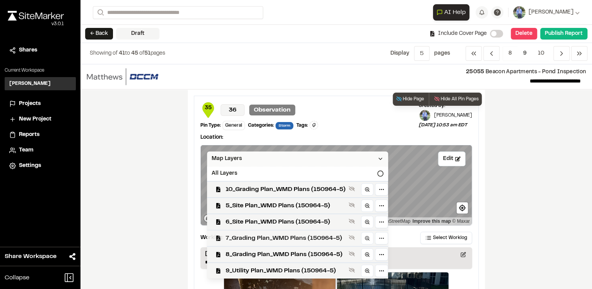
click at [266, 238] on span "7_Grading Plan_WMD Plans (150964-5)" at bounding box center [286, 237] width 120 height 9
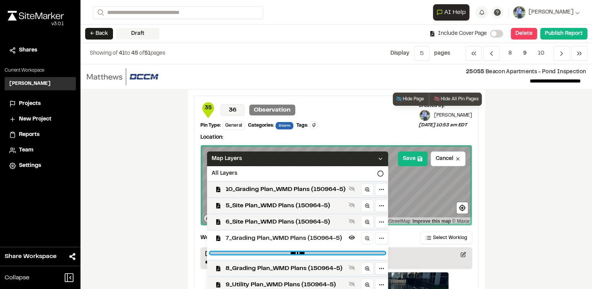
drag, startPoint x: 377, startPoint y: 252, endPoint x: 322, endPoint y: 251, distance: 55.0
type input "****"
click at [322, 252] on input "range" at bounding box center [297, 253] width 175 height 2
click at [379, 158] on polyline at bounding box center [380, 159] width 3 height 2
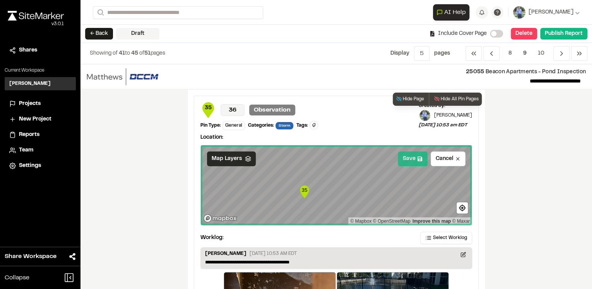
click at [405, 158] on button "Save" at bounding box center [413, 158] width 30 height 15
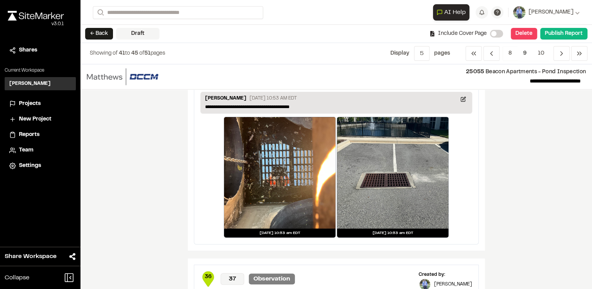
scroll to position [310, 0]
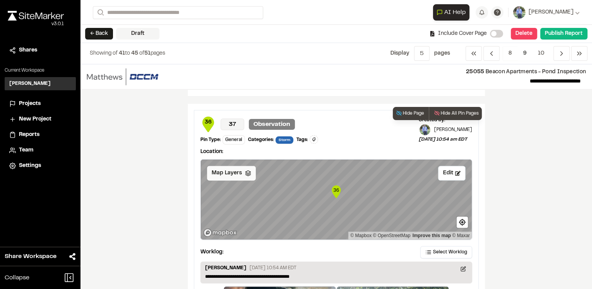
click at [247, 175] on div "Map Layers" at bounding box center [231, 173] width 49 height 15
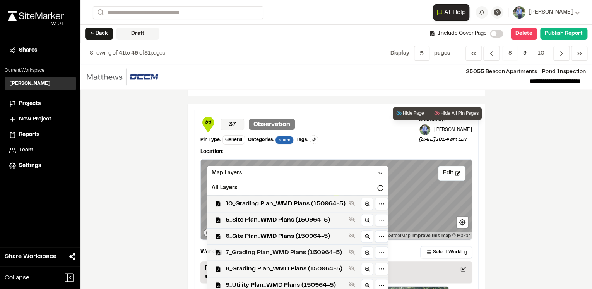
click at [263, 251] on span "7_Grading Plan_WMD Plans (150964-5)" at bounding box center [286, 252] width 120 height 9
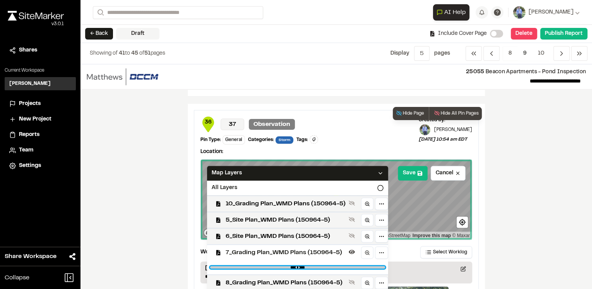
drag, startPoint x: 376, startPoint y: 267, endPoint x: 324, endPoint y: 266, distance: 51.5
type input "****"
click at [324, 266] on input "range" at bounding box center [297, 267] width 175 height 2
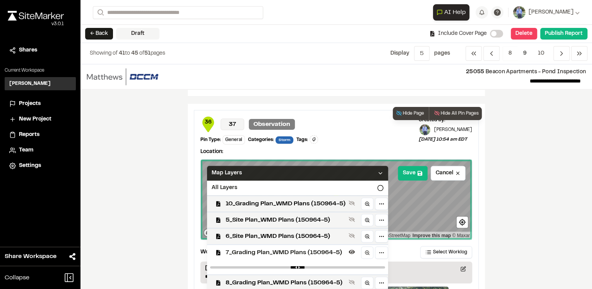
click at [377, 170] on icon at bounding box center [380, 173] width 6 height 6
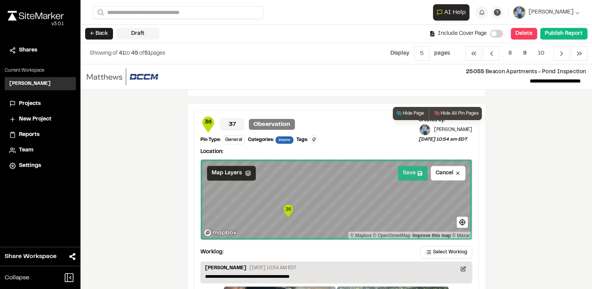
click at [420, 170] on icon at bounding box center [419, 172] width 5 height 5
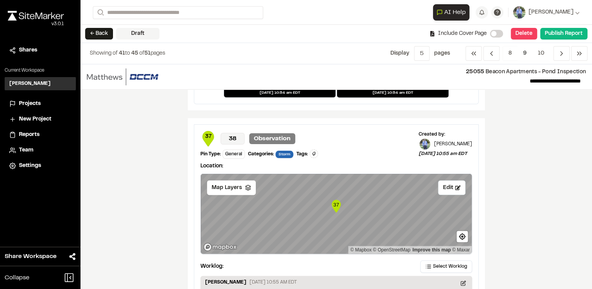
scroll to position [650, 0]
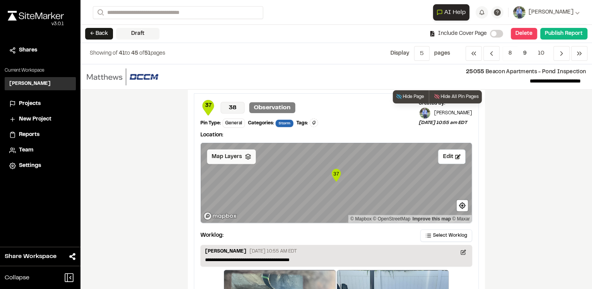
click at [244, 159] on div "Map Layers" at bounding box center [231, 156] width 49 height 15
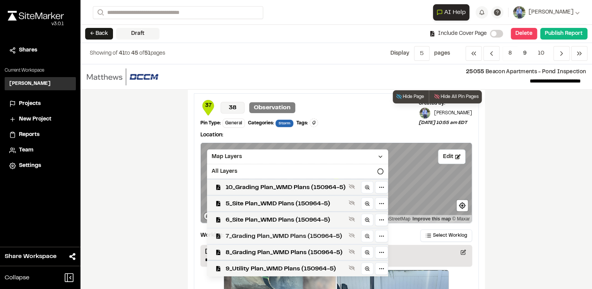
click at [249, 234] on span "7_Grading Plan_WMD Plans (150964-5)" at bounding box center [286, 235] width 120 height 9
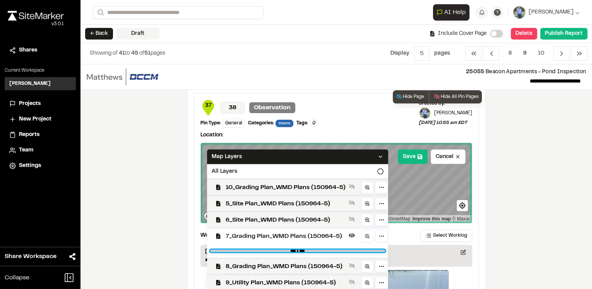
drag, startPoint x: 339, startPoint y: 249, endPoint x: 322, endPoint y: 248, distance: 17.1
type input "****"
click at [322, 249] on input "range" at bounding box center [297, 250] width 175 height 2
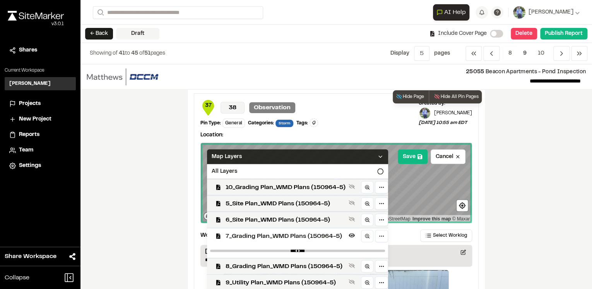
click at [378, 153] on icon at bounding box center [380, 156] width 6 height 6
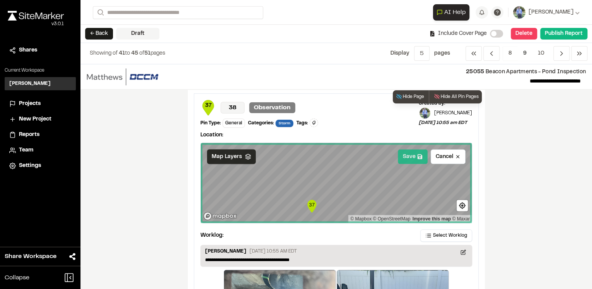
click at [417, 157] on button "Save" at bounding box center [413, 156] width 30 height 15
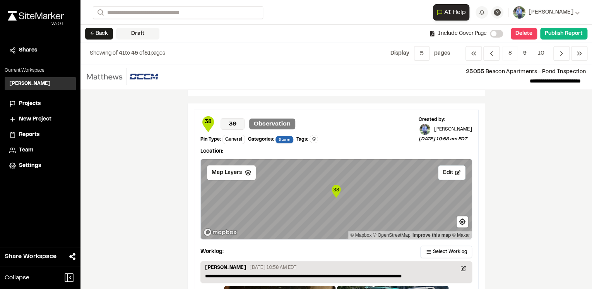
scroll to position [960, 0]
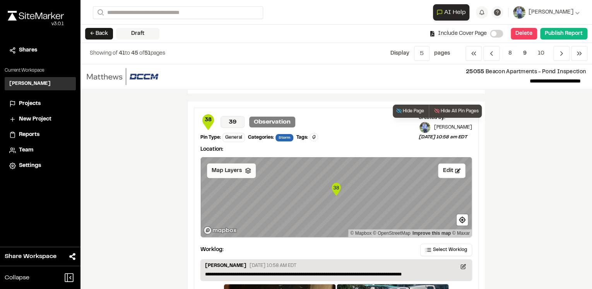
click at [239, 170] on div "Map Layers" at bounding box center [231, 170] width 49 height 15
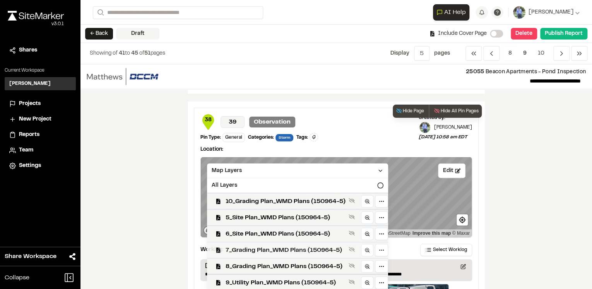
click at [262, 248] on span "7_Grading Plan_WMD Plans (150964-5)" at bounding box center [286, 249] width 120 height 9
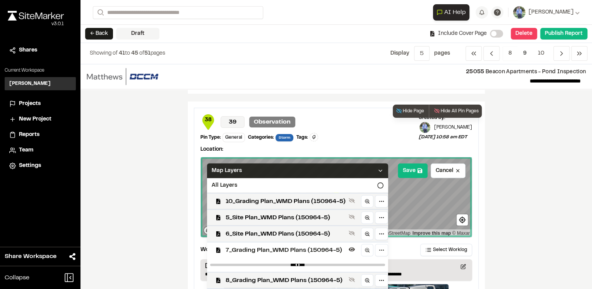
click at [381, 168] on icon at bounding box center [380, 171] width 6 height 6
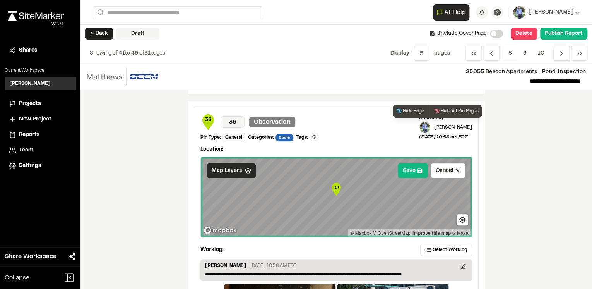
click at [245, 170] on icon at bounding box center [248, 171] width 6 height 6
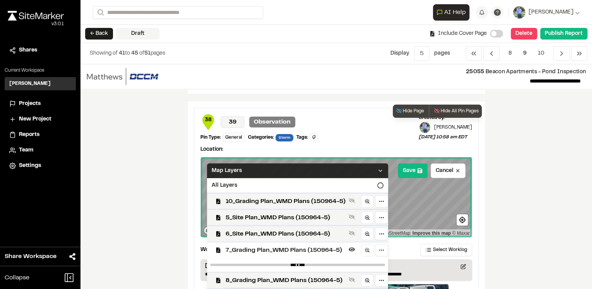
click at [265, 247] on span "7_Grading Plan_WMD Plans (150964-5)" at bounding box center [286, 249] width 120 height 9
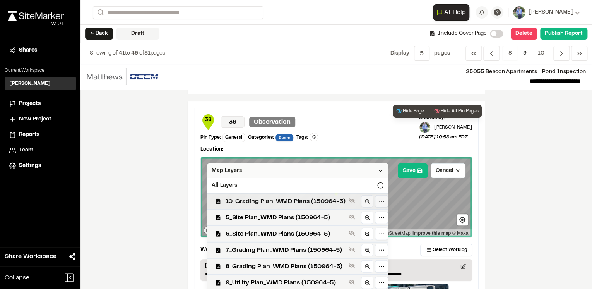
click at [281, 197] on span "10_Grading Plan_WMD Plans (150964-5)" at bounding box center [286, 201] width 120 height 9
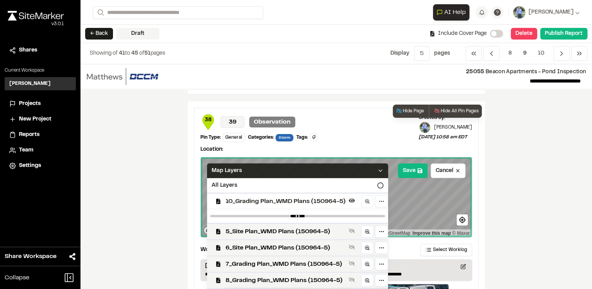
click at [381, 172] on div "Map Layers" at bounding box center [297, 170] width 181 height 15
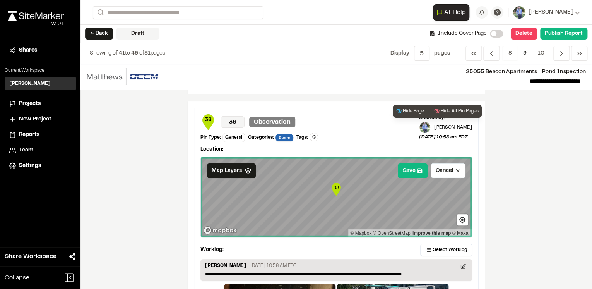
click at [245, 168] on icon at bounding box center [248, 171] width 6 height 6
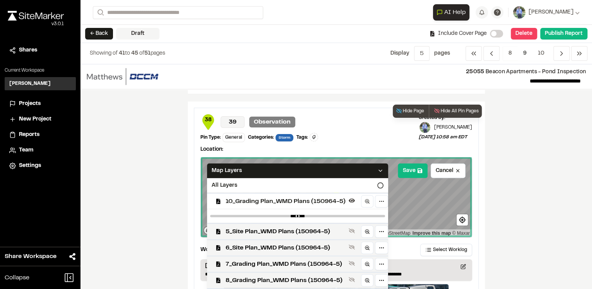
click at [283, 202] on span "10_Grading Plan_WMD Plans (150964-5)" at bounding box center [286, 201] width 120 height 9
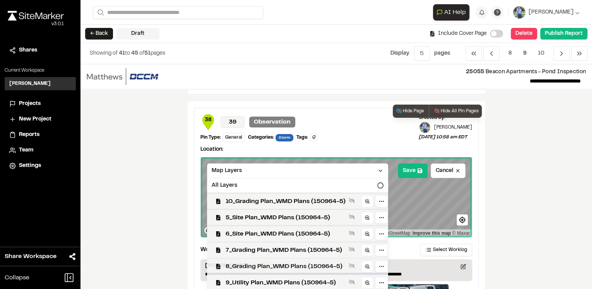
click at [268, 264] on span "8_Grading Plan_WMD Plans (150964-5)" at bounding box center [286, 266] width 120 height 9
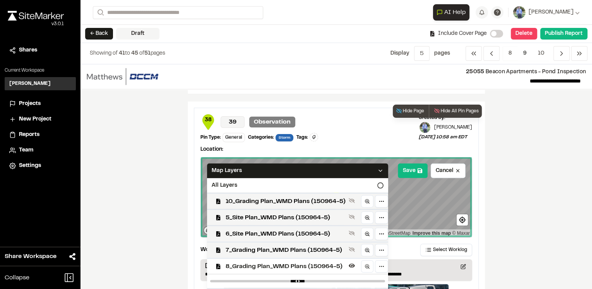
click at [377, 168] on icon at bounding box center [380, 171] width 6 height 6
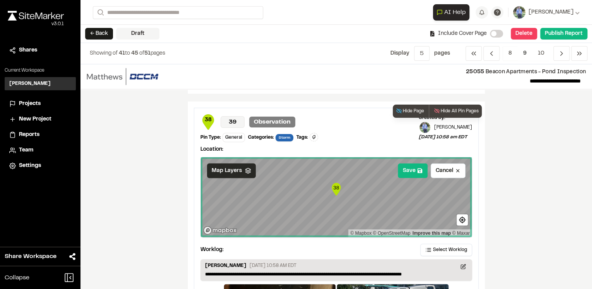
click at [245, 168] on polygon at bounding box center [247, 169] width 5 height 3
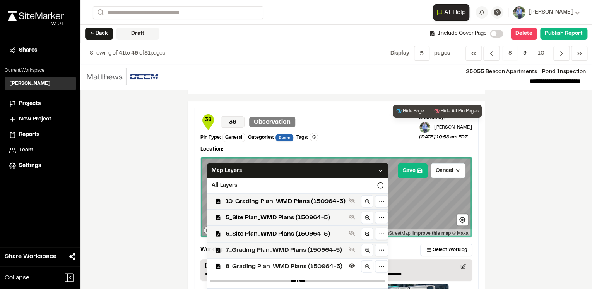
click at [278, 248] on span "7_Grading Plan_WMD Plans (150964-5)" at bounding box center [286, 249] width 120 height 9
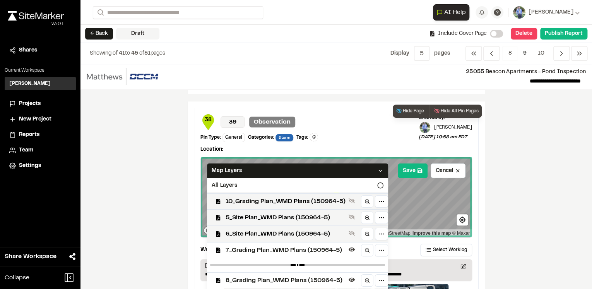
click at [279, 277] on span "8_Grading Plan_WMD Plans (150964-5)" at bounding box center [286, 280] width 120 height 9
click at [378, 170] on icon at bounding box center [380, 171] width 6 height 6
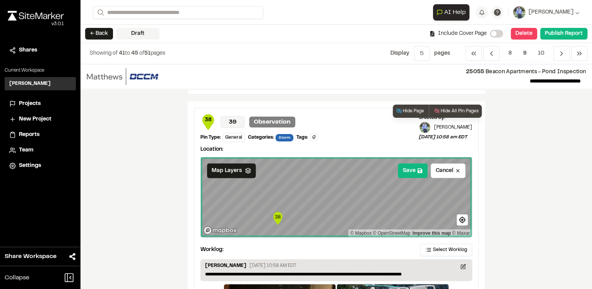
click at [245, 170] on icon at bounding box center [248, 171] width 6 height 6
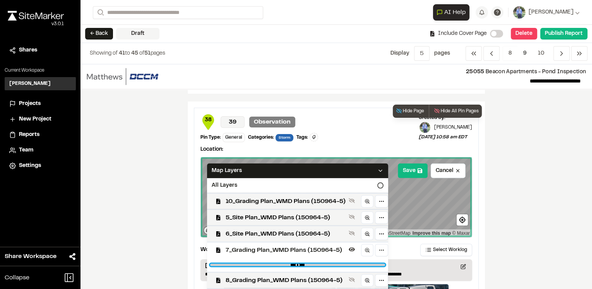
drag, startPoint x: 376, startPoint y: 263, endPoint x: 324, endPoint y: 263, distance: 51.5
type input "****"
click at [324, 264] on input "range" at bounding box center [297, 265] width 175 height 2
click at [378, 168] on icon at bounding box center [380, 171] width 6 height 6
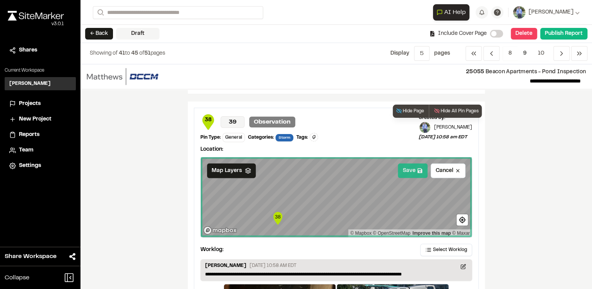
click at [418, 168] on icon at bounding box center [419, 170] width 5 height 5
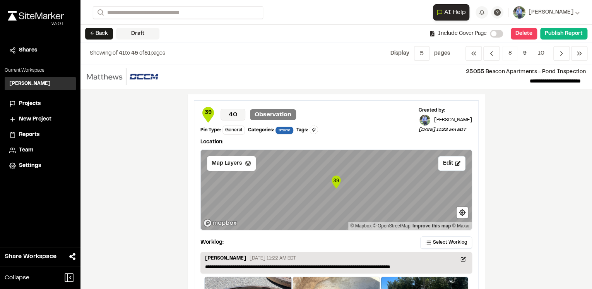
scroll to position [1301, 0]
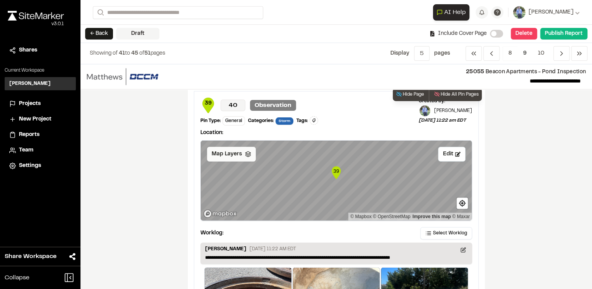
click at [245, 155] on polyline at bounding box center [247, 155] width 5 height 1
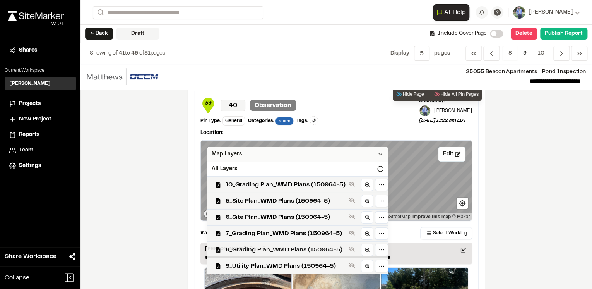
click at [270, 248] on span "8_Grading Plan_WMD Plans (150964-5)" at bounding box center [286, 249] width 120 height 9
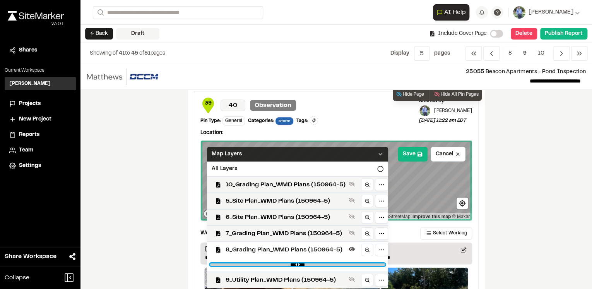
drag, startPoint x: 378, startPoint y: 262, endPoint x: 323, endPoint y: 261, distance: 55.4
type input "****"
click at [323, 263] on input "range" at bounding box center [297, 264] width 175 height 2
click at [379, 151] on icon at bounding box center [380, 154] width 6 height 6
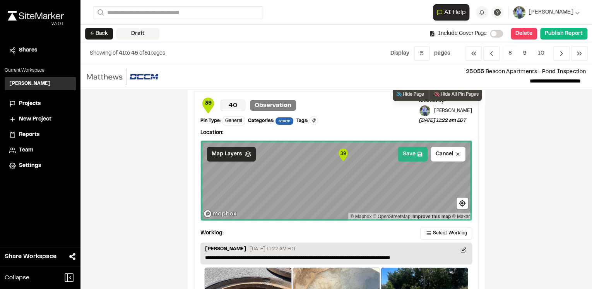
drag, startPoint x: 407, startPoint y: 153, endPoint x: 410, endPoint y: 157, distance: 4.5
click at [408, 153] on button "Save" at bounding box center [413, 154] width 30 height 15
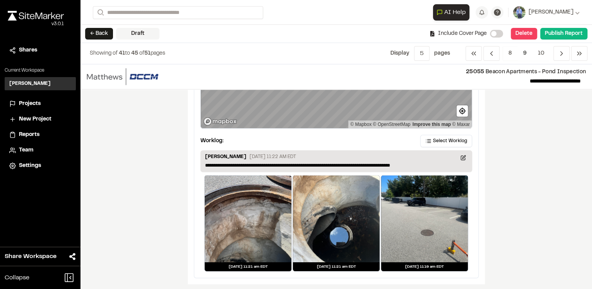
scroll to position [1393, 0]
click at [561, 54] on polyline "Navigation" at bounding box center [562, 53] width 2 height 4
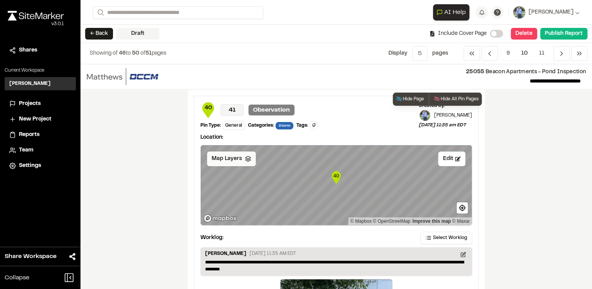
click at [245, 160] on icon at bounding box center [248, 159] width 6 height 6
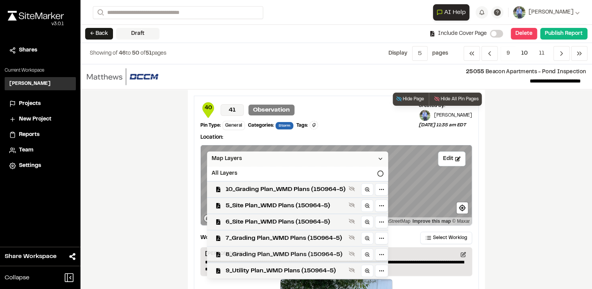
click at [265, 256] on span "8_Grading Plan_WMD Plans (150964-5)" at bounding box center [286, 254] width 120 height 9
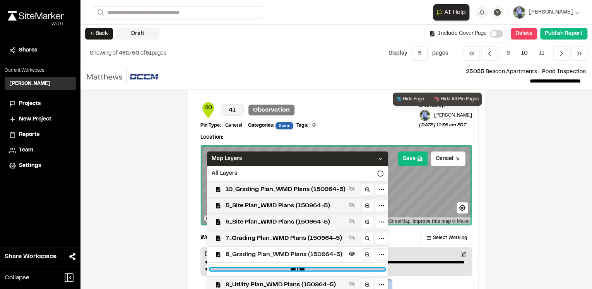
drag, startPoint x: 376, startPoint y: 269, endPoint x: 325, endPoint y: 267, distance: 51.6
type input "****"
click at [325, 268] on input "range" at bounding box center [297, 269] width 175 height 2
click at [259, 254] on span "8_Grading Plan_WMD Plans (150964-5)" at bounding box center [286, 254] width 120 height 9
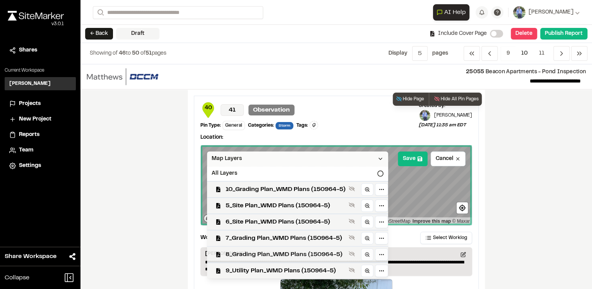
click at [272, 256] on span "8_Grading Plan_WMD Plans (150964-5)" at bounding box center [286, 254] width 120 height 9
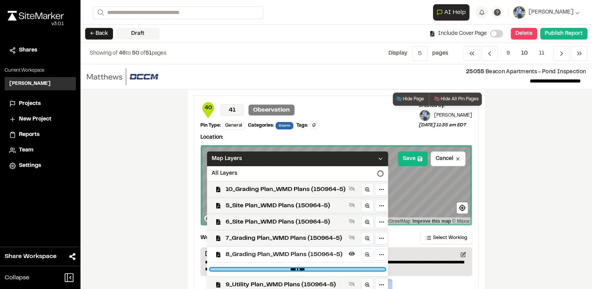
drag, startPoint x: 376, startPoint y: 269, endPoint x: 322, endPoint y: 270, distance: 54.2
type input "****"
click at [322, 270] on input "range" at bounding box center [297, 269] width 175 height 2
click at [379, 158] on polyline at bounding box center [380, 159] width 3 height 2
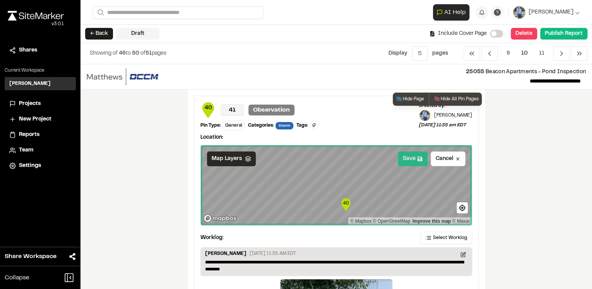
click at [414, 156] on button "Save" at bounding box center [413, 158] width 30 height 15
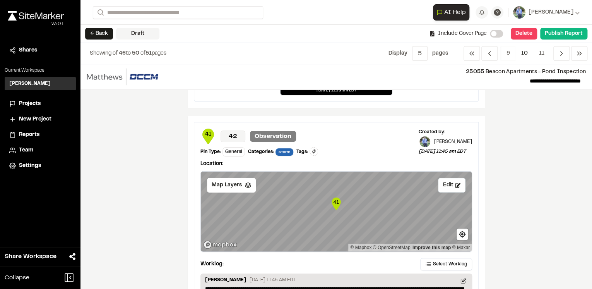
scroll to position [341, 0]
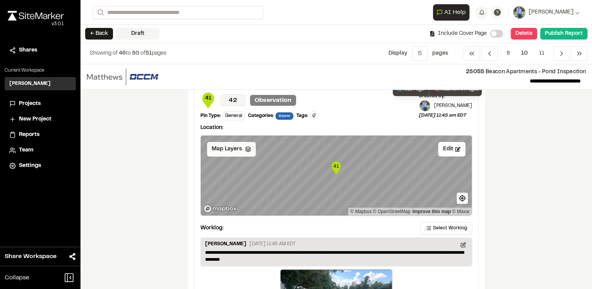
click at [245, 146] on icon at bounding box center [248, 149] width 6 height 6
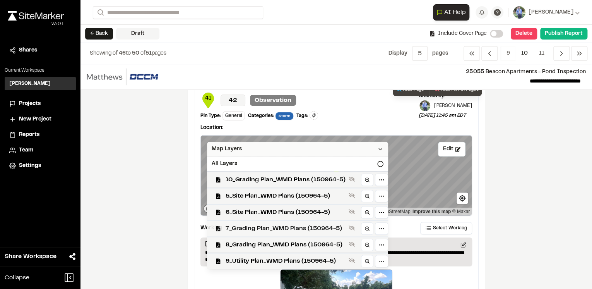
click at [266, 226] on span "7_Grading Plan_WMD Plans (150964-5)" at bounding box center [286, 228] width 120 height 9
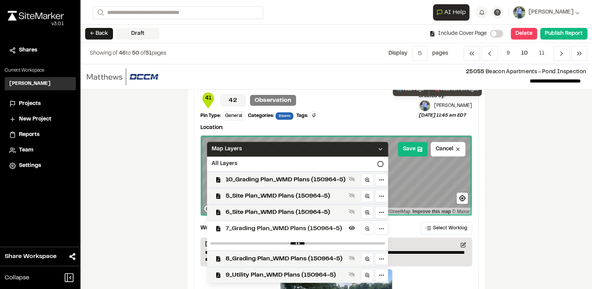
click at [266, 226] on span "7_Grading Plan_WMD Plans (150964-5)" at bounding box center [286, 228] width 120 height 9
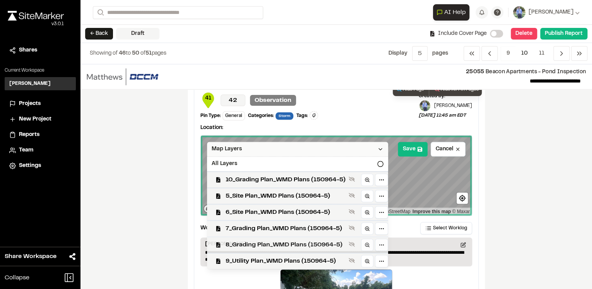
click at [268, 245] on span "8_Grading Plan_WMD Plans (150964-5)" at bounding box center [286, 244] width 120 height 9
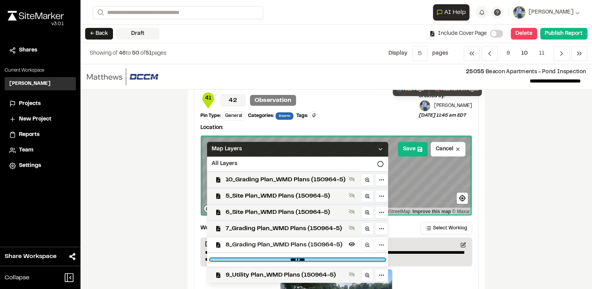
drag, startPoint x: 375, startPoint y: 258, endPoint x: 324, endPoint y: 259, distance: 50.3
type input "****"
click at [324, 259] on input "range" at bounding box center [297, 259] width 175 height 2
click at [377, 147] on icon at bounding box center [380, 149] width 6 height 6
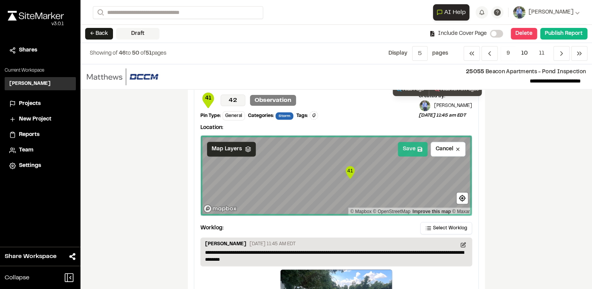
click at [414, 147] on button "Save" at bounding box center [413, 149] width 30 height 15
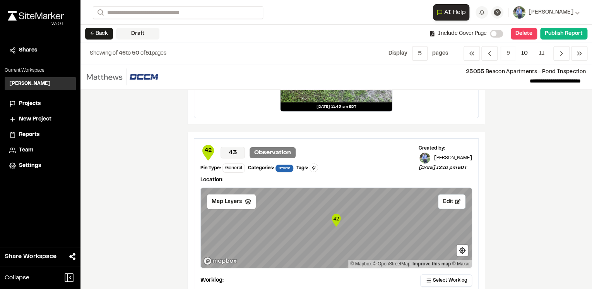
scroll to position [650, 0]
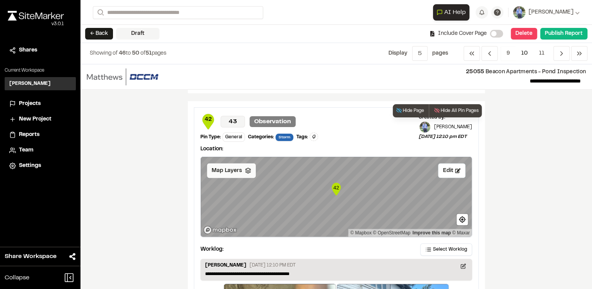
click at [245, 171] on icon at bounding box center [248, 170] width 6 height 6
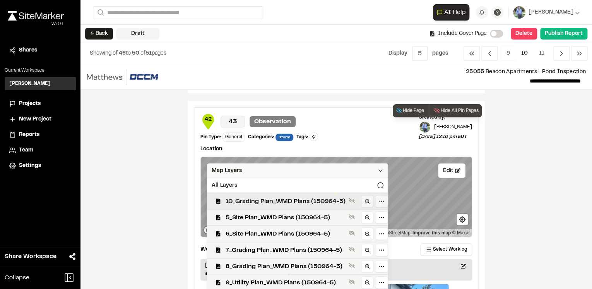
click at [286, 201] on span "10_Grading Plan_WMD Plans (150964-5)" at bounding box center [286, 200] width 120 height 9
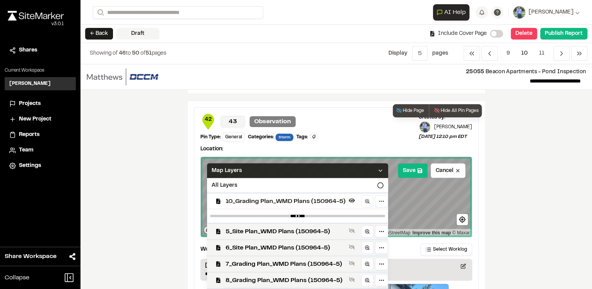
click at [287, 199] on span "10_Grading Plan_WMD Plans (150964-5)" at bounding box center [286, 200] width 120 height 9
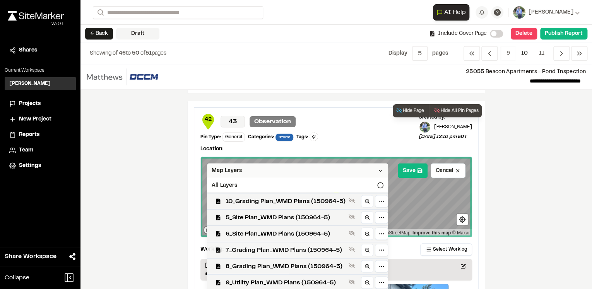
click at [264, 250] on span "7_Grading Plan_WMD Plans (150964-5)" at bounding box center [286, 249] width 120 height 9
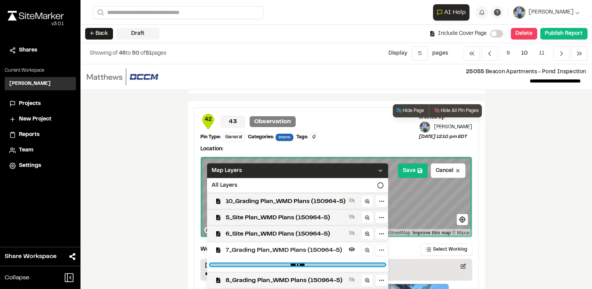
drag, startPoint x: 376, startPoint y: 263, endPoint x: 322, endPoint y: 263, distance: 54.2
type input "****"
click at [322, 263] on input "range" at bounding box center [297, 264] width 175 height 2
click at [379, 168] on icon at bounding box center [380, 170] width 6 height 6
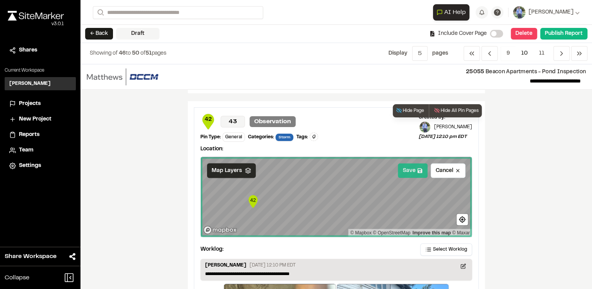
click at [414, 169] on button "Save" at bounding box center [413, 170] width 30 height 15
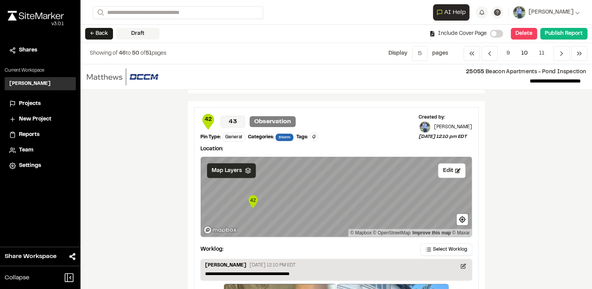
click at [508, 196] on div "**********" at bounding box center [337, 176] width 512 height 225
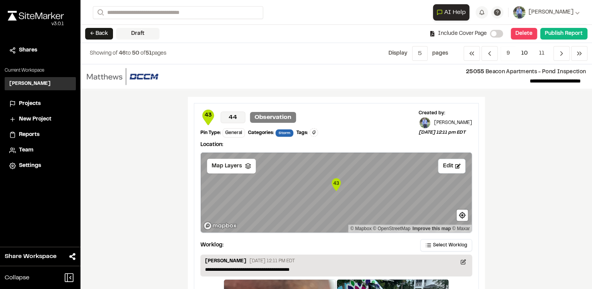
scroll to position [991, 0]
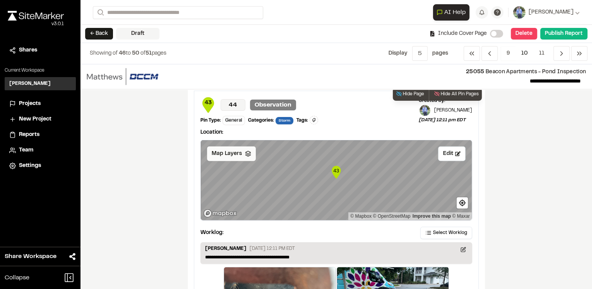
click at [245, 153] on icon at bounding box center [248, 154] width 6 height 6
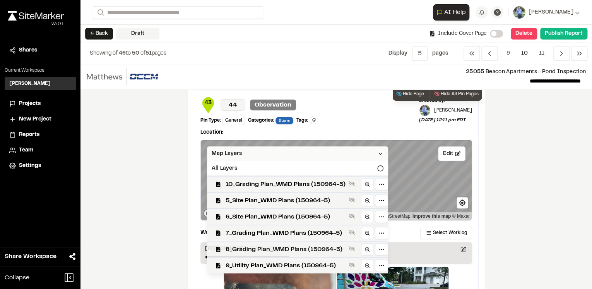
click at [259, 245] on span "8_Grading Plan_WMD Plans (150964-5)" at bounding box center [286, 249] width 120 height 9
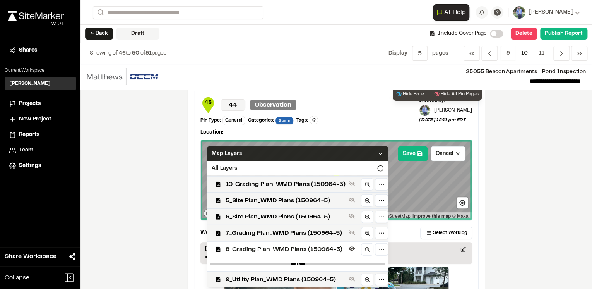
click at [259, 245] on span "8_Grading Plan_WMD Plans (150964-5)" at bounding box center [286, 249] width 120 height 9
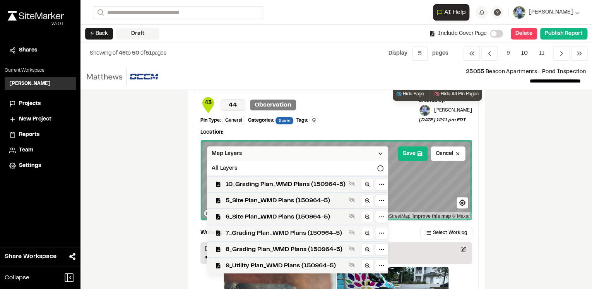
click at [264, 228] on span "7_Grading Plan_WMD Plans (150964-5)" at bounding box center [286, 232] width 120 height 9
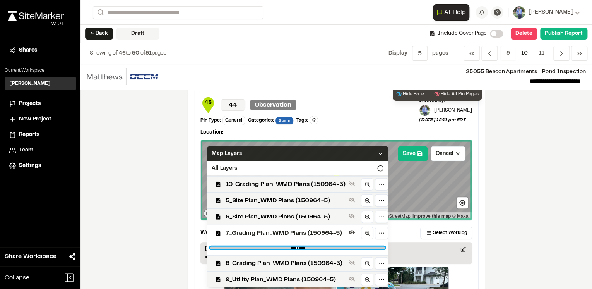
drag, startPoint x: 376, startPoint y: 245, endPoint x: 322, endPoint y: 246, distance: 54.6
type input "****"
click at [322, 247] on input "range" at bounding box center [297, 248] width 175 height 2
click at [378, 151] on icon at bounding box center [380, 154] width 6 height 6
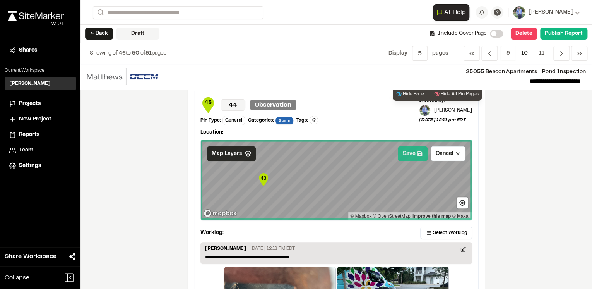
click at [410, 151] on button "Save" at bounding box center [413, 153] width 30 height 15
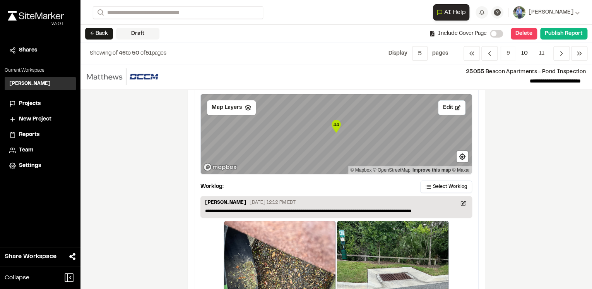
scroll to position [1363, 0]
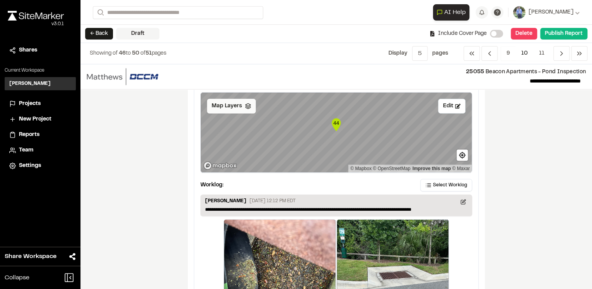
click at [249, 107] on div "Map Layers" at bounding box center [231, 106] width 49 height 15
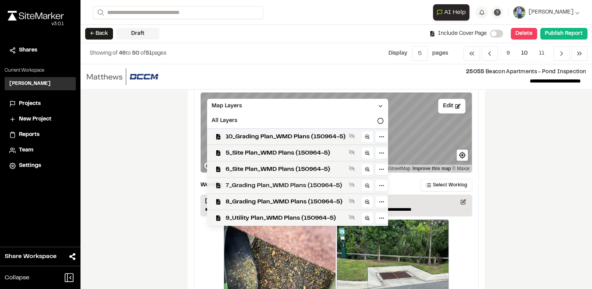
click at [240, 185] on span "7_Grading Plan_WMD Plans (150964-5)" at bounding box center [286, 185] width 120 height 9
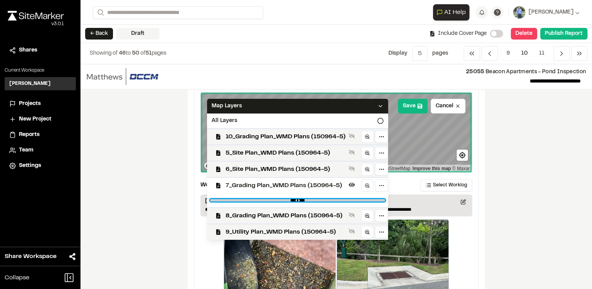
drag, startPoint x: 376, startPoint y: 198, endPoint x: 323, endPoint y: 198, distance: 53.4
type input "****"
click at [323, 199] on input "range" at bounding box center [297, 200] width 175 height 2
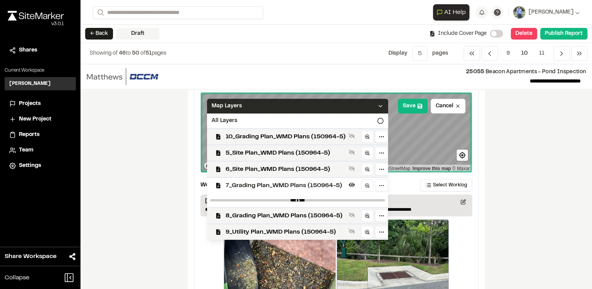
click at [380, 104] on icon at bounding box center [380, 106] width 6 height 6
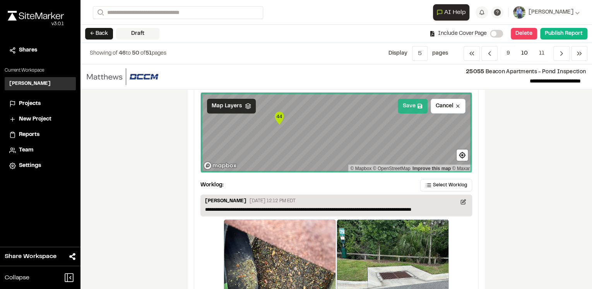
click at [418, 104] on icon at bounding box center [420, 106] width 5 height 5
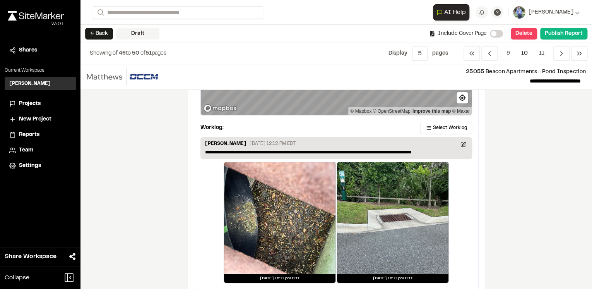
scroll to position [1432, 0]
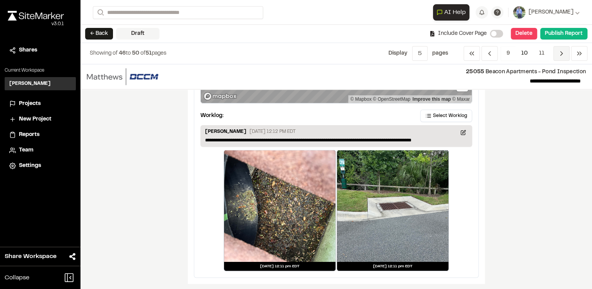
click at [562, 52] on icon "Navigation" at bounding box center [562, 54] width 8 height 8
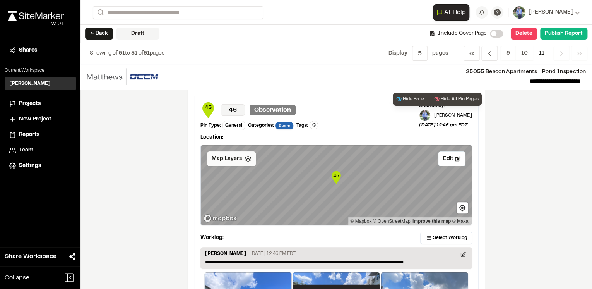
click at [245, 156] on icon at bounding box center [248, 159] width 6 height 6
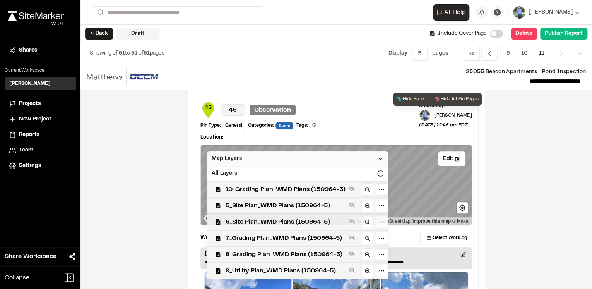
click at [264, 220] on span "6_Site Plan_WMD Plans (150964-5)" at bounding box center [286, 221] width 120 height 9
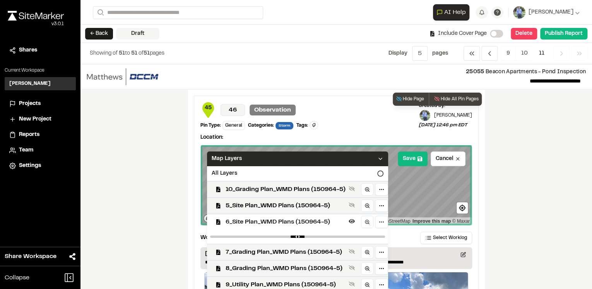
click at [264, 220] on span "6_Site Plan_WMD Plans (150964-5)" at bounding box center [286, 221] width 120 height 9
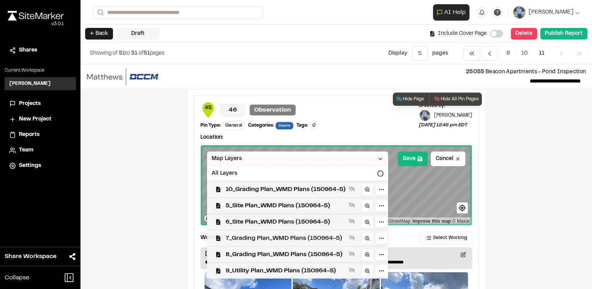
click at [262, 238] on span "7_Grading Plan_WMD Plans (150964-5)" at bounding box center [286, 237] width 120 height 9
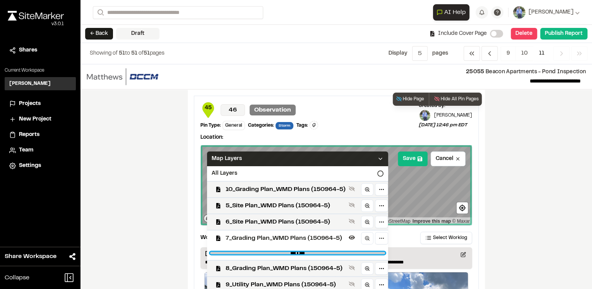
drag, startPoint x: 375, startPoint y: 252, endPoint x: 324, endPoint y: 252, distance: 51.5
type input "****"
click at [324, 252] on input "range" at bounding box center [297, 253] width 175 height 2
click at [384, 158] on div "Map Layers" at bounding box center [297, 158] width 181 height 15
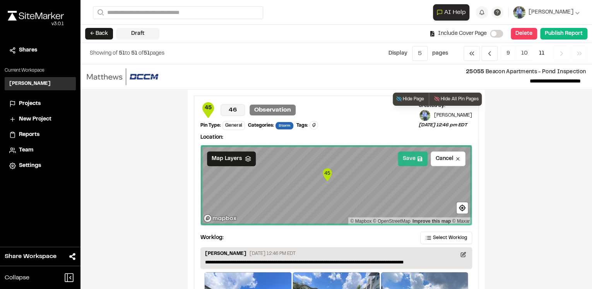
click at [414, 158] on button "Save" at bounding box center [413, 158] width 30 height 15
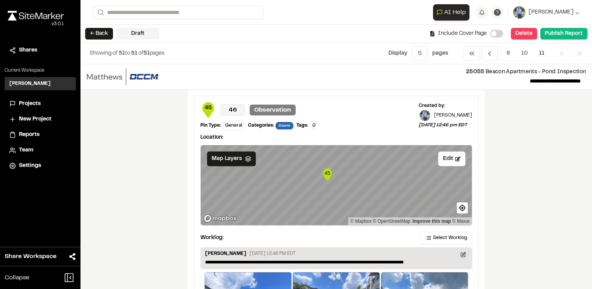
scroll to position [198, 0]
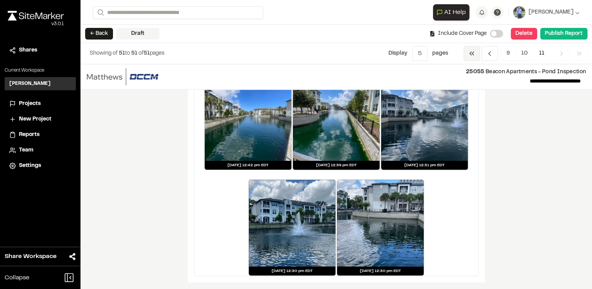
click at [472, 55] on polyline "Navigation" at bounding box center [471, 53] width 2 height 3
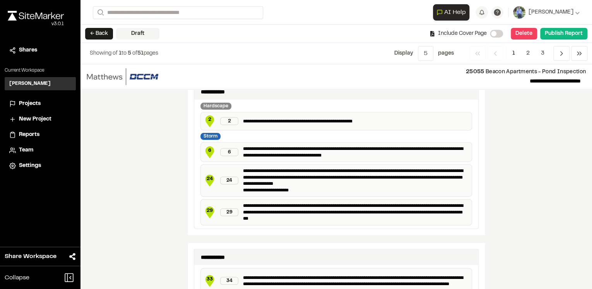
scroll to position [1212, 0]
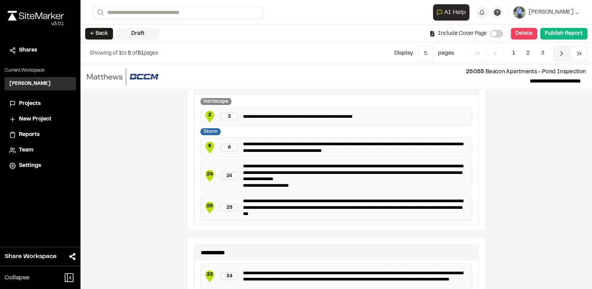
click at [561, 54] on icon "Navigation" at bounding box center [562, 54] width 8 height 8
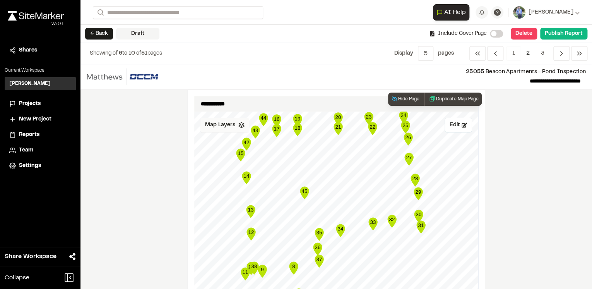
click at [239, 124] on polygon at bounding box center [241, 123] width 5 height 3
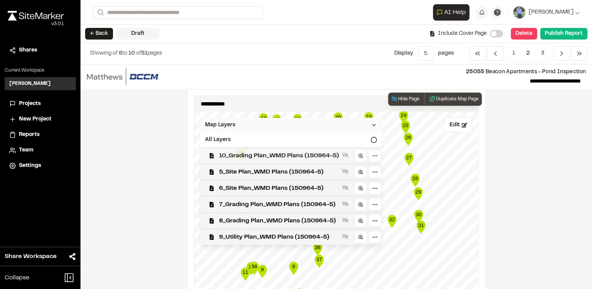
click at [244, 155] on span "10_Grading Plan_WMD Plans (150964-5)" at bounding box center [279, 155] width 120 height 9
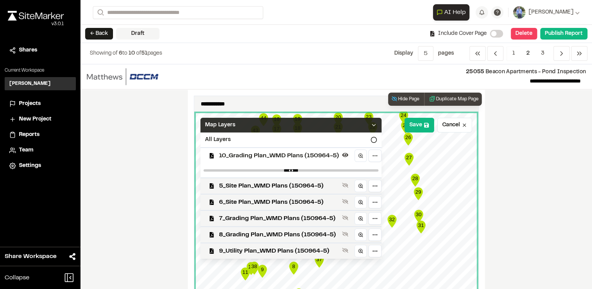
click at [244, 155] on span "10_Grading Plan_WMD Plans (150964-5)" at bounding box center [279, 155] width 120 height 9
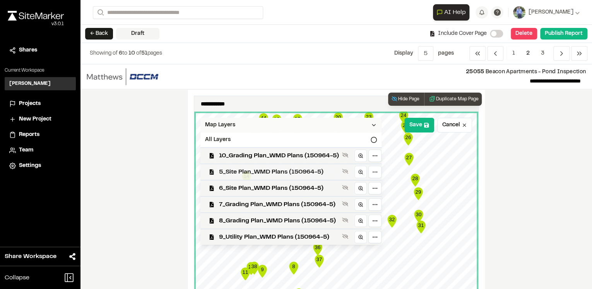
click at [244, 172] on span "5_Site Plan_WMD Plans (150964-5)" at bounding box center [279, 171] width 120 height 9
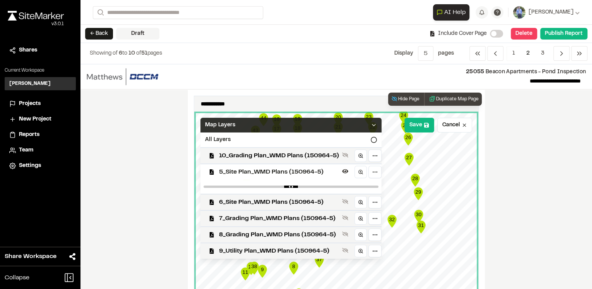
click at [371, 122] on icon at bounding box center [374, 125] width 6 height 6
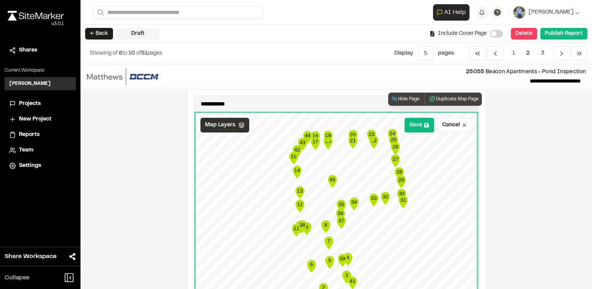
click at [241, 125] on icon at bounding box center [241, 125] width 6 height 6
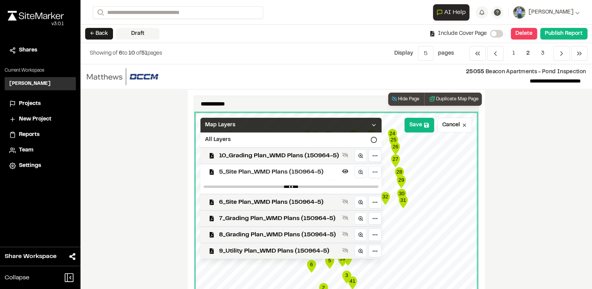
click at [258, 170] on span "5_Site Plan_WMD Plans (150964-5)" at bounding box center [279, 171] width 120 height 9
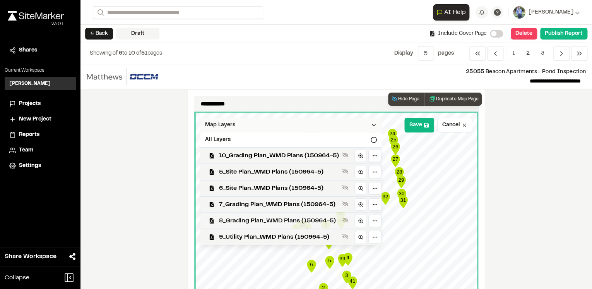
click at [266, 223] on span "8_Grading Plan_WMD Plans (150964-5)" at bounding box center [279, 220] width 120 height 9
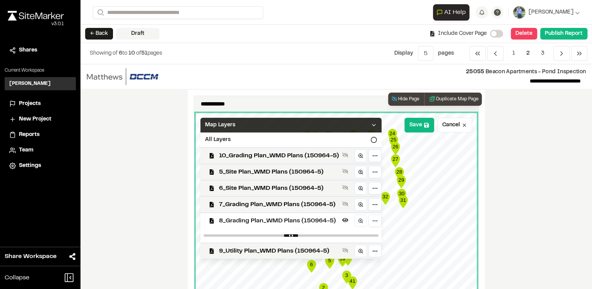
click at [266, 223] on span "8_Grading Plan_WMD Plans (150964-5)" at bounding box center [279, 220] width 120 height 9
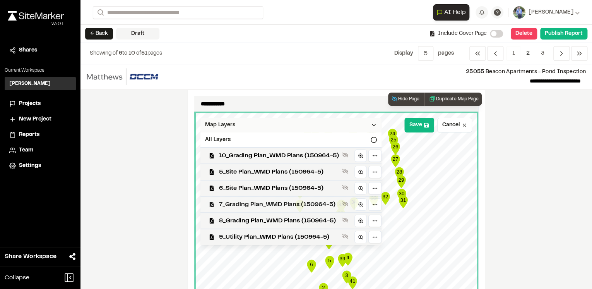
click at [271, 202] on span "7_Grading Plan_WMD Plans (150964-5)" at bounding box center [279, 204] width 120 height 9
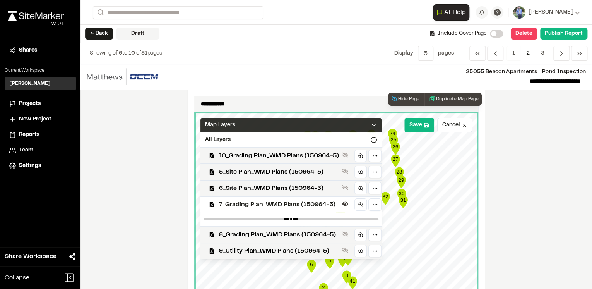
click at [271, 202] on span "7_Grading Plan_WMD Plans (150964-5)" at bounding box center [279, 204] width 120 height 9
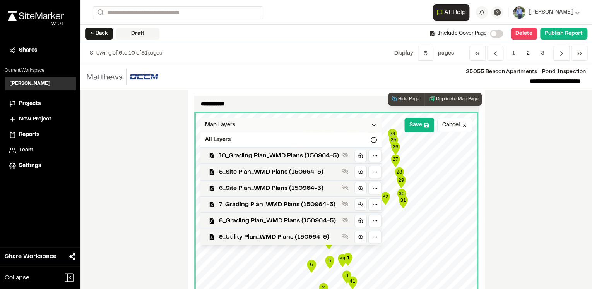
click at [372, 124] on polyline at bounding box center [373, 125] width 3 height 2
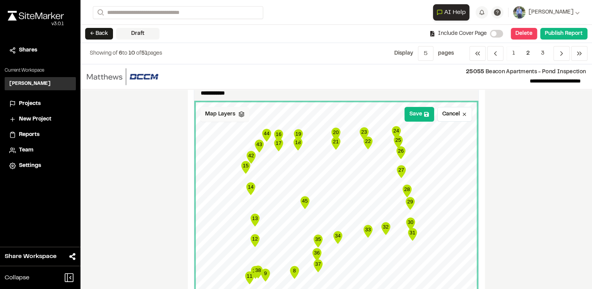
scroll to position [0, 0]
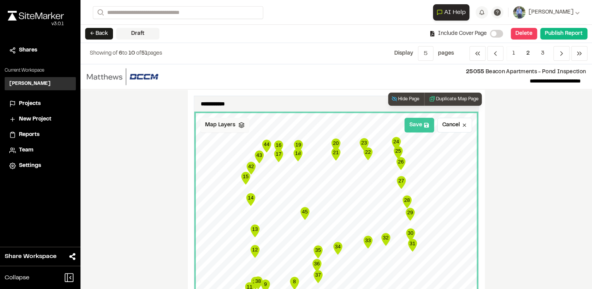
click at [423, 130] on button "Save" at bounding box center [420, 125] width 30 height 15
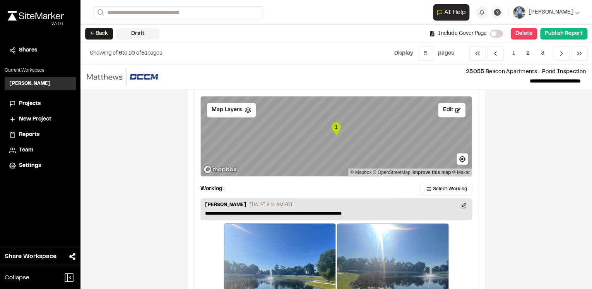
scroll to position [403, 0]
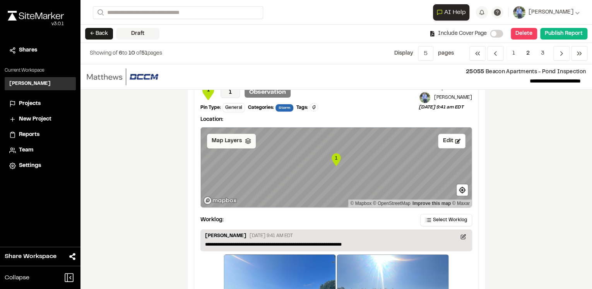
click at [248, 139] on div "Map Layers" at bounding box center [231, 141] width 49 height 15
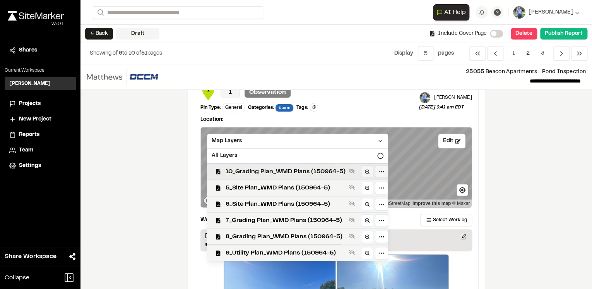
click at [263, 167] on span "10_Grading Plan_WMD Plans (150964-5)" at bounding box center [286, 171] width 120 height 9
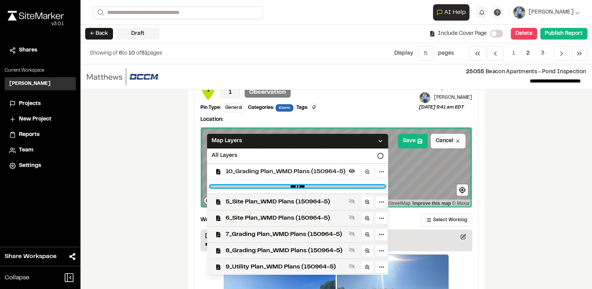
drag, startPoint x: 378, startPoint y: 186, endPoint x: 327, endPoint y: 187, distance: 50.7
type input "***"
click at [327, 187] on input "range" at bounding box center [297, 186] width 175 height 2
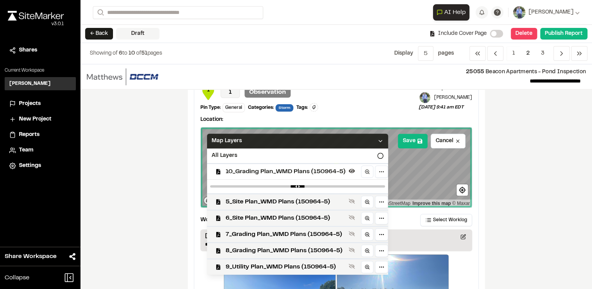
click at [382, 141] on icon at bounding box center [380, 141] width 6 height 6
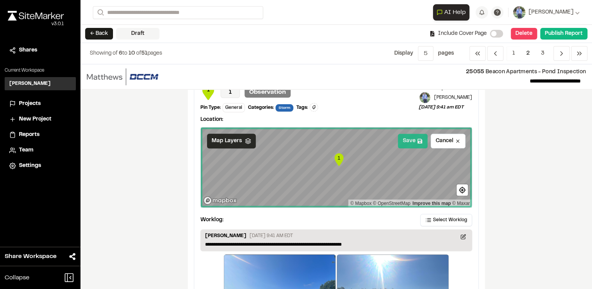
click at [415, 141] on button "Save" at bounding box center [413, 141] width 30 height 15
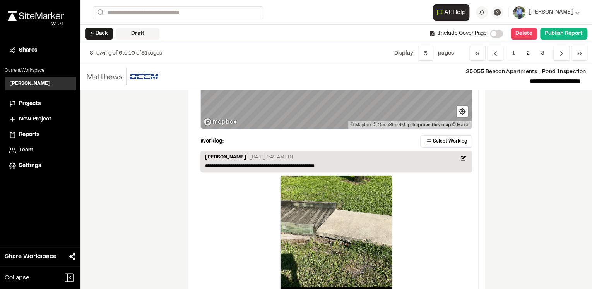
scroll to position [712, 0]
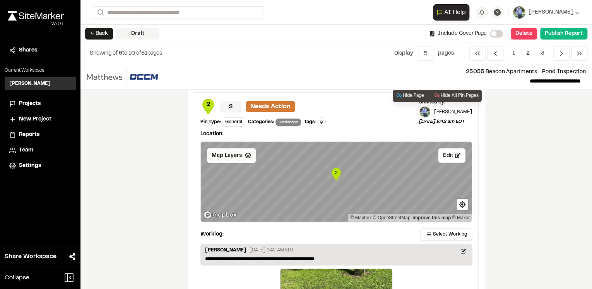
click at [247, 156] on icon at bounding box center [248, 155] width 6 height 6
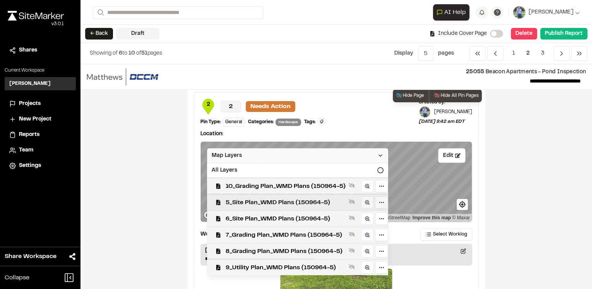
click at [268, 205] on span "5_Site Plan_WMD Plans (150964-5)" at bounding box center [286, 201] width 120 height 9
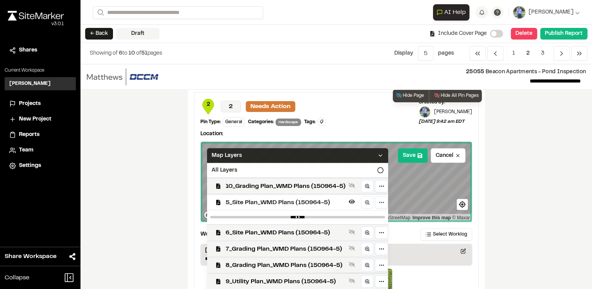
click at [268, 205] on span "5_Site Plan_WMD Plans (150964-5)" at bounding box center [286, 201] width 120 height 9
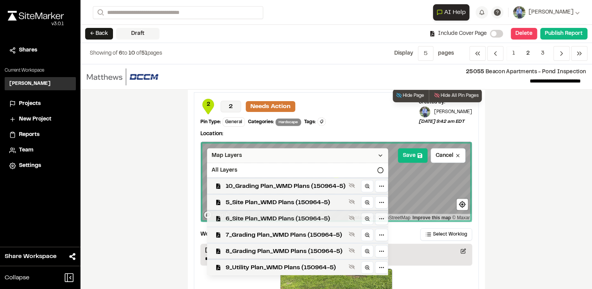
click at [264, 220] on span "6_Site Plan_WMD Plans (150964-5)" at bounding box center [286, 218] width 120 height 9
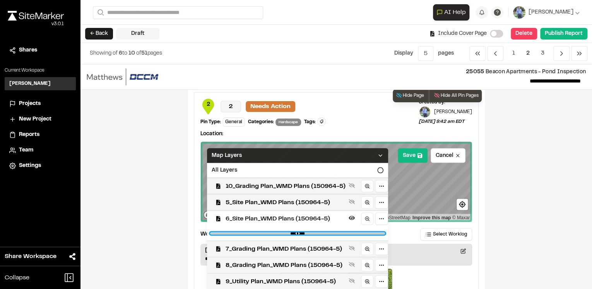
drag, startPoint x: 375, startPoint y: 232, endPoint x: 313, endPoint y: 231, distance: 62.3
type input "****"
click at [313, 232] on input "range" at bounding box center [297, 233] width 175 height 2
click at [378, 153] on icon at bounding box center [380, 155] width 6 height 6
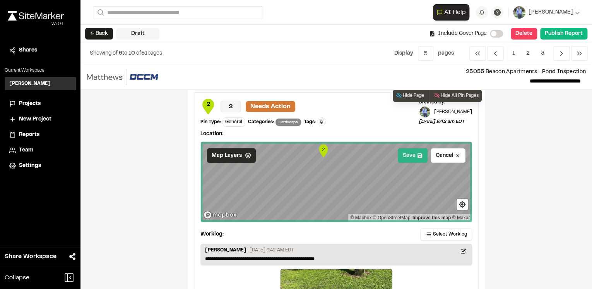
click at [410, 154] on button "Save" at bounding box center [413, 155] width 30 height 15
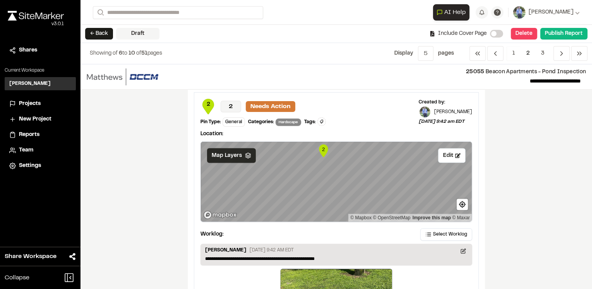
click at [523, 167] on div "**********" at bounding box center [337, 176] width 512 height 225
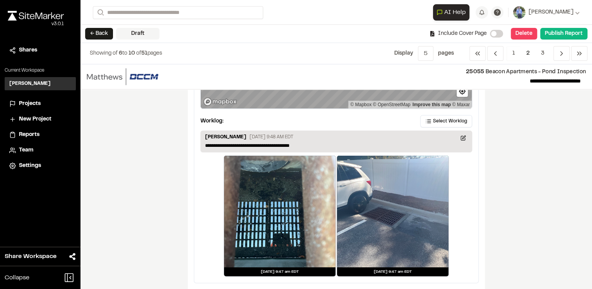
scroll to position [1479, 0]
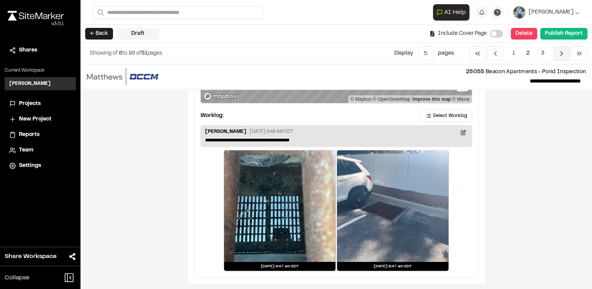
click at [559, 56] on icon "Navigation" at bounding box center [562, 54] width 8 height 8
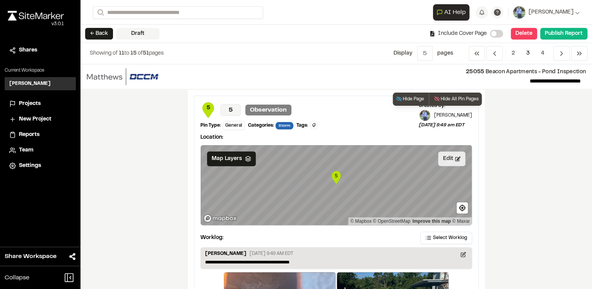
click at [450, 160] on button "Edit" at bounding box center [451, 158] width 27 height 15
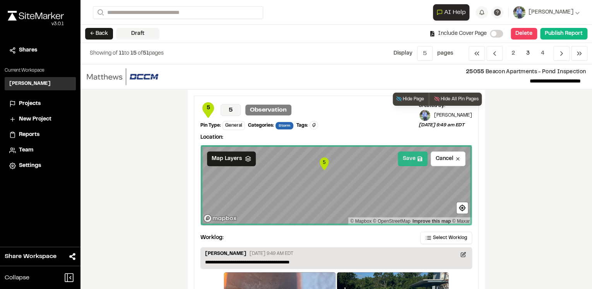
click at [410, 160] on button "Save" at bounding box center [413, 158] width 30 height 15
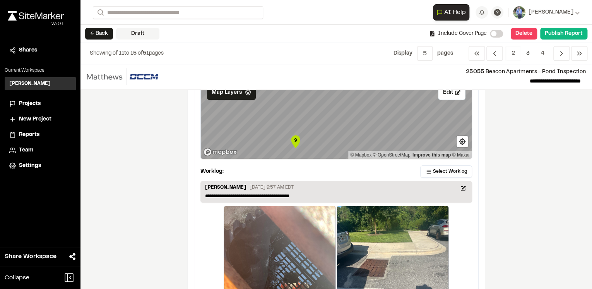
scroll to position [1400, 0]
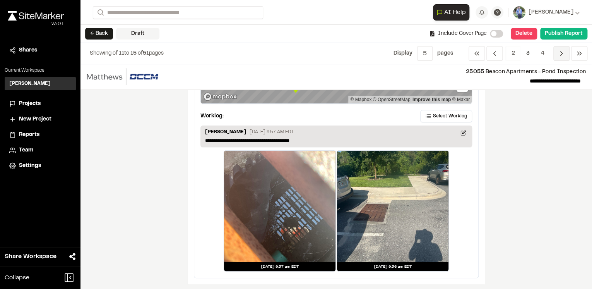
click at [561, 53] on icon "Navigation" at bounding box center [562, 54] width 8 height 8
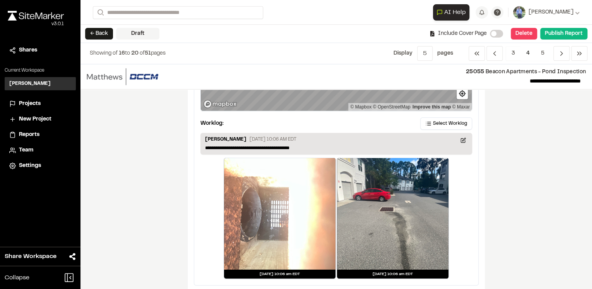
scroll to position [1418, 0]
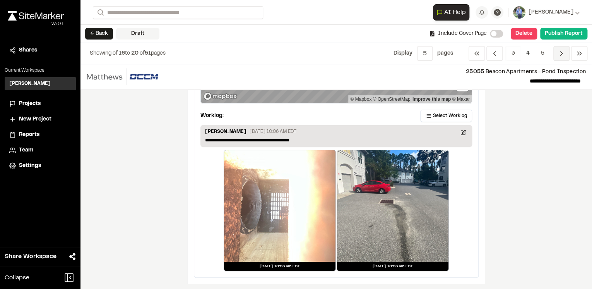
click at [561, 57] on icon "Navigation" at bounding box center [562, 54] width 8 height 8
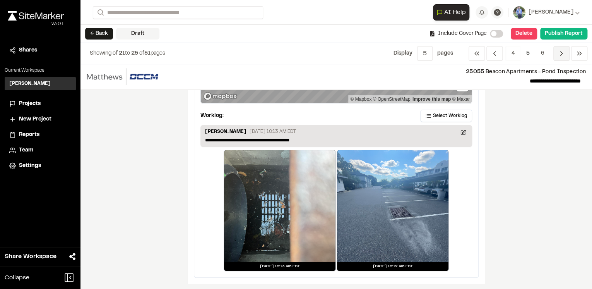
click at [563, 55] on icon "Navigation" at bounding box center [562, 54] width 8 height 8
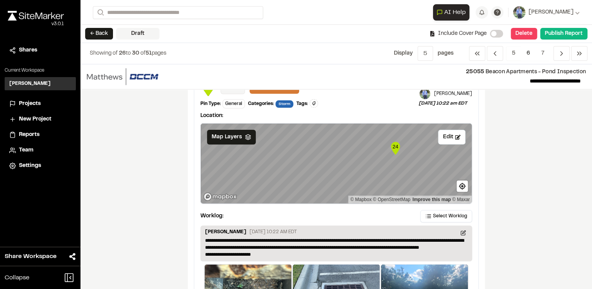
scroll to position [1421, 0]
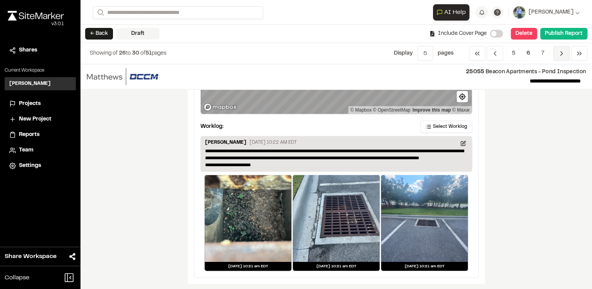
click at [562, 57] on icon "Navigation" at bounding box center [562, 54] width 8 height 8
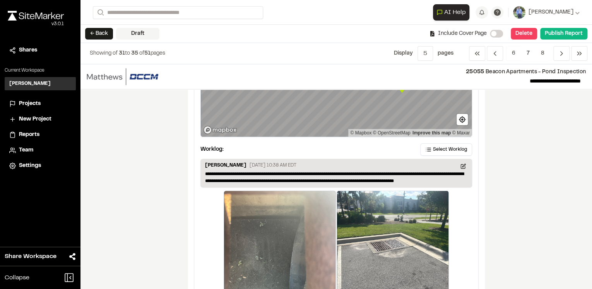
scroll to position [1446, 0]
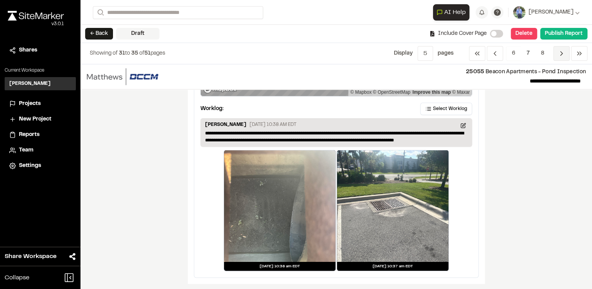
click at [560, 54] on icon "Navigation" at bounding box center [562, 54] width 8 height 8
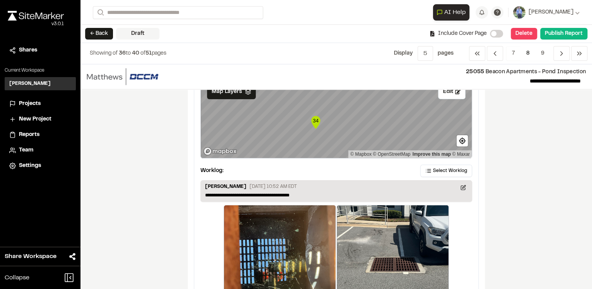
scroll to position [1389, 0]
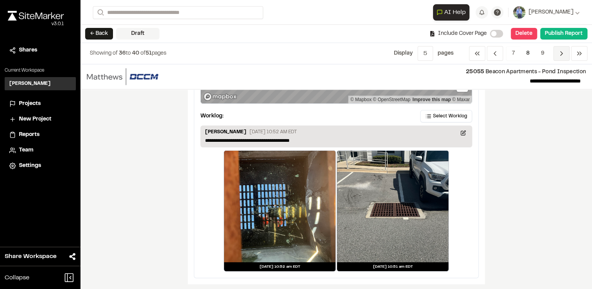
click at [560, 54] on icon "Navigation" at bounding box center [562, 54] width 8 height 8
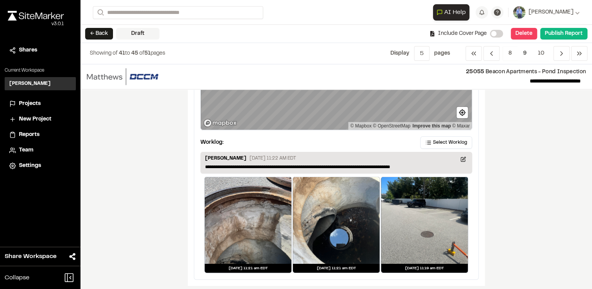
scroll to position [1393, 0]
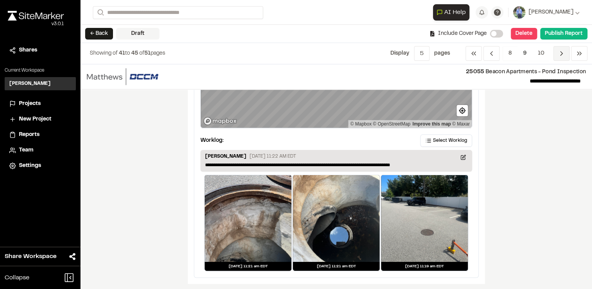
click at [559, 53] on icon "Navigation" at bounding box center [562, 54] width 8 height 8
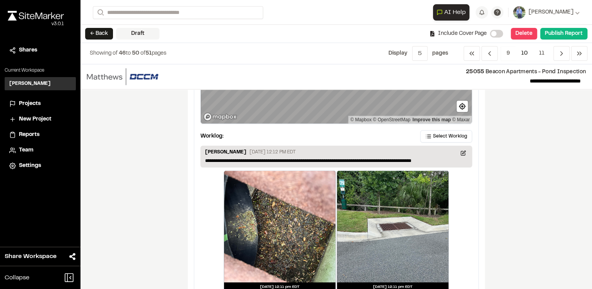
scroll to position [1432, 0]
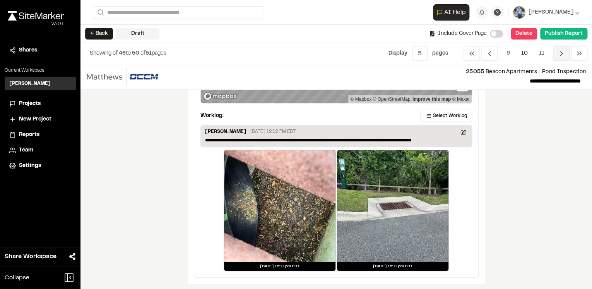
click at [563, 53] on icon "Navigation" at bounding box center [562, 54] width 8 height 8
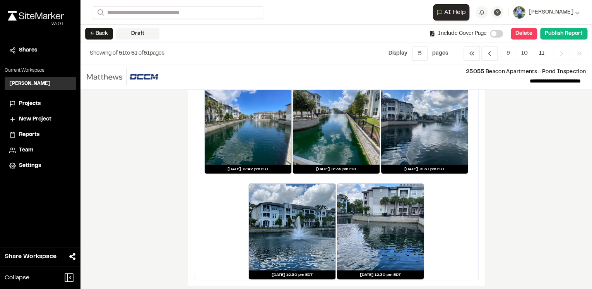
scroll to position [198, 0]
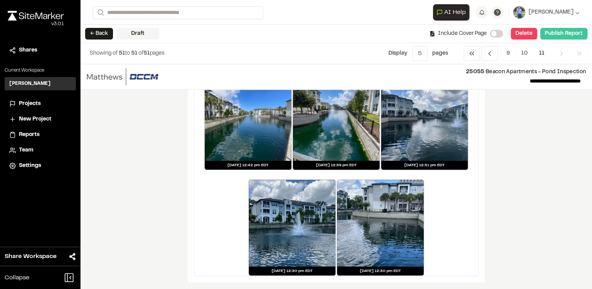
click at [567, 34] on button "Publish Report" at bounding box center [563, 34] width 47 height 12
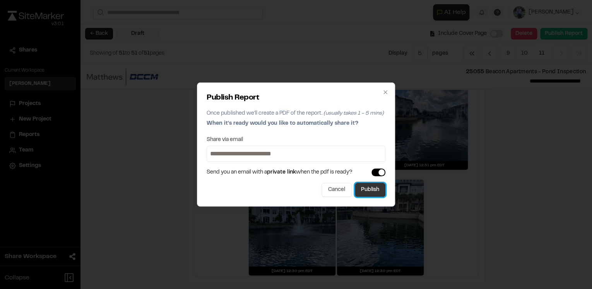
click at [372, 190] on button "Publish" at bounding box center [370, 190] width 31 height 14
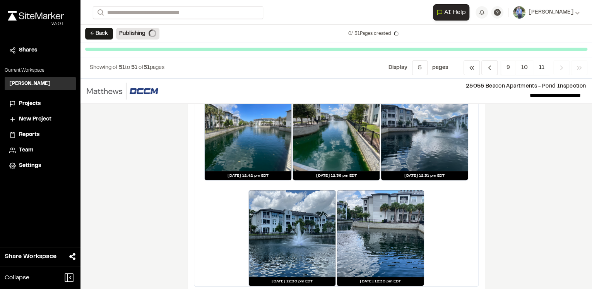
scroll to position [194, 0]
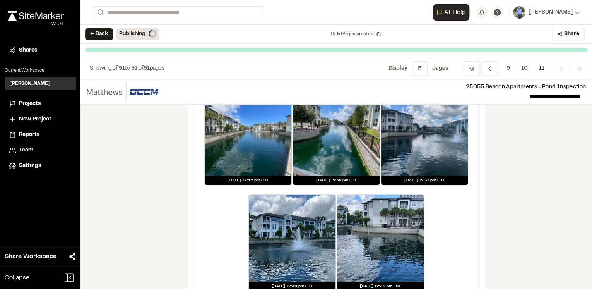
click at [525, 205] on div "**********" at bounding box center [337, 183] width 512 height 209
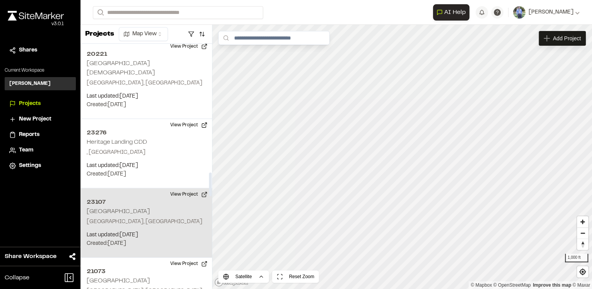
scroll to position [1312, 0]
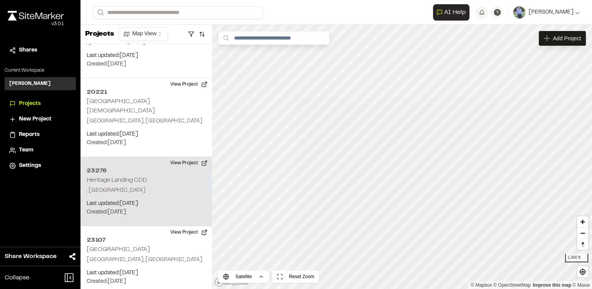
click at [105, 186] on p ", FL" at bounding box center [146, 190] width 119 height 9
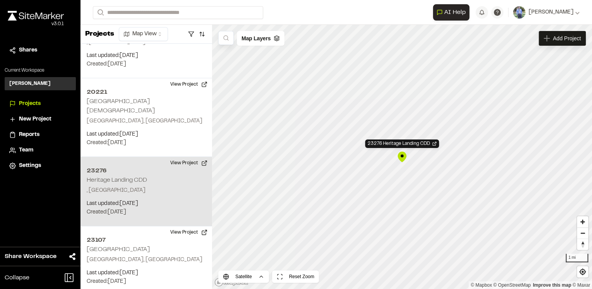
click at [403, 157] on div "23276 Heritage Landing CDD" at bounding box center [402, 157] width 12 height 12
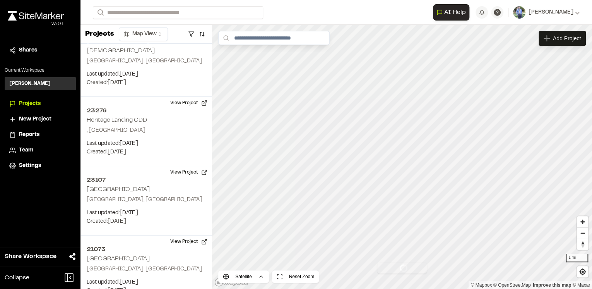
scroll to position [1414, 0]
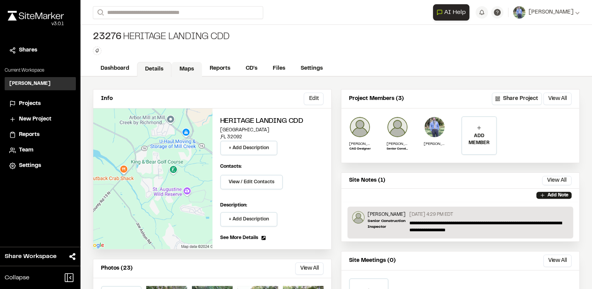
click at [194, 64] on link "Maps" at bounding box center [187, 69] width 31 height 15
